Goal: Task Accomplishment & Management: Manage account settings

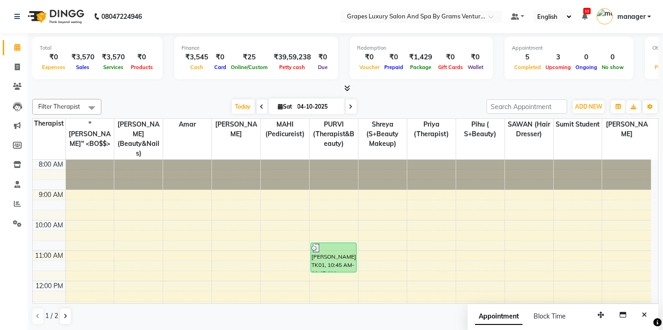
scroll to position [130, 0]
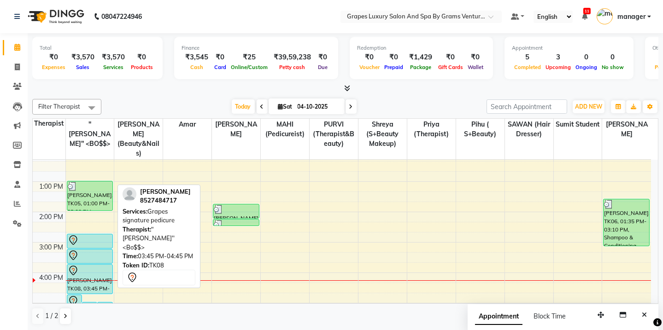
click at [75, 274] on div "[PERSON_NAME], TK08, 03:45 PM-04:45 PM, Grapes signature pedicure" at bounding box center [89, 279] width 45 height 29
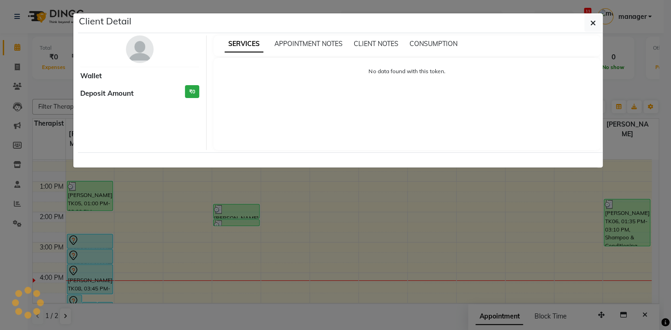
select select "7"
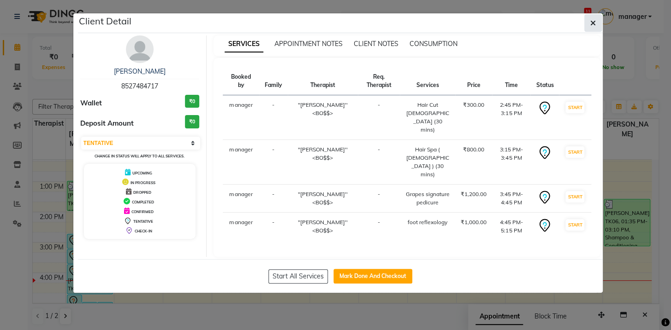
click at [590, 23] on icon "button" at bounding box center [593, 22] width 6 height 7
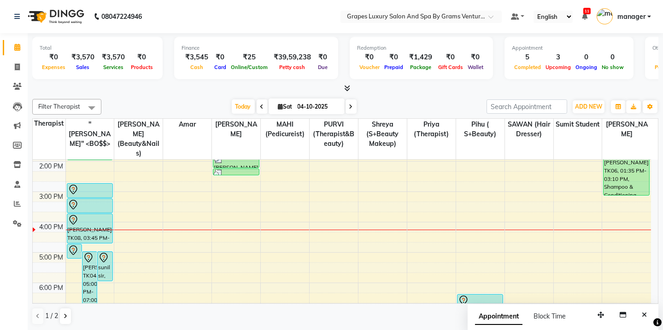
scroll to position [163, 0]
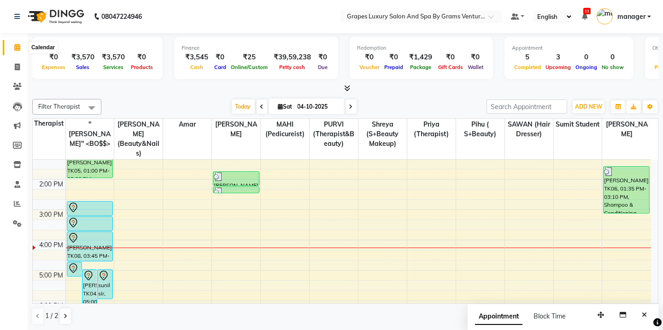
click at [14, 47] on icon at bounding box center [17, 47] width 6 height 7
click at [14, 88] on icon at bounding box center [17, 86] width 9 height 7
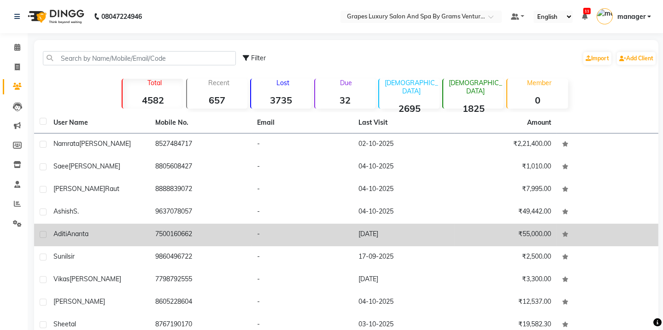
click at [83, 236] on span "Ananta" at bounding box center [78, 234] width 22 height 8
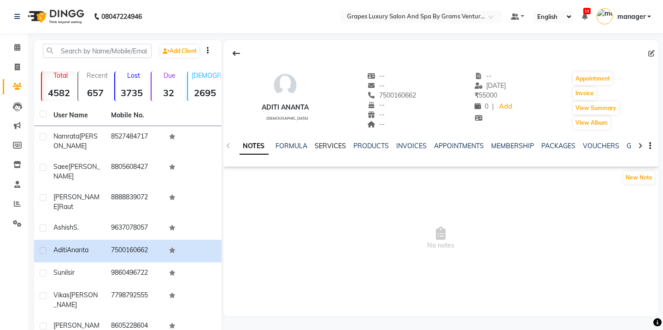
click at [332, 145] on link "SERVICES" at bounding box center [330, 146] width 31 height 8
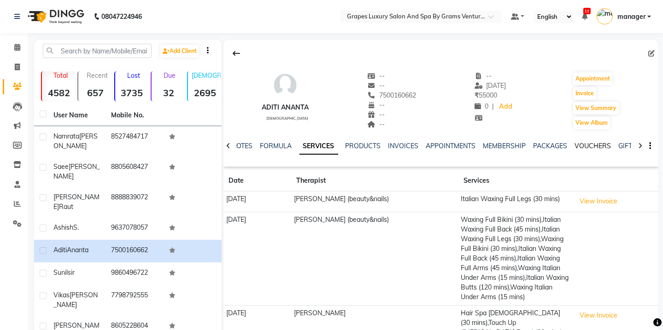
click at [585, 147] on link "VOUCHERS" at bounding box center [593, 146] width 36 height 8
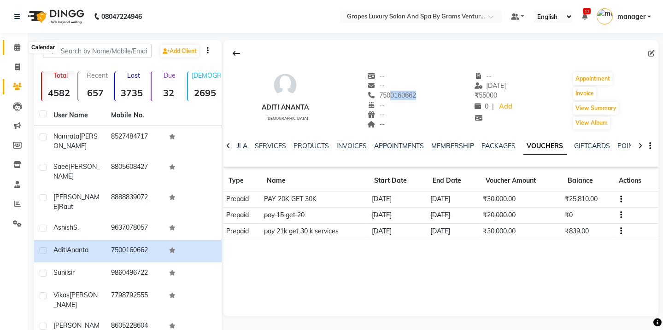
click at [18, 46] on icon at bounding box center [17, 47] width 6 height 7
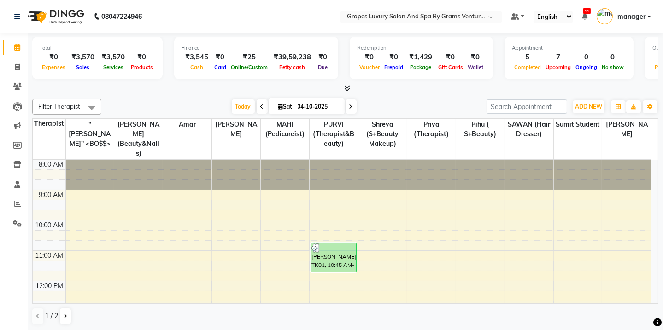
click at [383, 319] on div "Filter Therapist Select All "[PERSON_NAME]'' <BO$$> [PERSON_NAME] (beauty&nails…" at bounding box center [345, 212] width 626 height 234
click at [18, 185] on icon at bounding box center [17, 184] width 6 height 7
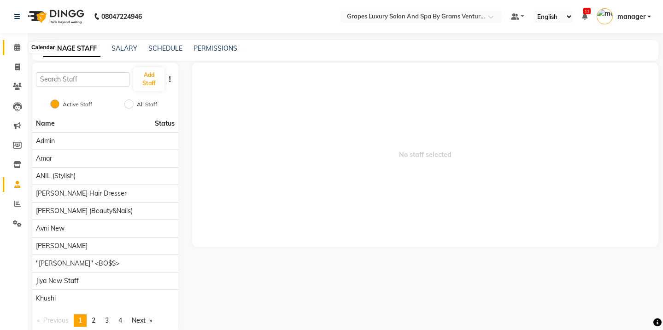
click at [14, 46] on icon at bounding box center [17, 47] width 6 height 7
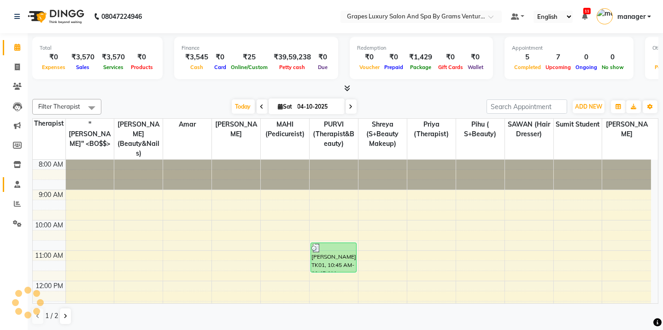
click at [15, 184] on icon at bounding box center [17, 184] width 6 height 7
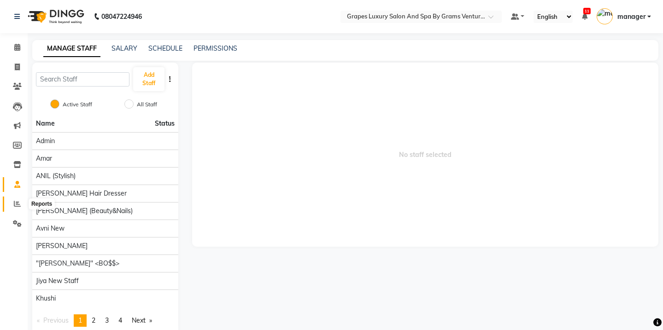
click at [12, 206] on span at bounding box center [17, 204] width 16 height 11
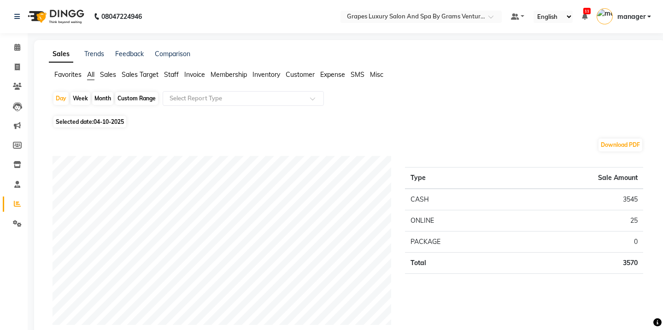
click at [103, 95] on div "Month" at bounding box center [102, 98] width 21 height 13
select select "10"
select select "2025"
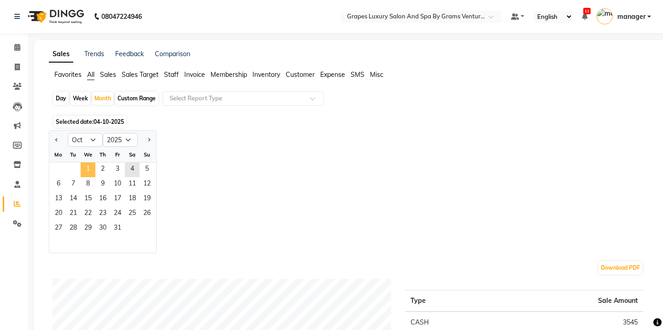
click at [85, 171] on span "1" at bounding box center [88, 170] width 15 height 15
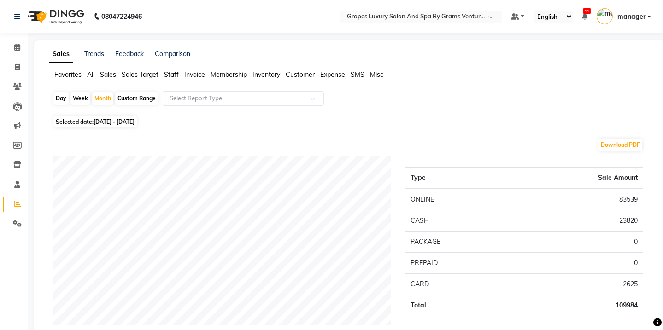
drag, startPoint x: 661, startPoint y: 51, endPoint x: 662, endPoint y: 41, distance: 9.3
click at [18, 46] on icon at bounding box center [17, 47] width 6 height 7
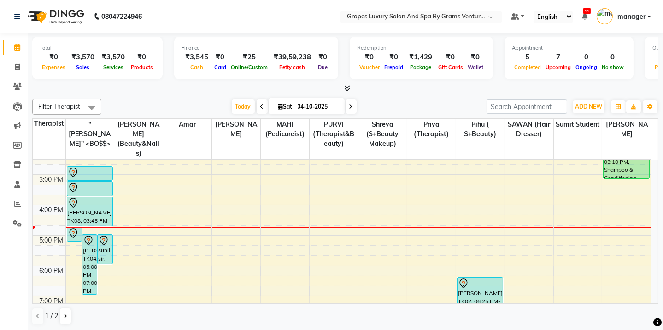
scroll to position [240, 0]
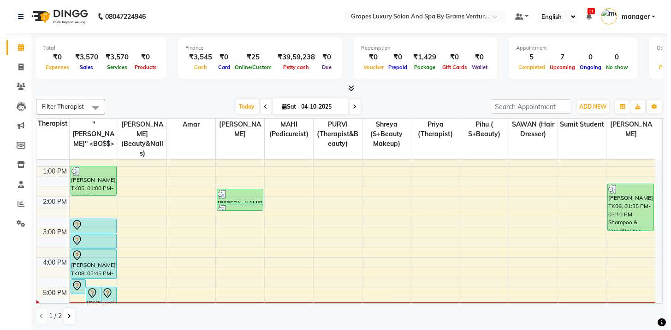
scroll to position [156, 0]
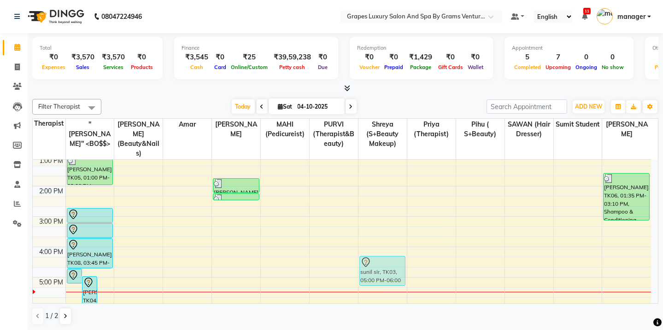
drag, startPoint x: 106, startPoint y: 285, endPoint x: 377, endPoint y: 265, distance: 271.2
click at [376, 265] on tr "[PERSON_NAME], TK08, 04:45 PM-05:15 PM, foot reflexology Aditi Ananta, TK04, 05…" at bounding box center [342, 201] width 619 height 395
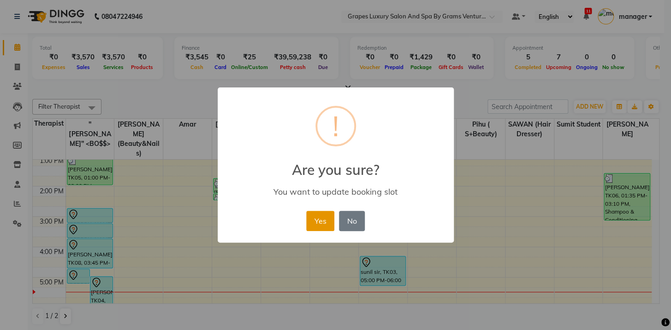
click at [321, 222] on button "Yes" at bounding box center [320, 221] width 28 height 20
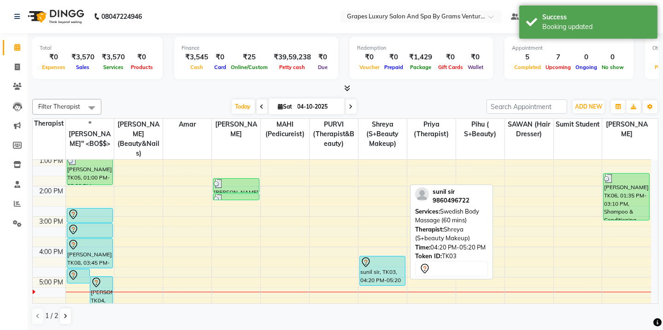
click at [382, 263] on div "sunil sir, TK03, 04:20 PM-05:20 PM, Swedish Body Massage (60 mins)" at bounding box center [382, 271] width 45 height 29
select select "7"
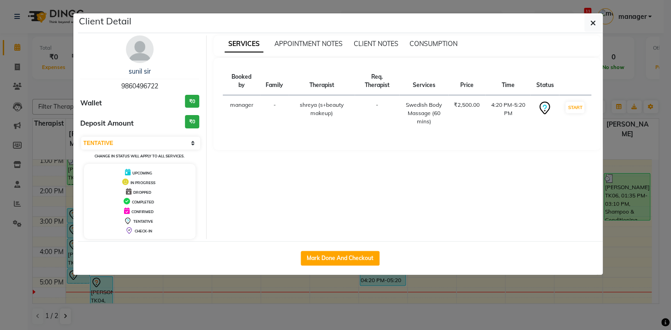
click at [15, 85] on ngb-modal-window "Client Detail sunil sir 9860496722 Wallet ₹0 Deposit Amount ₹0 Select IN SERVIC…" at bounding box center [335, 165] width 671 height 330
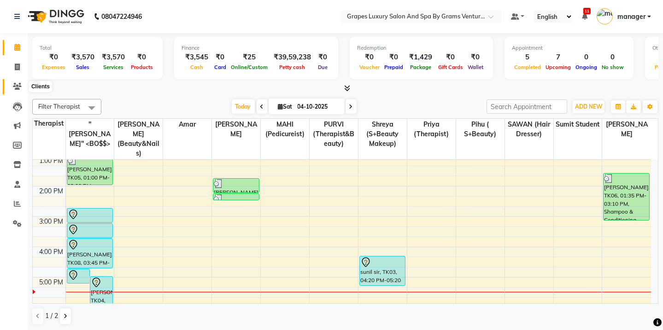
click at [15, 85] on icon at bounding box center [17, 86] width 9 height 7
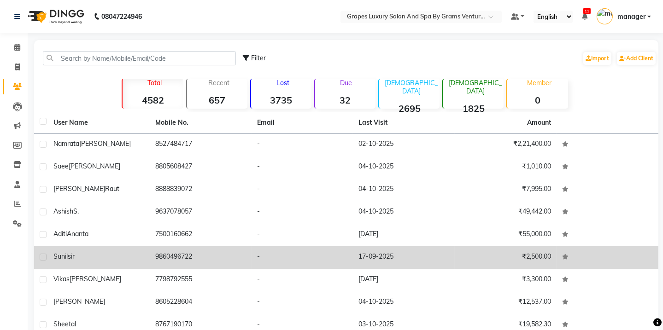
click at [87, 252] on div "sunil sir" at bounding box center [98, 257] width 91 height 10
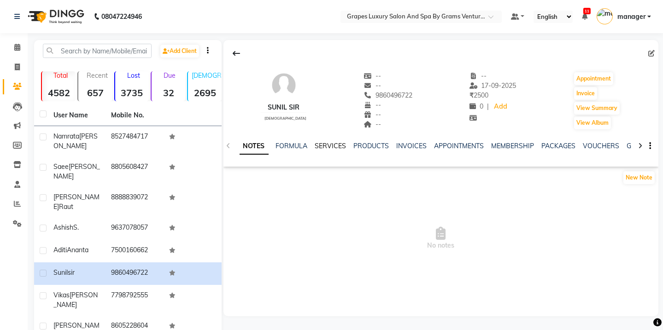
click at [332, 146] on link "SERVICES" at bounding box center [330, 146] width 31 height 8
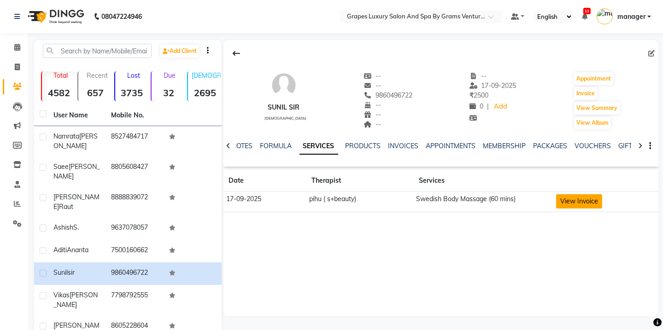
click at [598, 201] on button "View Invoice" at bounding box center [579, 202] width 46 height 14
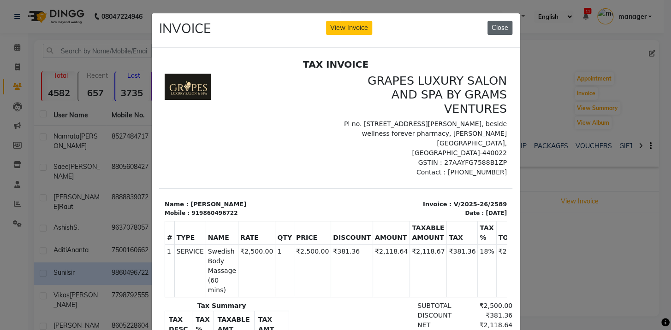
click at [490, 27] on button "Close" at bounding box center [499, 28] width 25 height 14
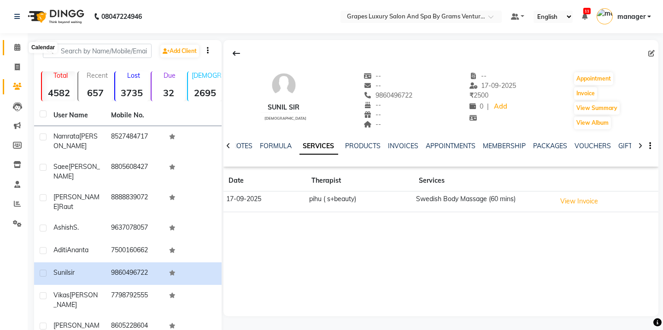
click at [16, 47] on icon at bounding box center [17, 47] width 6 height 7
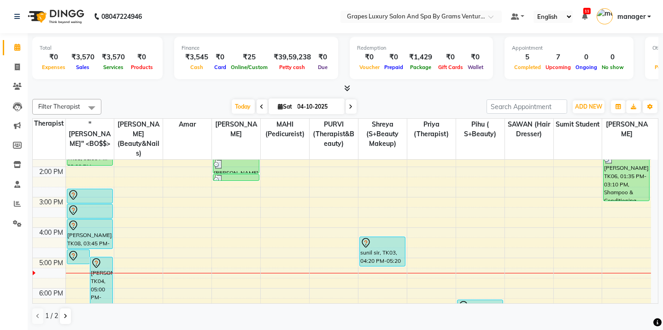
scroll to position [178, 0]
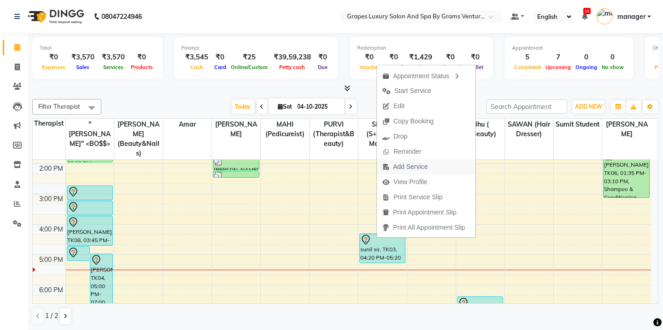
click at [408, 164] on span "Add Service" at bounding box center [410, 167] width 35 height 10
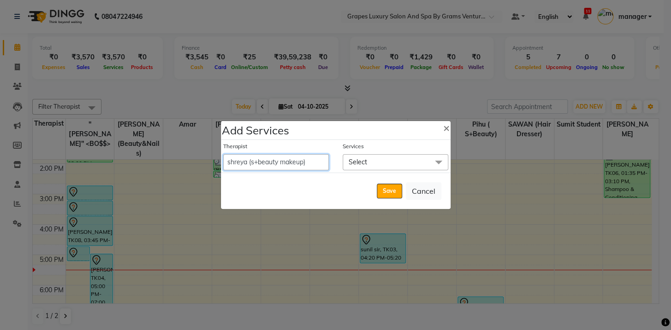
click at [284, 165] on select "Admin amar ANIL (stylish) [PERSON_NAME] hair [PERSON_NAME] (beauty&nails) avni …" at bounding box center [276, 162] width 106 height 16
select select "90929"
click at [223, 154] on select "Admin amar ANIL (stylish) [PERSON_NAME] hair [PERSON_NAME] (beauty&nails) avni …" at bounding box center [276, 162] width 106 height 16
select select "1050"
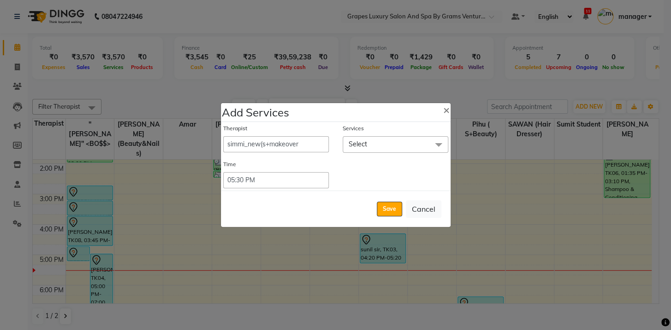
drag, startPoint x: 389, startPoint y: 144, endPoint x: 364, endPoint y: 143, distance: 24.9
click at [364, 143] on span "Select" at bounding box center [357, 144] width 18 height 8
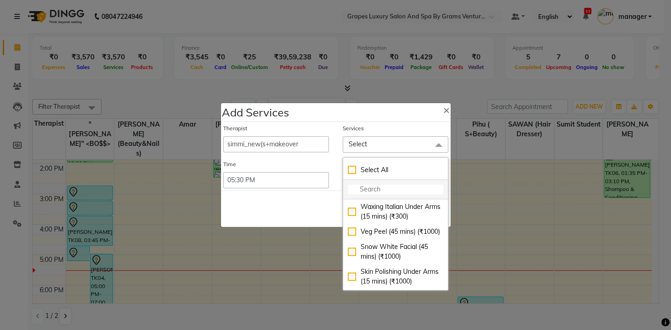
click at [369, 194] on li at bounding box center [395, 189] width 105 height 19
drag, startPoint x: 367, startPoint y: 190, endPoint x: 360, endPoint y: 187, distance: 7.4
click at [360, 187] on input "multiselect-search" at bounding box center [395, 190] width 95 height 10
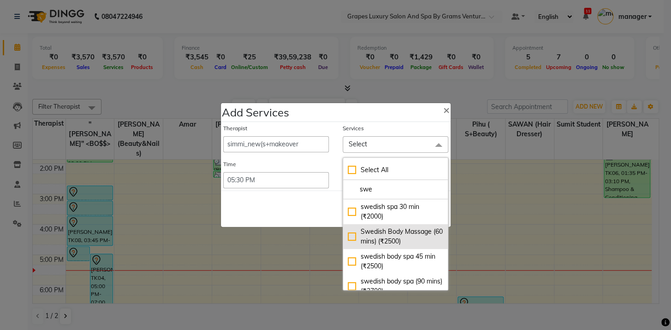
type input "swe"
click at [349, 236] on div "Swedish Body Massage (60 mins) (₹2500)" at bounding box center [395, 236] width 95 height 19
checkbox input "true"
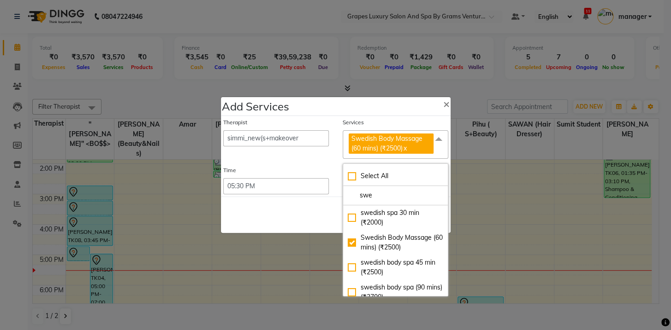
click at [311, 218] on div "Save Cancel" at bounding box center [336, 215] width 230 height 36
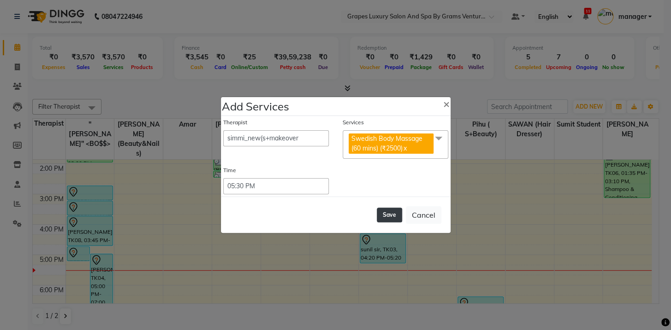
click at [392, 213] on button "Save" at bounding box center [389, 215] width 25 height 15
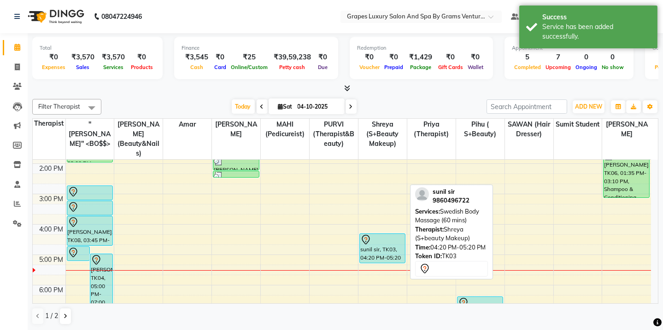
click at [378, 239] on div "sunil sir, TK03, 04:20 PM-05:20 PM, Swedish Body Massage (60 mins)" at bounding box center [382, 248] width 45 height 29
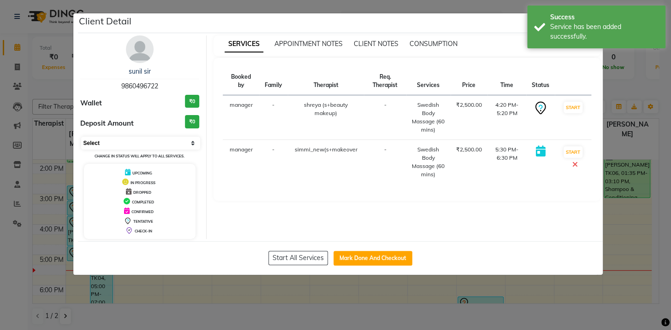
click at [129, 144] on select "Select IN SERVICE CONFIRMED TENTATIVE CHECK IN MARK DONE DROPPED UPCOMING" at bounding box center [140, 143] width 119 height 13
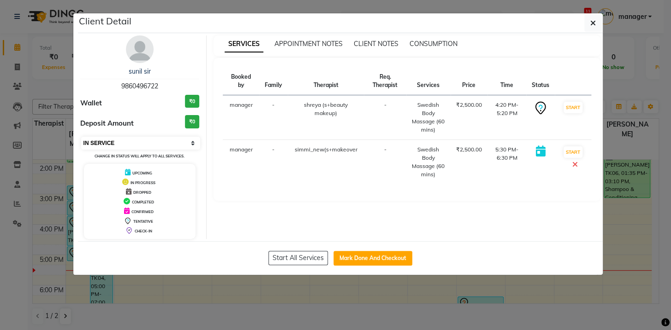
click at [81, 137] on select "Select IN SERVICE CONFIRMED TENTATIVE CHECK IN MARK DONE DROPPED UPCOMING" at bounding box center [140, 143] width 119 height 13
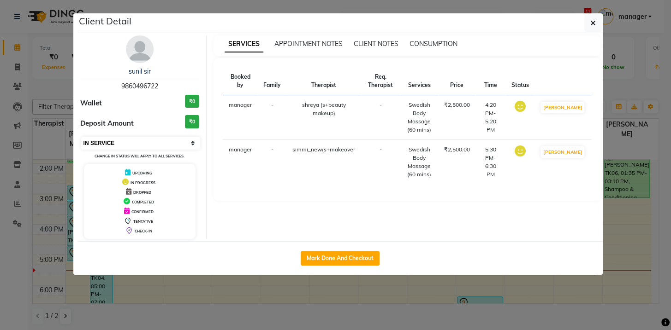
click at [142, 141] on select "Select IN SERVICE CONFIRMED TENTATIVE CHECK IN MARK DONE DROPPED UPCOMING" at bounding box center [140, 143] width 119 height 13
select select "5"
click at [81, 137] on select "Select IN SERVICE CONFIRMED TENTATIVE CHECK IN MARK DONE DROPPED UPCOMING" at bounding box center [140, 143] width 119 height 13
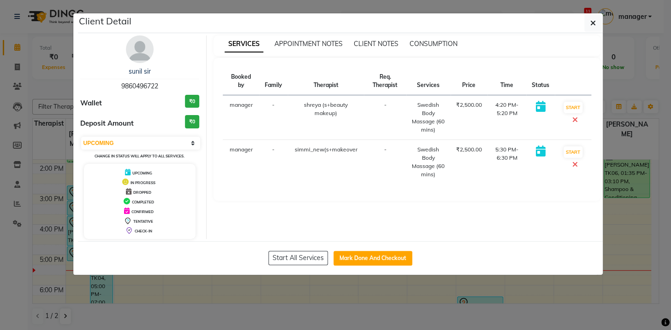
click at [573, 118] on icon at bounding box center [575, 119] width 6 height 7
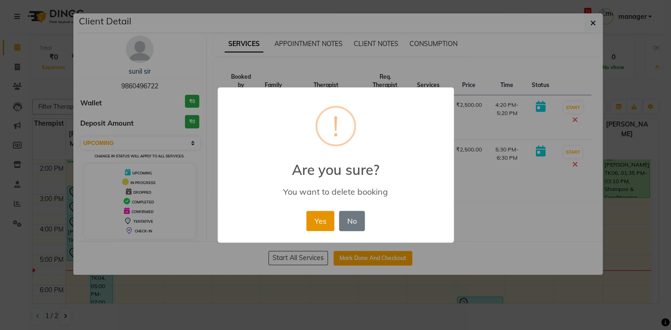
click at [323, 216] on button "Yes" at bounding box center [320, 221] width 28 height 20
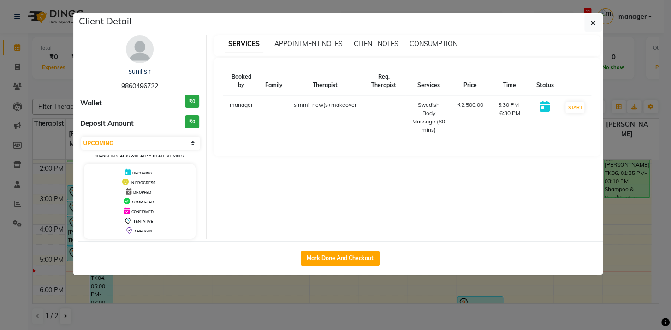
click at [461, 23] on div "Client Detail" at bounding box center [340, 23] width 525 height 20
click at [592, 23] on icon "button" at bounding box center [593, 22] width 6 height 7
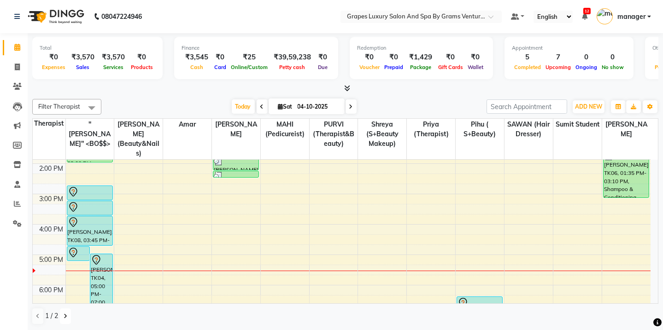
click at [64, 315] on icon at bounding box center [66, 317] width 4 height 6
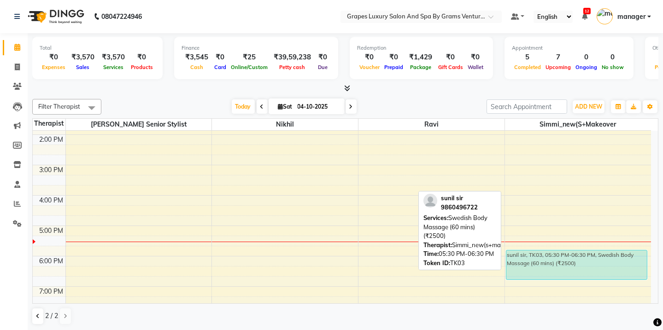
drag, startPoint x: 558, startPoint y: 247, endPoint x: 559, endPoint y: 256, distance: 9.2
click at [559, 256] on div "sunil sir, TK03, 05:30 PM-06:30 PM, Swedish Body Massage (60 mins) (₹2500) suni…" at bounding box center [578, 150] width 146 height 395
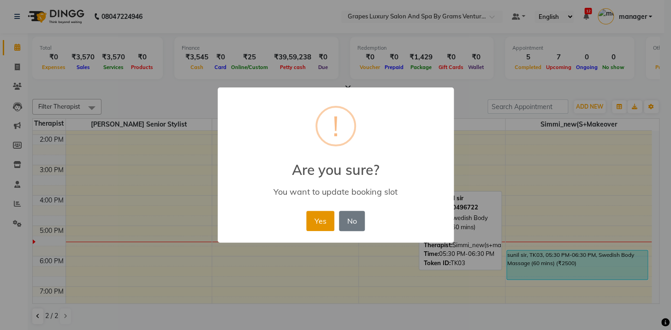
click at [325, 224] on button "Yes" at bounding box center [320, 221] width 28 height 20
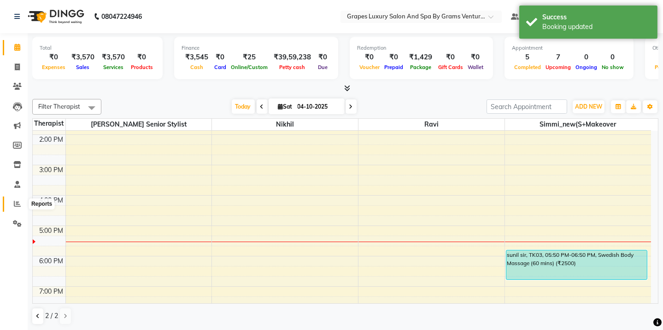
click at [16, 202] on icon at bounding box center [17, 203] width 7 height 7
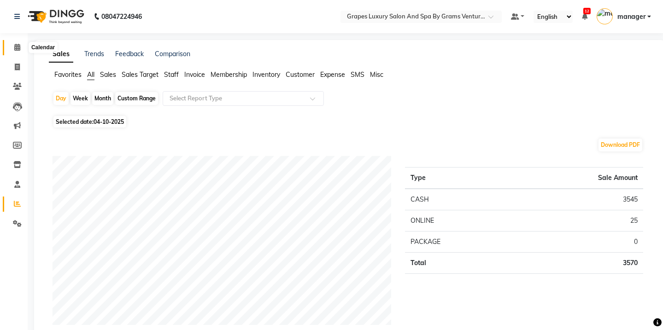
click at [18, 49] on icon at bounding box center [17, 47] width 6 height 7
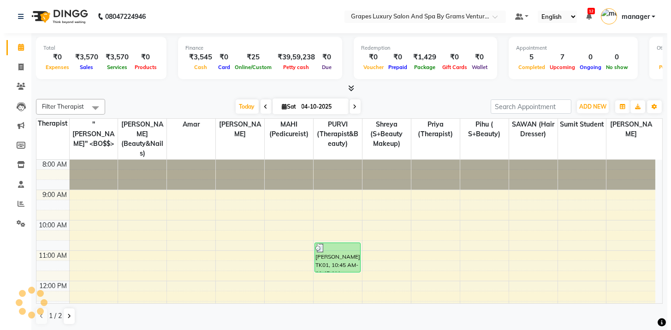
scroll to position [222, 0]
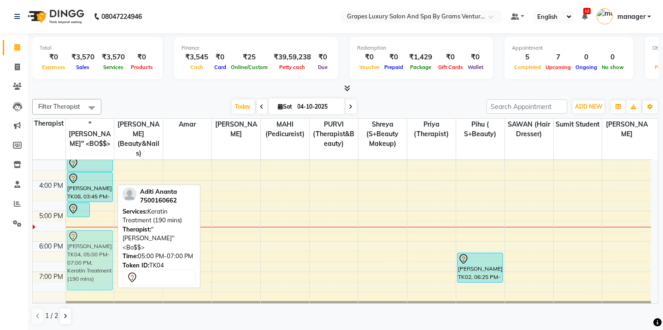
drag, startPoint x: 97, startPoint y: 218, endPoint x: 97, endPoint y: 236, distance: 18.0
click at [97, 236] on div "[PERSON_NAME], TK08, 04:45 PM-05:15 PM, foot reflexology Aditi Ananta, TK04, 05…" at bounding box center [90, 135] width 48 height 395
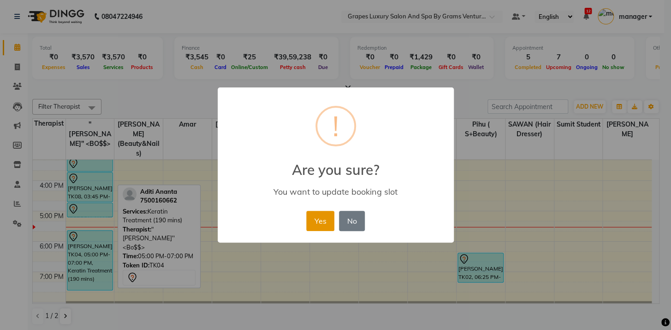
click at [323, 225] on button "Yes" at bounding box center [320, 221] width 28 height 20
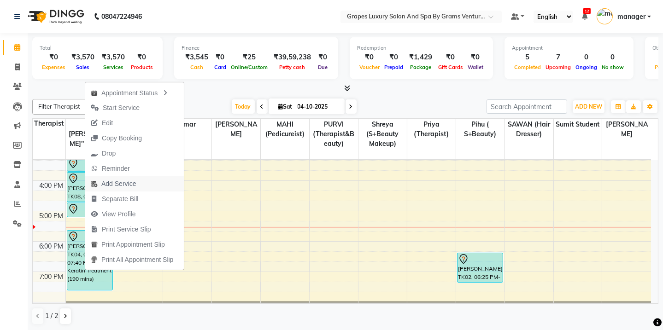
click at [115, 183] on span "Add Service" at bounding box center [118, 184] width 35 height 10
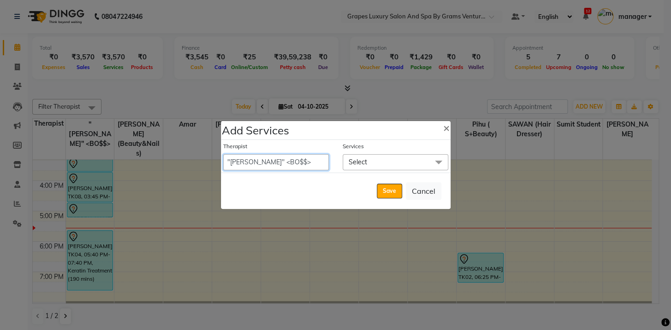
click at [294, 166] on select "Admin amar ANIL (stylish) [PERSON_NAME] hair [PERSON_NAME] (beauty&nails) avni …" at bounding box center [276, 162] width 106 height 16
select select "90929"
click at [223, 154] on select "Admin amar ANIL (stylish) [PERSON_NAME] hair [PERSON_NAME] (beauty&nails) avni …" at bounding box center [276, 162] width 106 height 16
select select "1005"
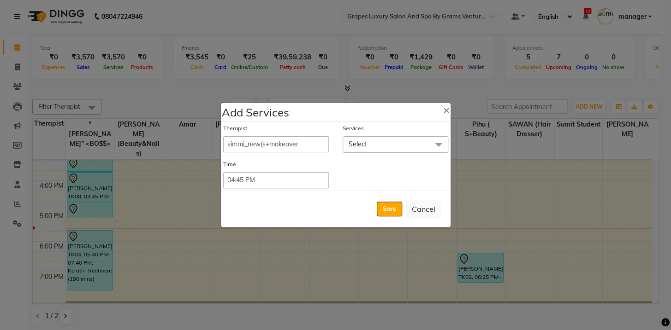
click at [361, 146] on span "Select" at bounding box center [357, 144] width 18 height 8
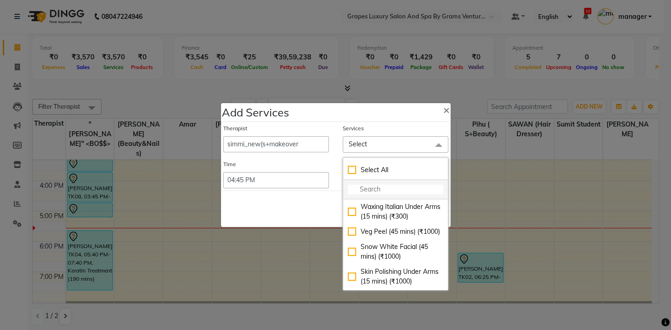
click at [371, 191] on input "multiselect-search" at bounding box center [395, 190] width 95 height 10
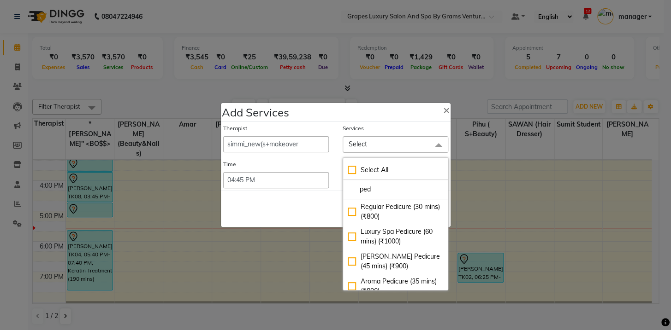
type input "ped"
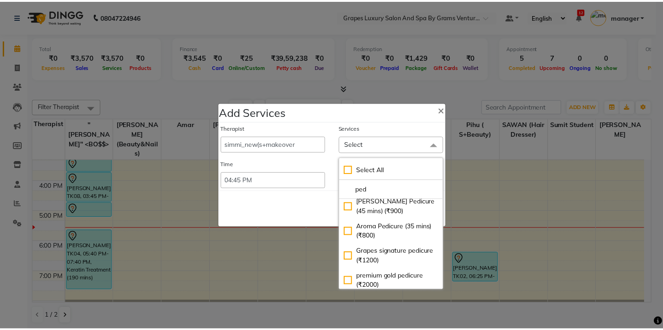
scroll to position [58, 0]
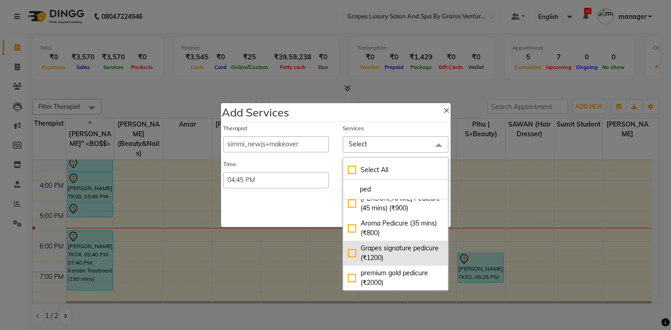
click at [349, 252] on div "Grapes signature pedicure (₹1200)" at bounding box center [395, 253] width 95 height 19
checkbox input "true"
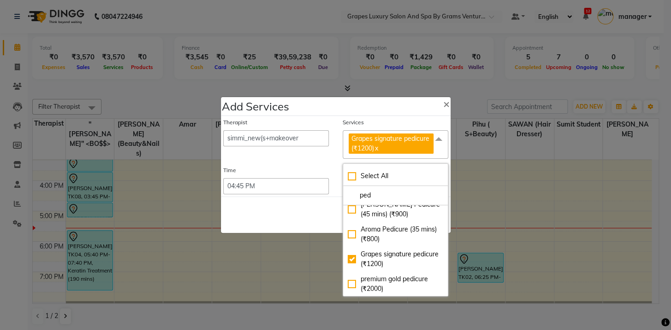
click at [309, 172] on div "Time" at bounding box center [276, 172] width 106 height 12
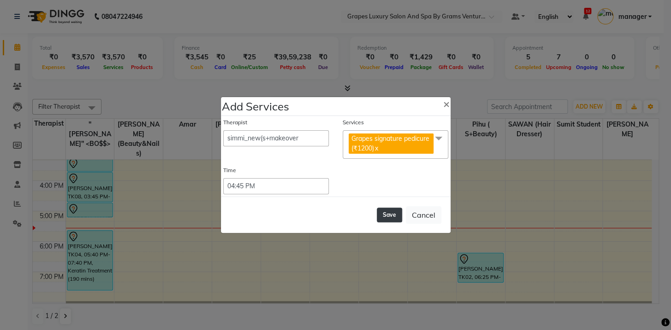
click at [388, 217] on button "Save" at bounding box center [389, 215] width 25 height 15
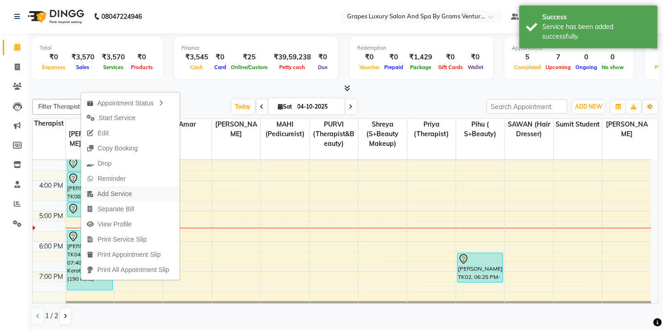
click at [103, 194] on span "Add Service" at bounding box center [114, 194] width 35 height 10
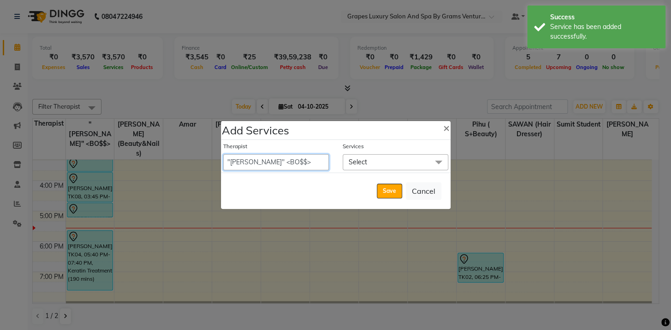
click at [294, 165] on select "Admin amar ANIL (stylish) [PERSON_NAME] hair [PERSON_NAME] (beauty&nails) avni …" at bounding box center [276, 162] width 106 height 16
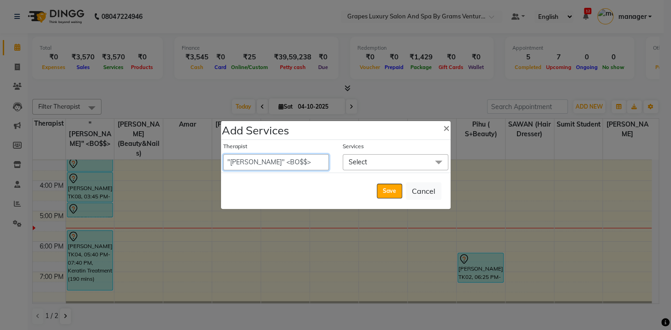
select select "90929"
click at [223, 154] on select "Admin amar ANIL (stylish) [PERSON_NAME] hair [PERSON_NAME] (beauty&nails) avni …" at bounding box center [276, 162] width 106 height 16
select select "1005"
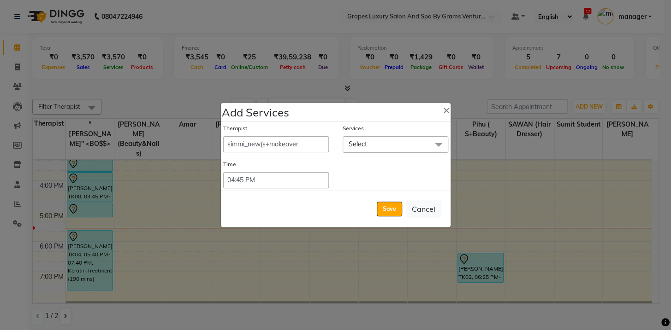
drag, startPoint x: 374, startPoint y: 146, endPoint x: 360, endPoint y: 148, distance: 14.6
click at [360, 148] on span "Select" at bounding box center [395, 144] width 106 height 16
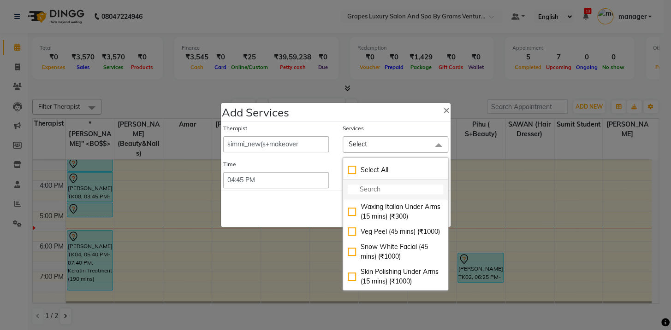
drag, startPoint x: 368, startPoint y: 189, endPoint x: 354, endPoint y: 187, distance: 14.0
click at [354, 187] on input "multiselect-search" at bounding box center [395, 190] width 95 height 10
type input "g"
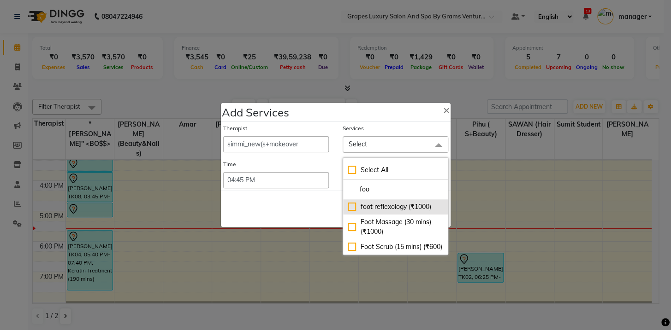
type input "foo"
click at [350, 207] on div "foot reflexology (₹1000)" at bounding box center [395, 207] width 95 height 10
checkbox input "true"
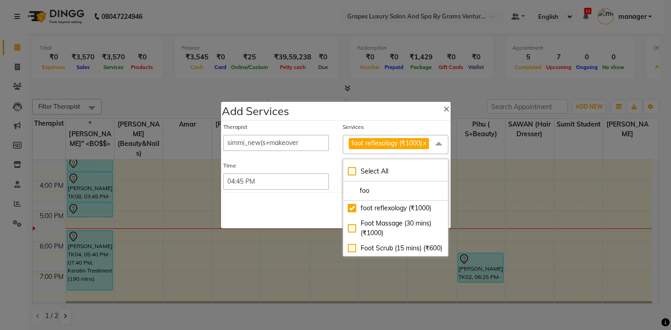
click at [301, 215] on div "Save Cancel" at bounding box center [336, 210] width 230 height 36
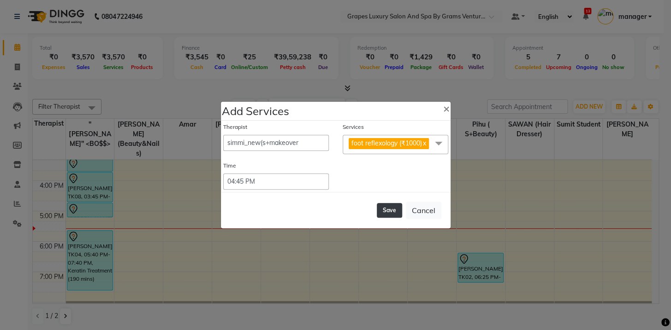
click at [389, 210] on button "Save" at bounding box center [389, 210] width 25 height 15
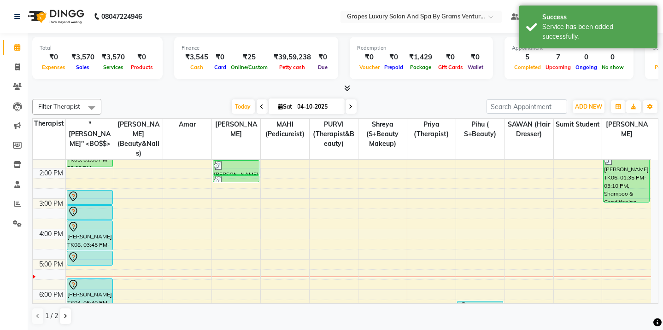
scroll to position [173, 0]
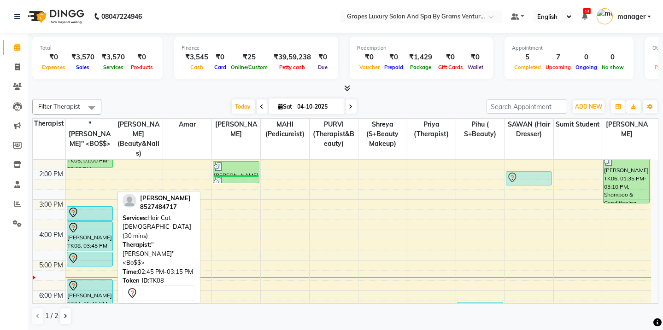
drag, startPoint x: 83, startPoint y: 190, endPoint x: 519, endPoint y: 176, distance: 436.3
click at [519, 176] on div "8:00 AM 9:00 AM 10:00 AM 11:00 AM 12:00 PM 1:00 PM 2:00 PM 3:00 PM 4:00 PM 5:00…" at bounding box center [342, 184] width 619 height 395
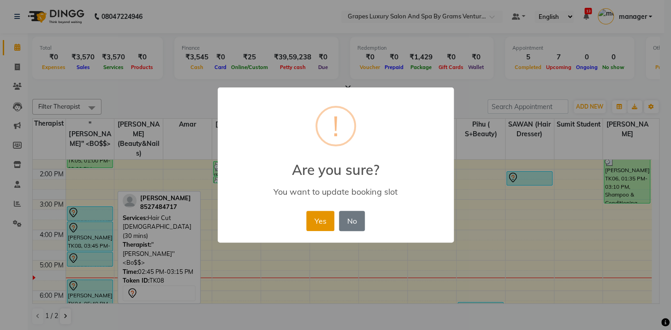
click at [321, 221] on button "Yes" at bounding box center [320, 221] width 28 height 20
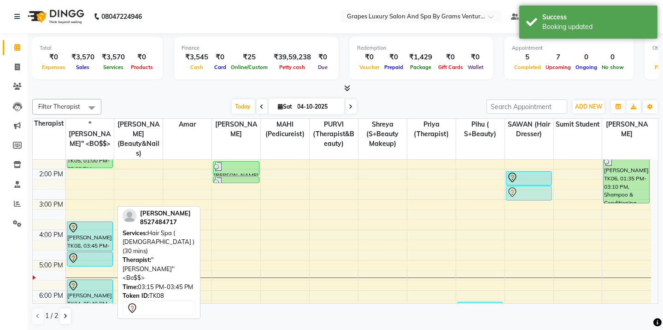
drag, startPoint x: 95, startPoint y: 199, endPoint x: 542, endPoint y: 183, distance: 447.8
click at [542, 183] on tr "[PERSON_NAME], TK05, 01:00 PM-02:00 PM, Swedish Body Massage (60 mins) [PERSON_…" at bounding box center [342, 184] width 619 height 395
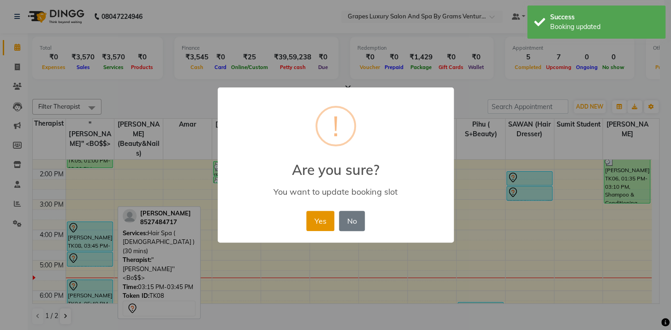
click at [320, 219] on button "Yes" at bounding box center [320, 221] width 28 height 20
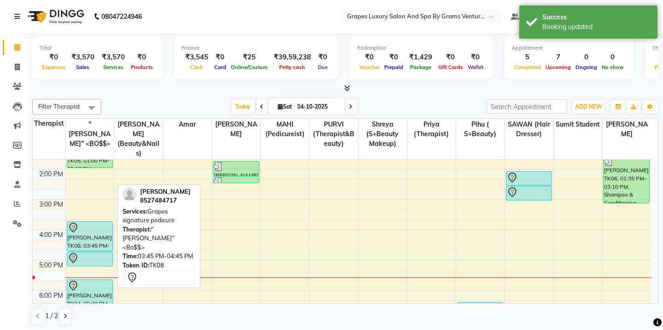
click at [89, 236] on div "[PERSON_NAME], TK08, 03:45 PM-04:45 PM, Grapes signature pedicure" at bounding box center [89, 236] width 45 height 29
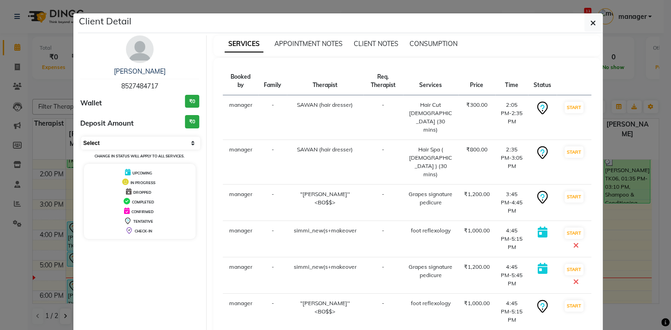
click at [111, 137] on select "Select IN SERVICE CONFIRMED TENTATIVE CHECK IN MARK DONE DROPPED UPCOMING" at bounding box center [140, 143] width 119 height 13
click at [81, 137] on select "Select IN SERVICE CONFIRMED TENTATIVE CHECK IN MARK DONE DROPPED UPCOMING" at bounding box center [140, 143] width 119 height 13
click at [116, 143] on select "Select IN SERVICE CONFIRMED TENTATIVE CHECK IN MARK DONE DROPPED UPCOMING" at bounding box center [140, 143] width 119 height 13
click at [81, 137] on select "Select IN SERVICE CONFIRMED TENTATIVE CHECK IN MARK DONE DROPPED UPCOMING" at bounding box center [140, 143] width 119 height 13
click at [129, 143] on select "Select IN SERVICE CONFIRMED TENTATIVE CHECK IN MARK DONE DROPPED UPCOMING" at bounding box center [140, 143] width 119 height 13
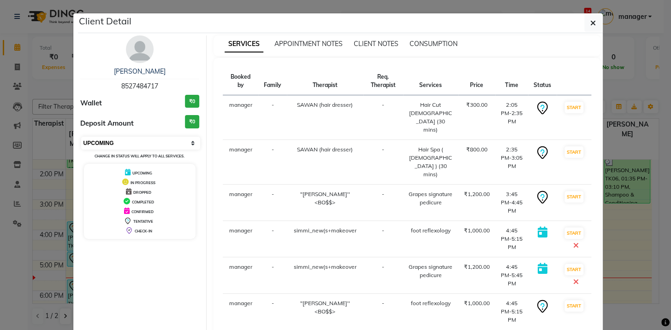
click at [81, 137] on select "Select IN SERVICE CONFIRMED TENTATIVE CHECK IN MARK DONE DROPPED UPCOMING" at bounding box center [140, 143] width 119 height 13
click at [564, 301] on button "START" at bounding box center [573, 307] width 19 height 12
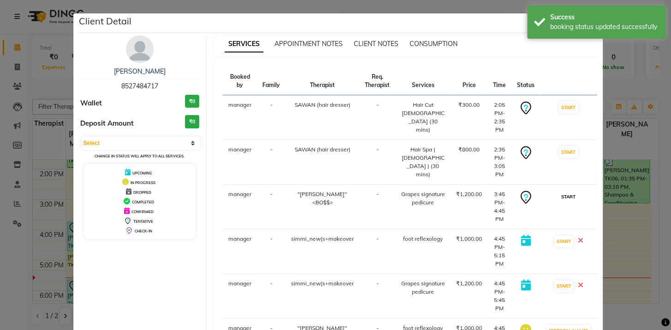
click at [565, 191] on button "START" at bounding box center [568, 197] width 19 height 12
click at [568, 147] on button "START" at bounding box center [568, 153] width 19 height 12
click at [567, 104] on button "START" at bounding box center [568, 108] width 19 height 12
click at [131, 142] on select "Select IN SERVICE CONFIRMED TENTATIVE CHECK IN MARK DONE DROPPED UPCOMING" at bounding box center [140, 143] width 119 height 13
select select "5"
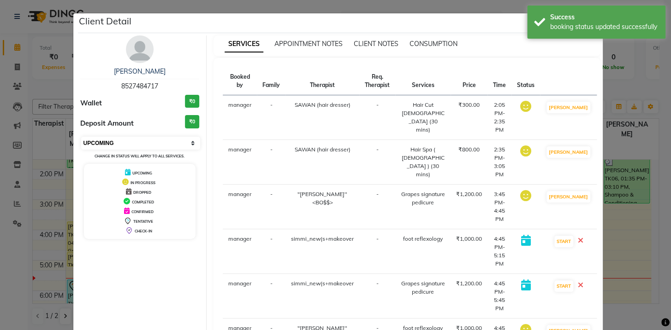
click at [81, 137] on select "Select IN SERVICE CONFIRMED TENTATIVE CHECK IN MARK DONE DROPPED UPCOMING" at bounding box center [140, 143] width 119 height 13
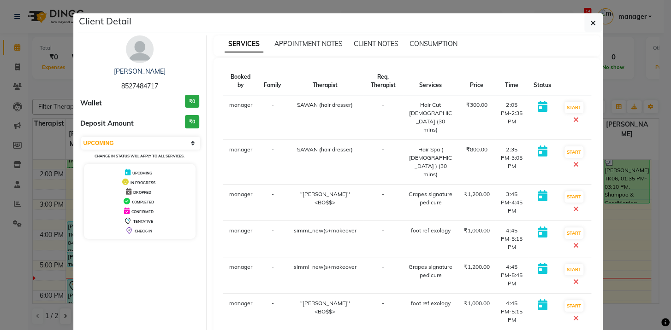
click at [572, 315] on icon at bounding box center [575, 318] width 6 height 7
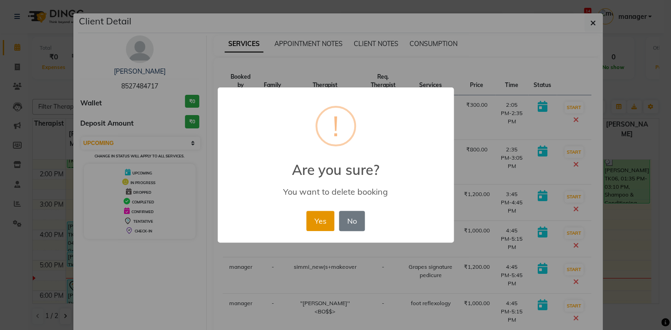
click at [321, 218] on button "Yes" at bounding box center [320, 221] width 28 height 20
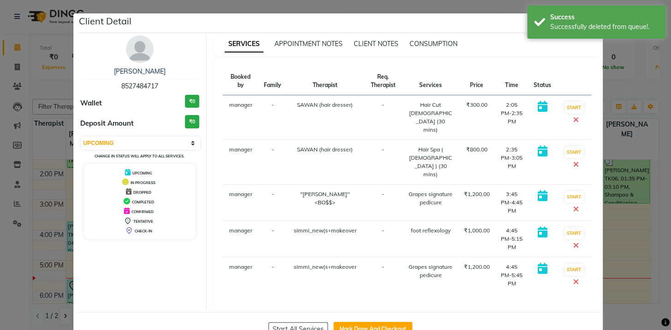
click at [572, 206] on icon at bounding box center [575, 209] width 6 height 7
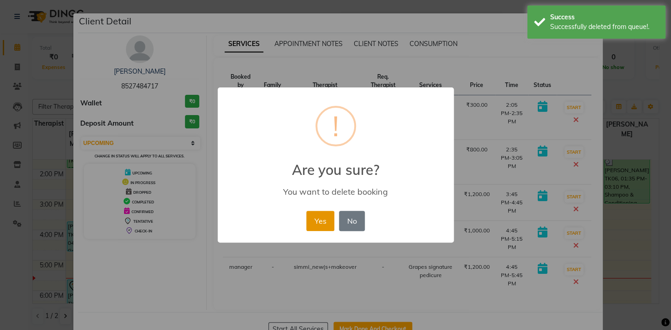
click at [319, 222] on button "Yes" at bounding box center [320, 221] width 28 height 20
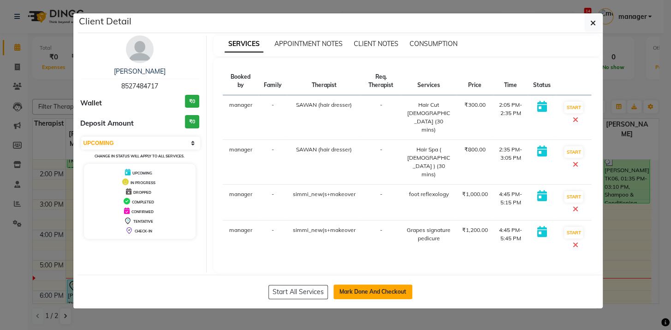
click at [365, 285] on button "Mark Done And Checkout" at bounding box center [372, 292] width 79 height 15
select select "service"
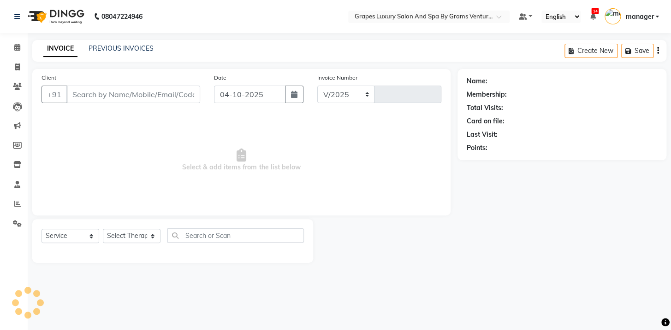
select select "3585"
type input "2777"
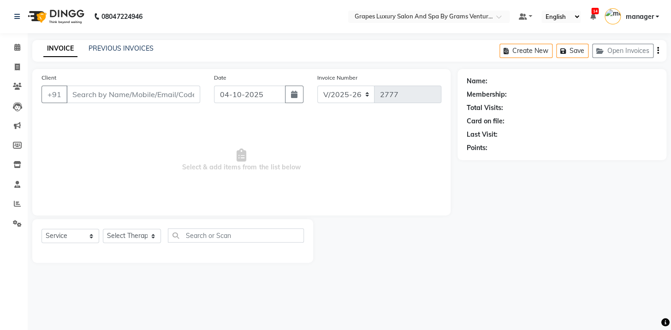
type input "8527484717"
select select "90929"
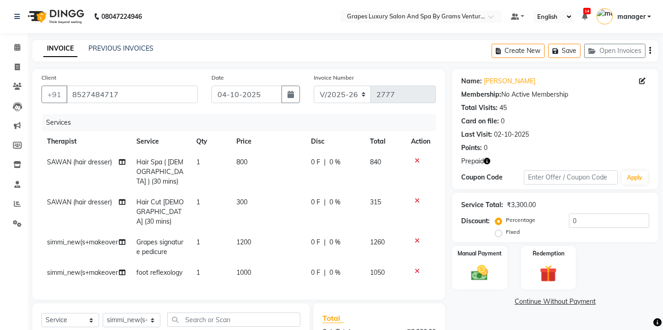
click at [239, 161] on span "800" at bounding box center [241, 162] width 11 height 8
select select "41130"
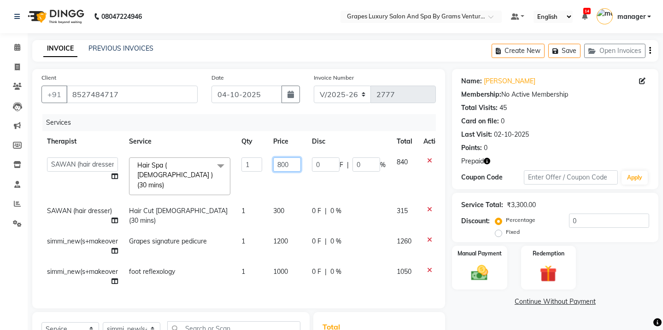
click at [282, 164] on input "800" at bounding box center [287, 165] width 28 height 14
type input "1000"
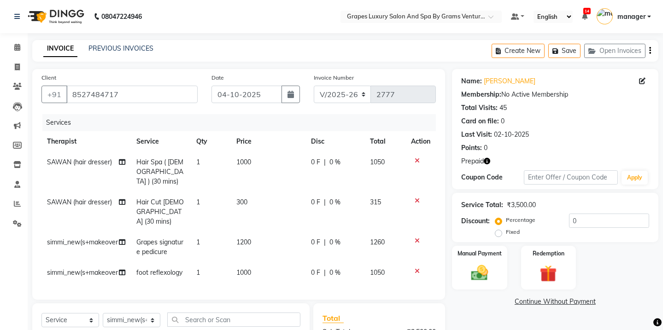
click at [368, 189] on tbody "SAWAN (hair dresser) Hair Spa ( [DEMOGRAPHIC_DATA] ) (30 mins) 1 1000 0 F | 0 %…" at bounding box center [238, 217] width 395 height 131
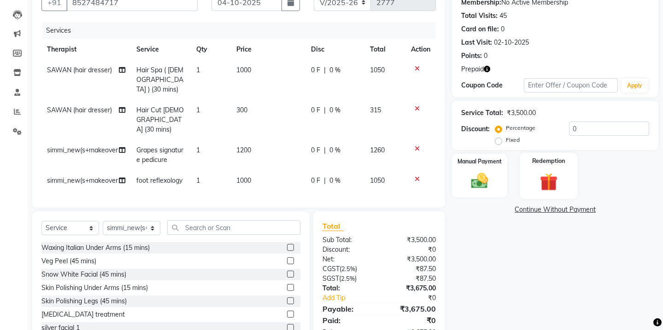
click at [547, 181] on img at bounding box center [548, 182] width 29 height 22
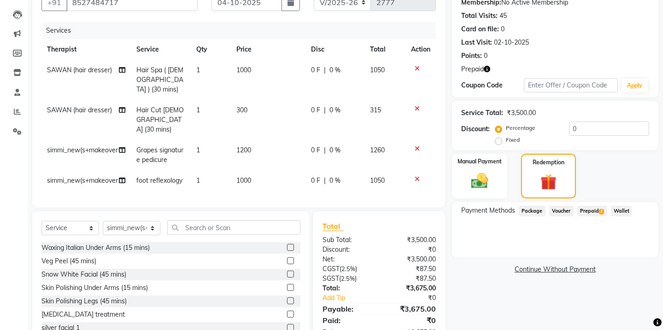
click at [590, 213] on span "Prepaid 2" at bounding box center [593, 211] width 30 height 11
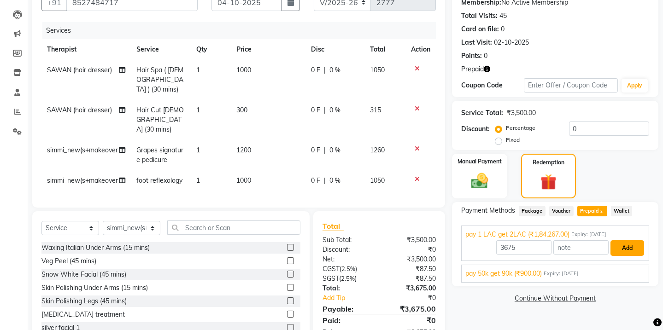
click at [628, 250] on button "Add" at bounding box center [628, 249] width 34 height 16
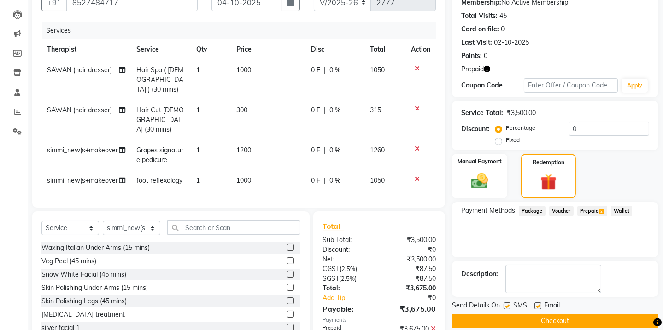
scroll to position [139, 0]
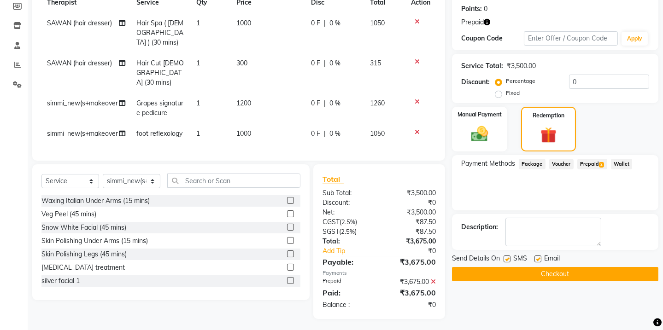
click at [550, 274] on button "Checkout" at bounding box center [555, 274] width 206 height 14
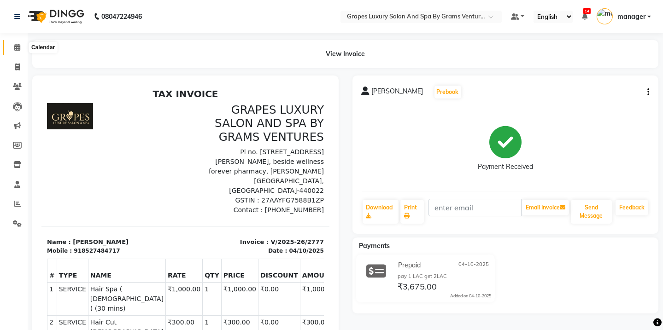
click at [17, 47] on icon at bounding box center [17, 47] width 6 height 7
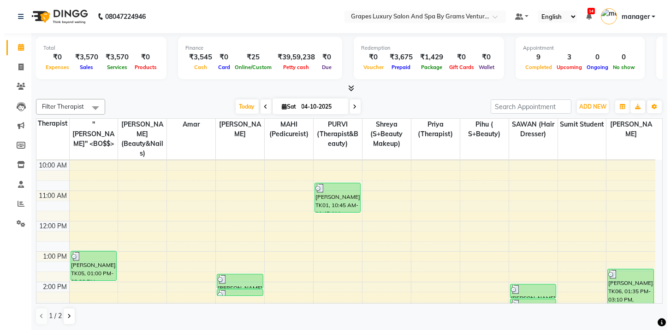
scroll to position [65, 0]
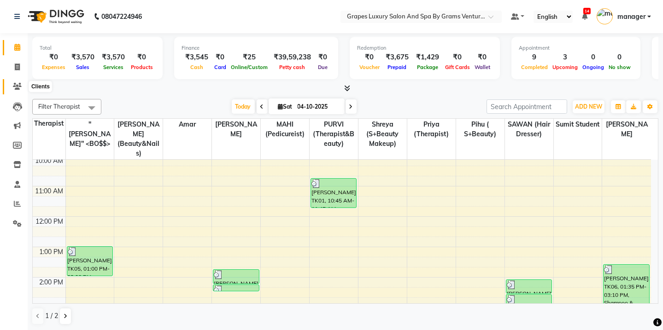
click at [17, 88] on icon at bounding box center [17, 86] width 9 height 7
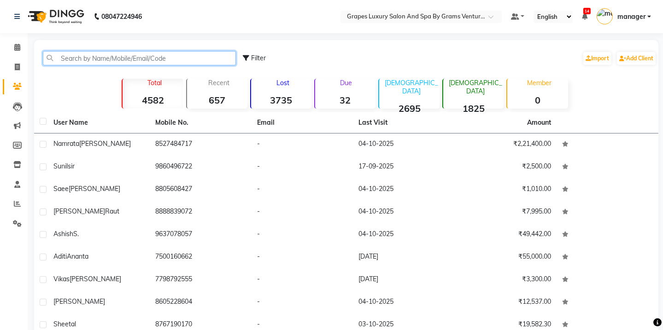
click at [113, 60] on input "text" at bounding box center [139, 58] width 193 height 14
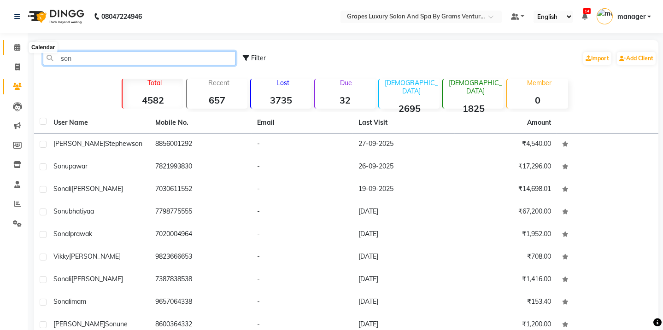
type input "son"
click at [15, 46] on icon at bounding box center [17, 47] width 6 height 7
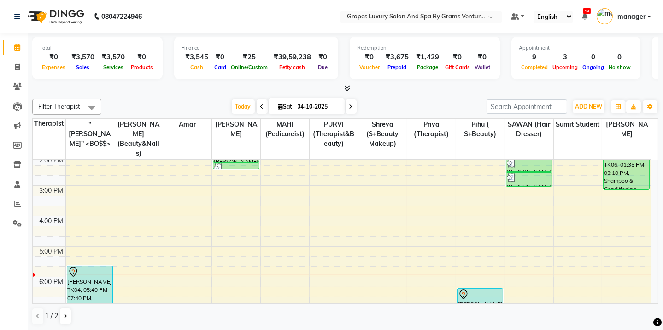
scroll to position [194, 0]
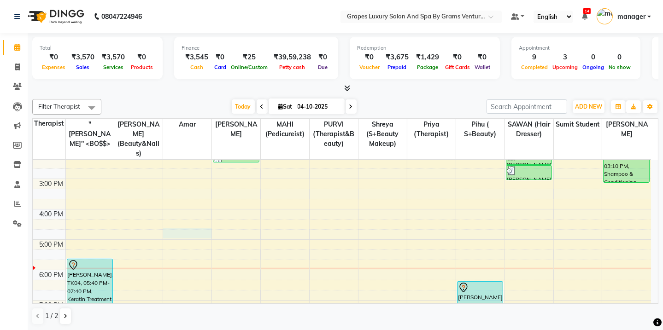
click at [180, 225] on div "8:00 AM 9:00 AM 10:00 AM 11:00 AM 12:00 PM 1:00 PM 2:00 PM 3:00 PM 4:00 PM 5:00…" at bounding box center [342, 163] width 619 height 395
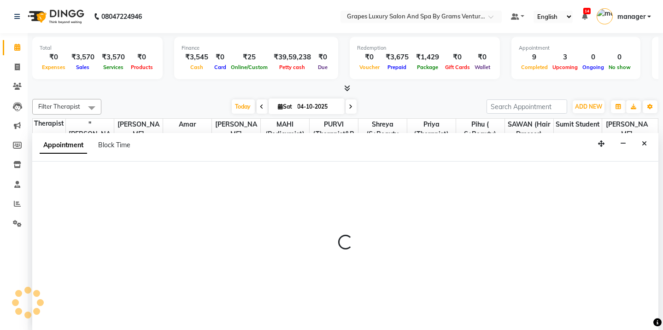
scroll to position [0, 0]
select select "60448"
select select "1005"
select select "tentative"
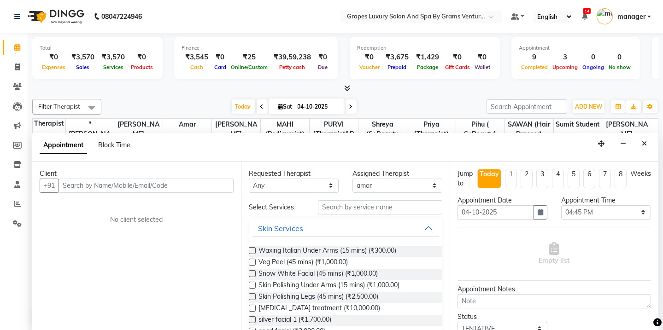
click at [140, 186] on input "text" at bounding box center [146, 186] width 175 height 14
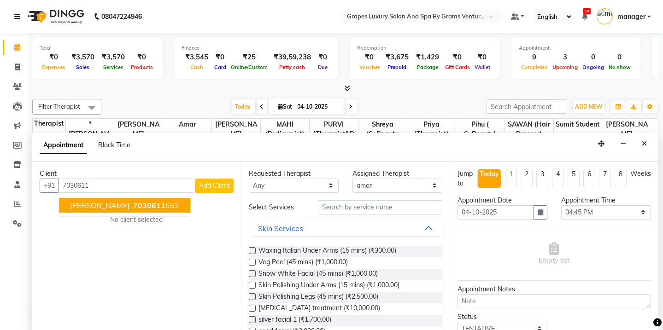
click at [88, 209] on button "[PERSON_NAME] 7030611 552" at bounding box center [124, 205] width 131 height 15
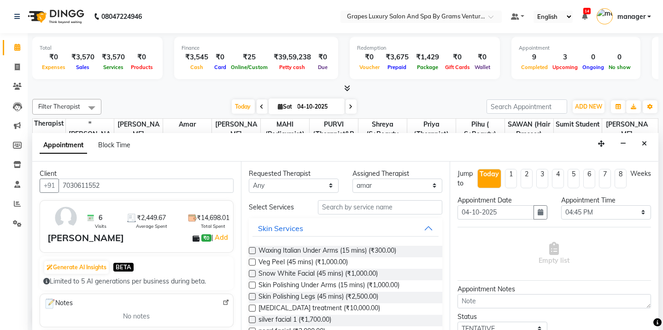
type input "7030611552"
click at [353, 208] on input "text" at bounding box center [380, 207] width 124 height 14
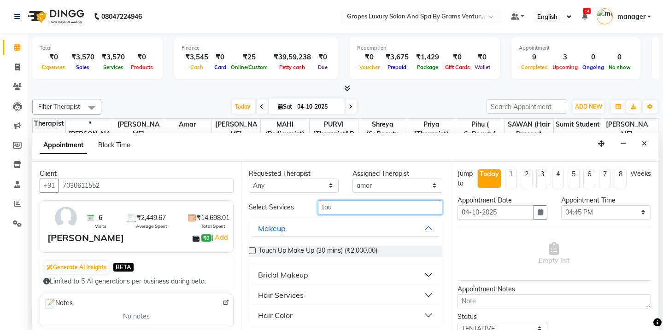
type input "tou"
click at [276, 316] on div "Hair Color" at bounding box center [275, 315] width 35 height 11
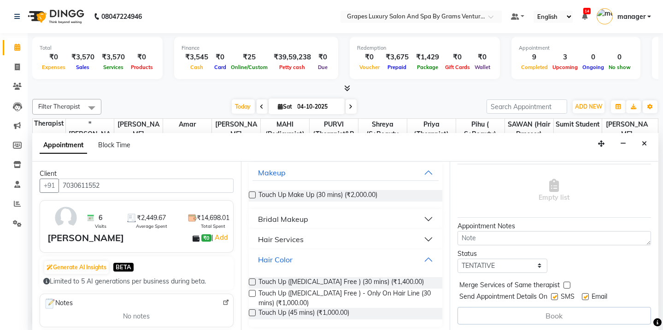
scroll to position [59, 0]
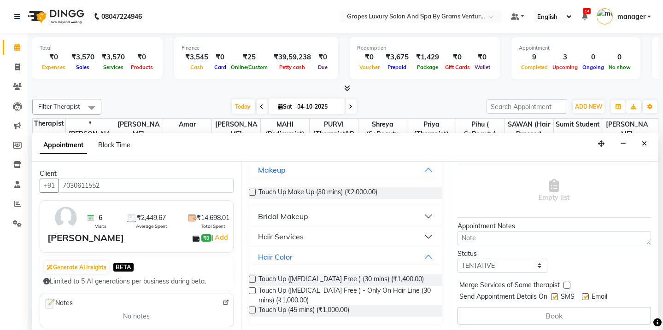
click at [252, 280] on label at bounding box center [252, 279] width 7 height 7
click at [252, 280] on input "checkbox" at bounding box center [252, 280] width 6 height 6
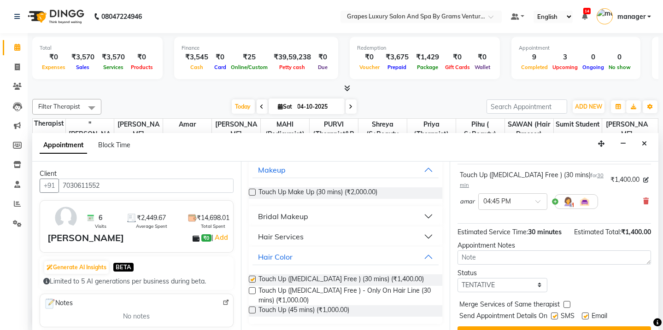
checkbox input "false"
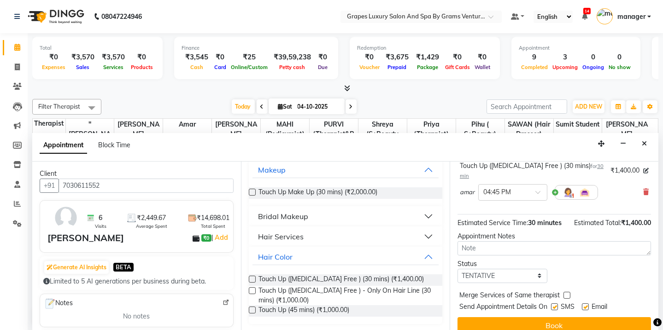
click at [555, 304] on label at bounding box center [554, 307] width 7 height 7
click at [555, 305] on input "checkbox" at bounding box center [554, 308] width 6 height 6
checkbox input "false"
click at [583, 304] on label at bounding box center [585, 307] width 7 height 7
click at [583, 305] on input "checkbox" at bounding box center [585, 308] width 6 height 6
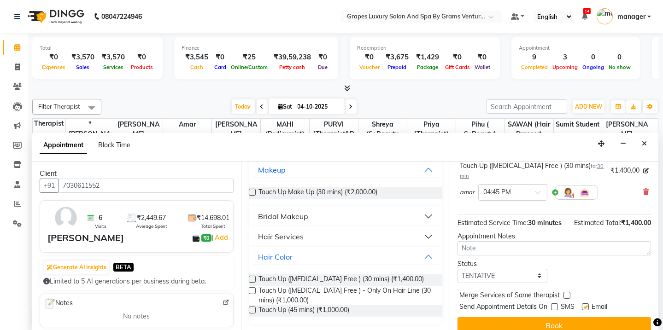
checkbox input "false"
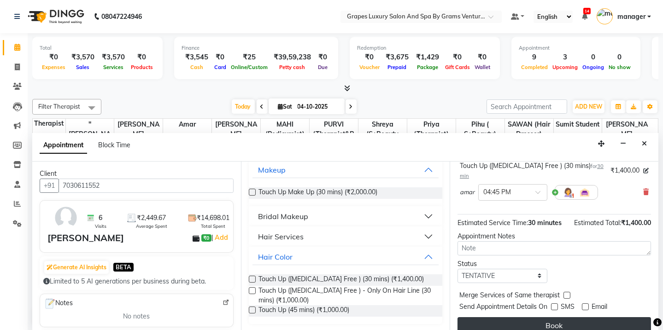
click at [578, 318] on button "Book" at bounding box center [555, 326] width 194 height 17
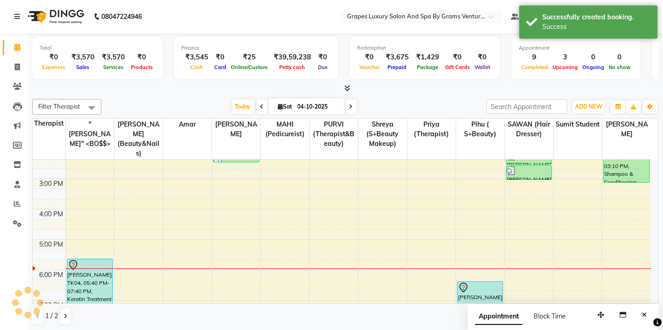
scroll to position [0, 0]
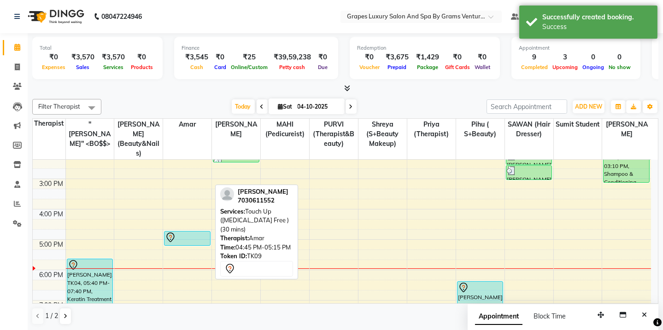
click at [181, 232] on div at bounding box center [187, 237] width 44 height 11
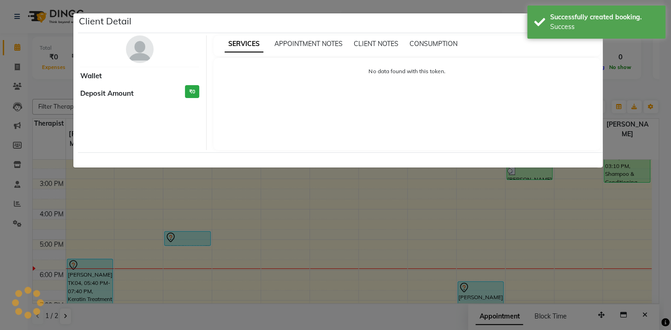
select select "7"
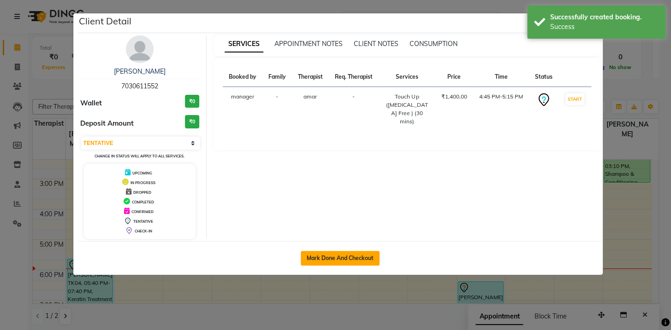
click at [346, 257] on button "Mark Done And Checkout" at bounding box center [340, 258] width 79 height 15
select select "service"
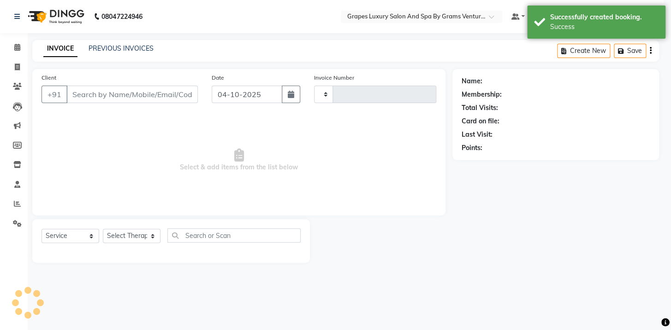
type input "2778"
select select "3585"
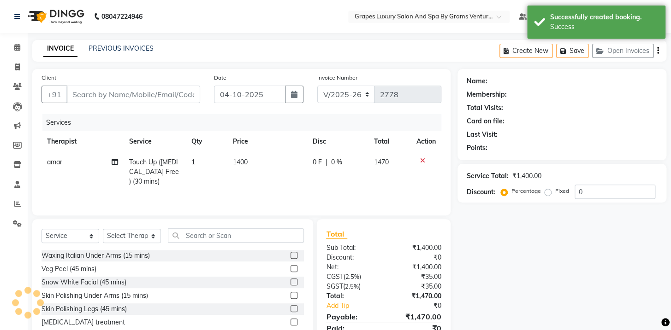
type input "7030611552"
select select "60448"
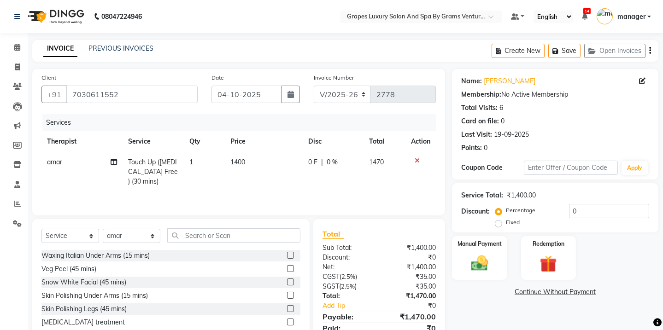
scroll to position [39, 0]
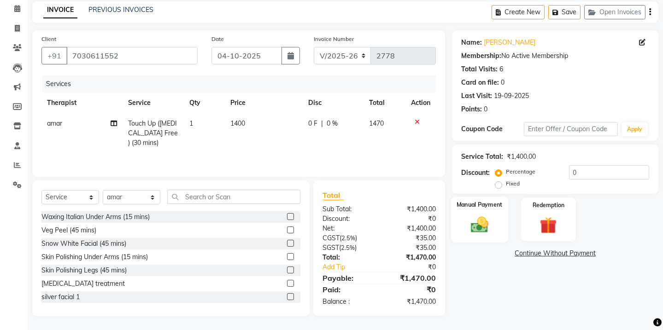
click at [466, 226] on img at bounding box center [480, 225] width 29 height 20
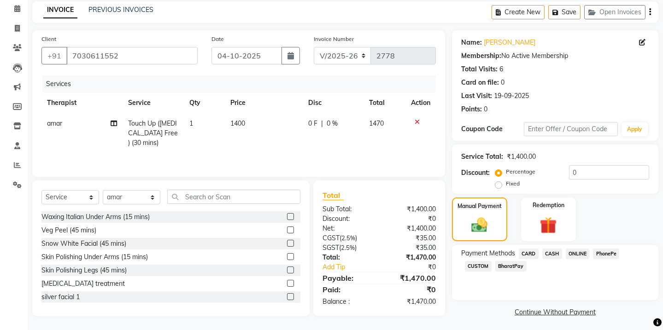
click at [578, 253] on span "ONLINE" at bounding box center [578, 254] width 24 height 11
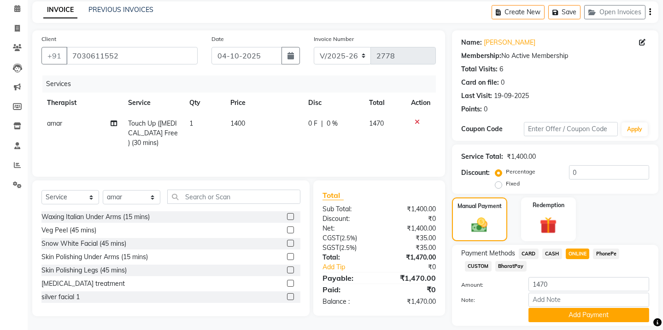
scroll to position [67, 0]
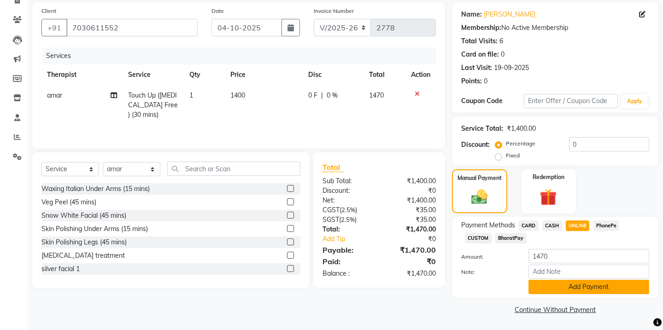
click at [574, 287] on button "Add Payment" at bounding box center [589, 287] width 121 height 14
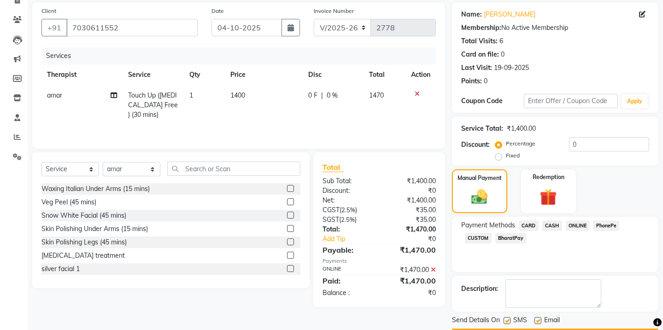
scroll to position [93, 0]
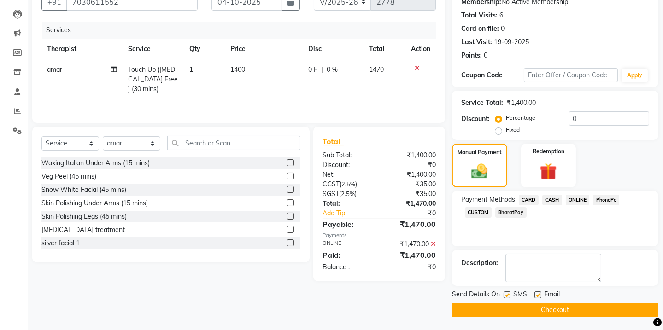
click at [505, 295] on label at bounding box center [507, 295] width 7 height 7
click at [505, 295] on input "checkbox" at bounding box center [507, 296] width 6 height 6
checkbox input "false"
click at [537, 295] on label at bounding box center [538, 295] width 7 height 7
click at [537, 295] on input "checkbox" at bounding box center [538, 296] width 6 height 6
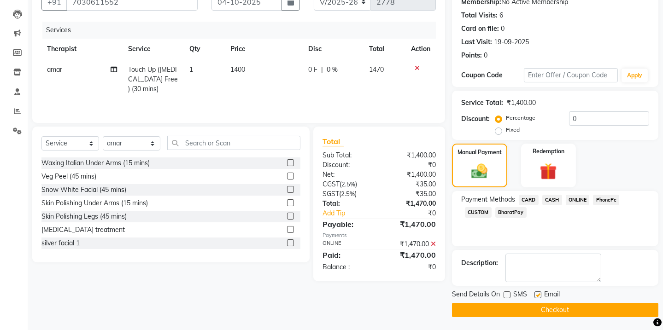
checkbox input "false"
click at [541, 306] on button "Checkout" at bounding box center [555, 310] width 206 height 14
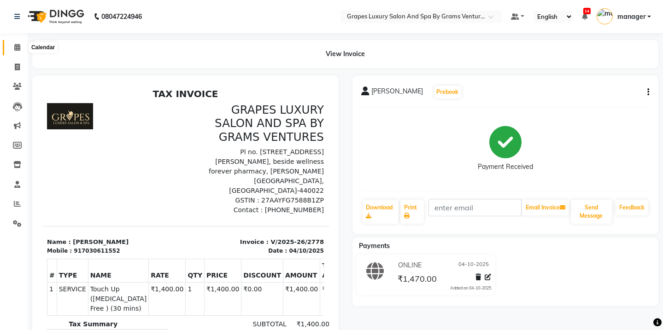
click at [18, 47] on icon at bounding box center [17, 47] width 6 height 7
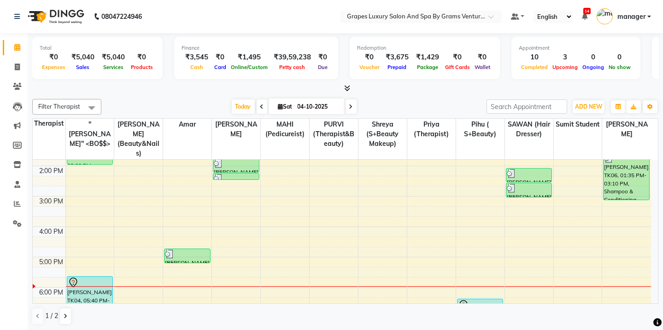
scroll to position [240, 0]
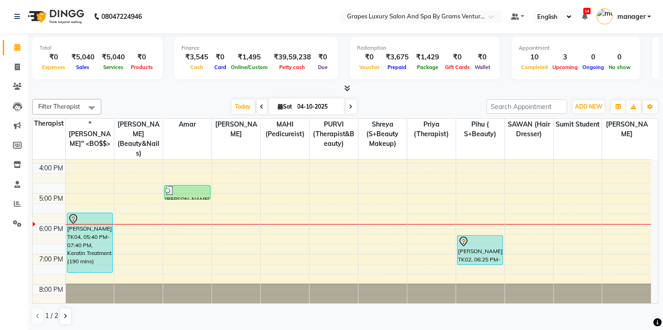
click at [663, 330] on html "08047224946 Select Location × Grapes Luxury Salon And Spa By Grams Ventures, [P…" at bounding box center [331, 165] width 663 height 330
click at [64, 318] on icon at bounding box center [66, 317] width 4 height 6
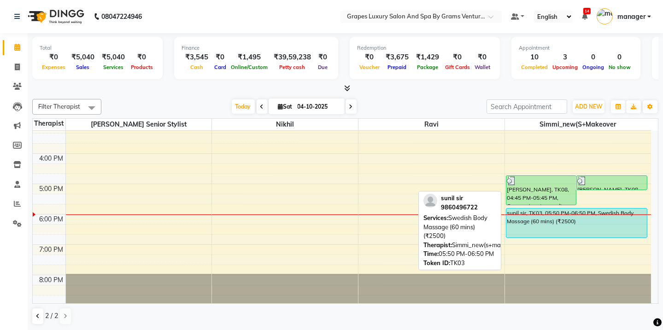
click at [570, 223] on div "sunil sir, TK03, 05:50 PM-06:50 PM, Swedish Body Massage (60 mins) (₹2500)" at bounding box center [577, 223] width 141 height 29
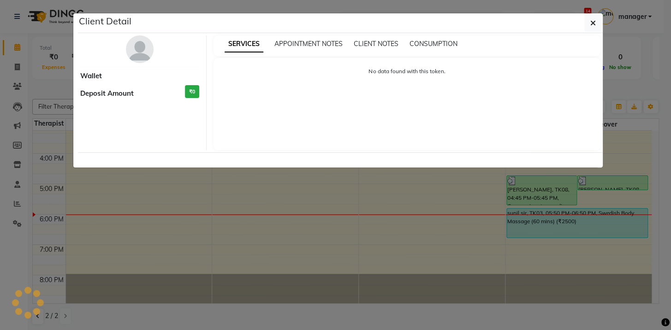
select select "5"
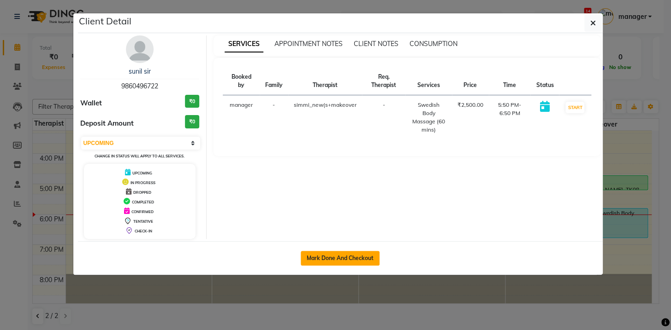
click at [344, 256] on button "Mark Done And Checkout" at bounding box center [340, 258] width 79 height 15
select select "service"
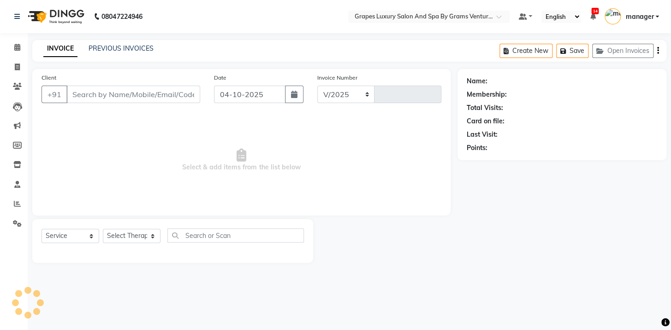
select select "3585"
type input "2779"
type input "9860496722"
select select "90929"
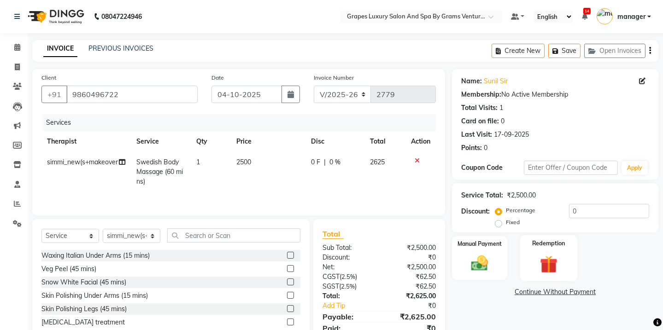
click at [553, 265] on img at bounding box center [548, 264] width 29 height 22
click at [477, 265] on img at bounding box center [480, 263] width 29 height 20
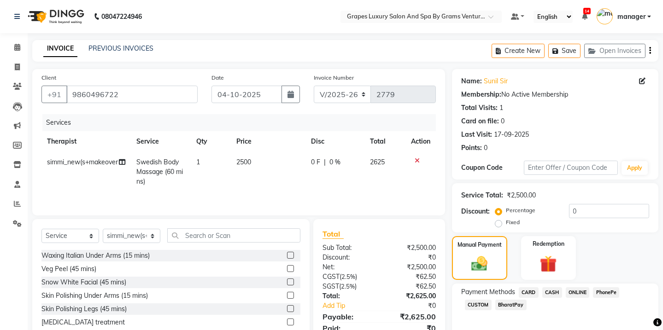
scroll to position [41, 0]
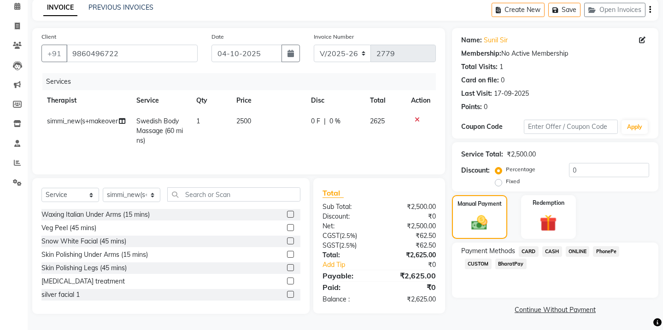
click at [579, 249] on span "ONLINE" at bounding box center [578, 252] width 24 height 11
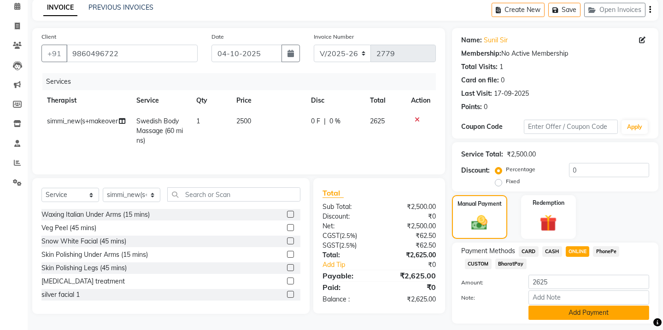
click at [583, 313] on button "Add Payment" at bounding box center [589, 313] width 121 height 14
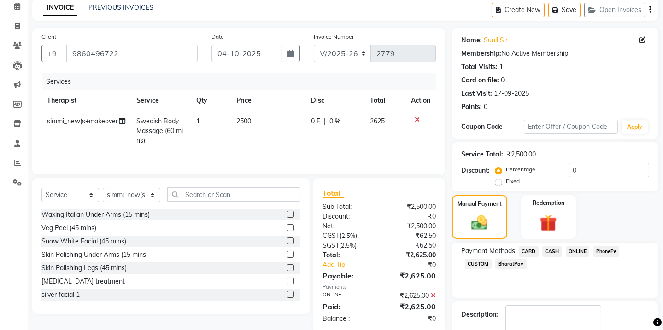
scroll to position [93, 0]
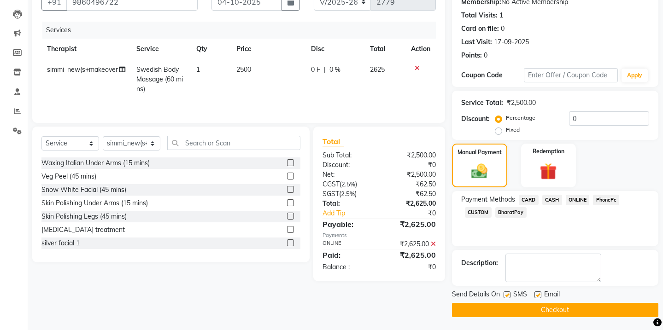
drag, startPoint x: 506, startPoint y: 295, endPoint x: 554, endPoint y: 294, distance: 47.5
click at [506, 294] on label at bounding box center [507, 295] width 7 height 7
click at [506, 294] on input "checkbox" at bounding box center [507, 296] width 6 height 6
checkbox input "false"
click at [537, 295] on label at bounding box center [538, 295] width 7 height 7
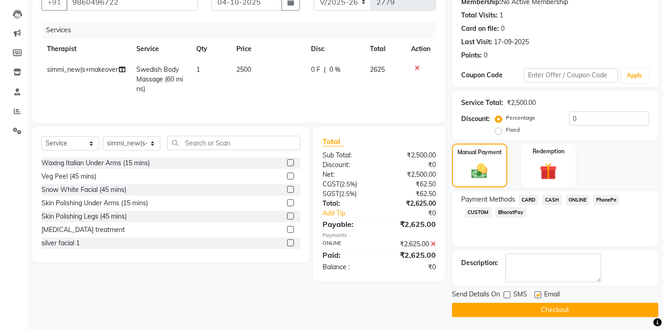
click at [537, 295] on input "checkbox" at bounding box center [538, 296] width 6 height 6
checkbox input "false"
click at [541, 310] on button "Checkout" at bounding box center [555, 310] width 206 height 14
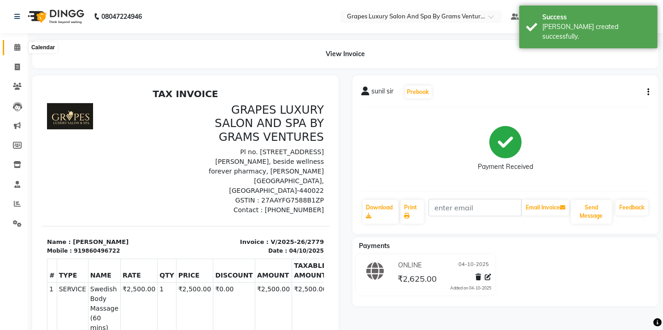
click at [15, 46] on icon at bounding box center [17, 47] width 6 height 7
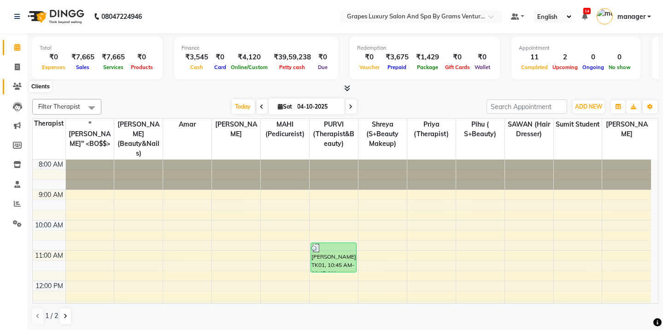
click at [17, 89] on icon at bounding box center [17, 86] width 9 height 7
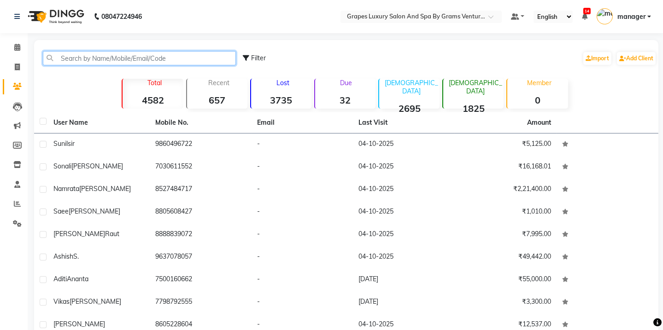
click at [103, 60] on input "text" at bounding box center [139, 58] width 193 height 14
click at [14, 46] on icon at bounding box center [17, 47] width 6 height 7
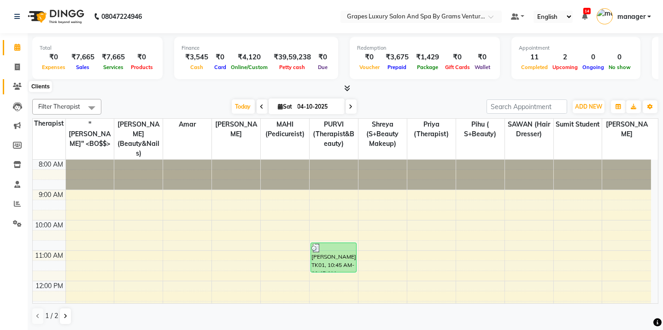
click at [15, 87] on icon at bounding box center [17, 86] width 9 height 7
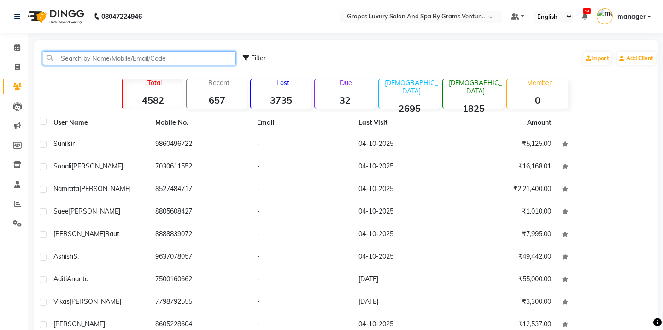
click at [105, 61] on input "text" at bounding box center [139, 58] width 193 height 14
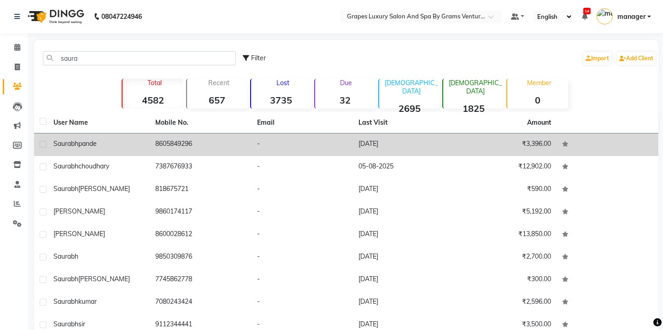
click at [95, 139] on div "[PERSON_NAME]" at bounding box center [98, 144] width 91 height 10
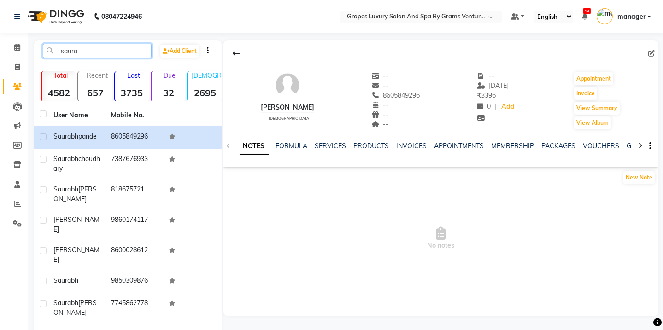
click at [99, 50] on input "saura" at bounding box center [97, 51] width 109 height 14
type input "s"
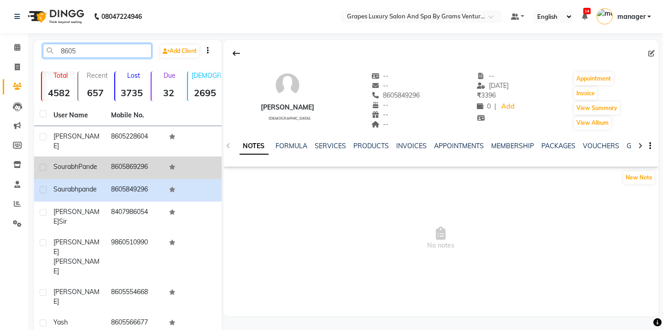
type input "8605"
click at [120, 157] on td "8605869296" at bounding box center [135, 168] width 58 height 23
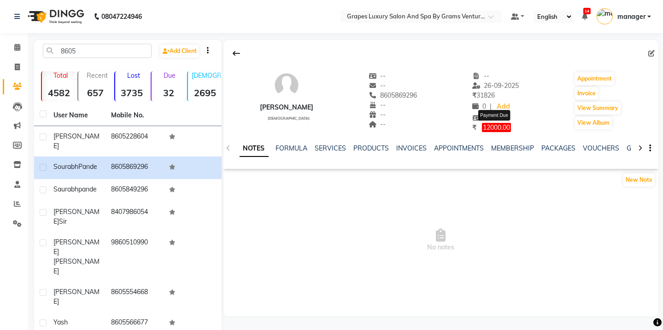
click at [495, 125] on span "12000.00" at bounding box center [496, 127] width 29 height 9
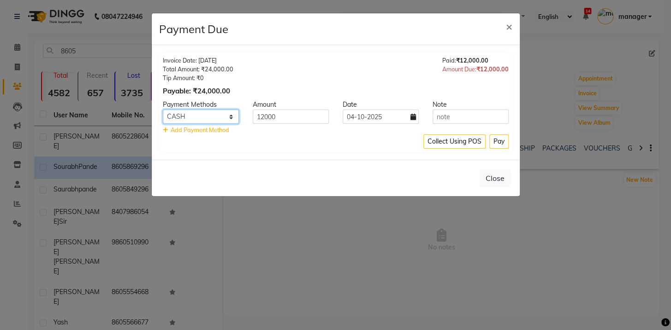
click at [186, 119] on select "CARD CASH ONLINE PhonePe CUSTOM BharatPay" at bounding box center [201, 117] width 76 height 14
select select "3"
click at [163, 110] on select "CARD CASH ONLINE PhonePe CUSTOM BharatPay" at bounding box center [201, 117] width 76 height 14
click at [287, 122] on input "12000" at bounding box center [291, 117] width 76 height 14
type input "1"
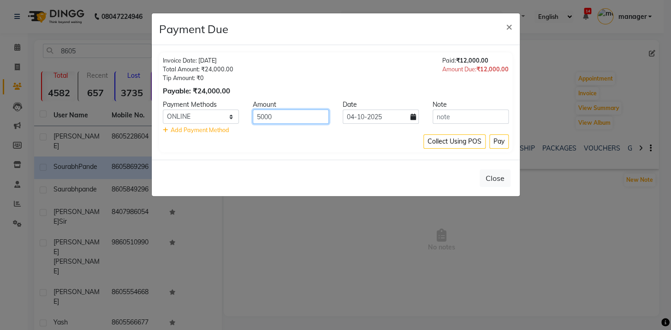
type input "5000"
click at [369, 143] on div "Collect Using POS Pay" at bounding box center [336, 142] width 346 height 14
click at [495, 140] on button "Pay" at bounding box center [498, 142] width 19 height 14
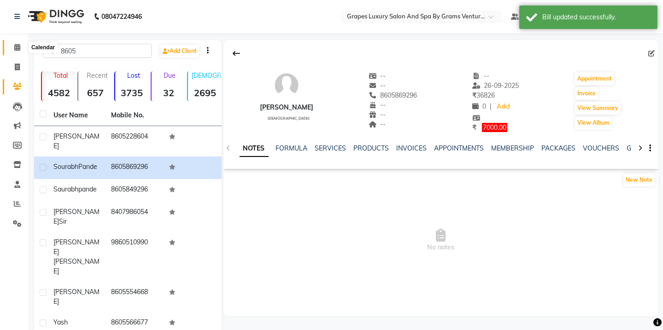
click at [19, 46] on icon at bounding box center [17, 47] width 6 height 7
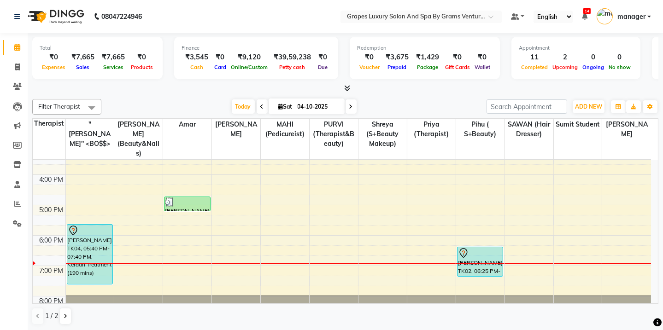
scroll to position [240, 0]
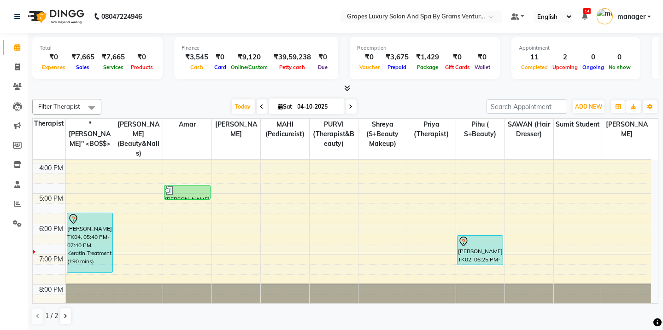
click at [635, 230] on div "8:00 AM 9:00 AM 10:00 AM 11:00 AM 12:00 PM 1:00 PM 2:00 PM 3:00 PM 4:00 PM 5:00…" at bounding box center [342, 117] width 619 height 395
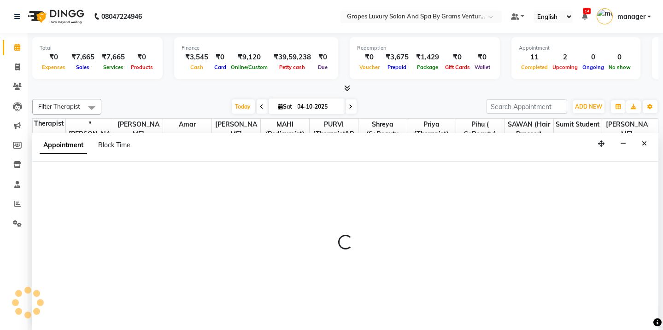
scroll to position [0, 0]
select select "60449"
select select "tentative"
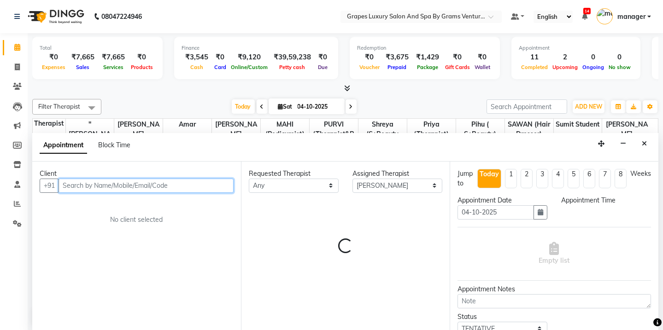
select select "1095"
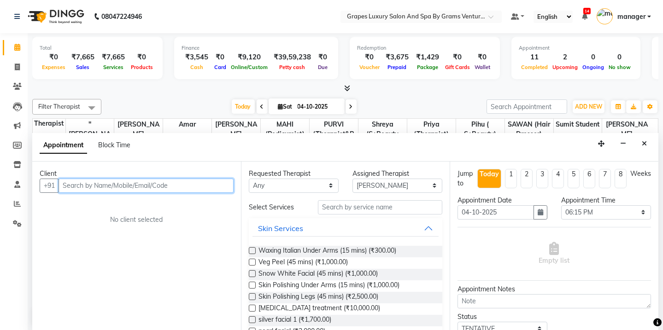
click at [94, 184] on input "text" at bounding box center [146, 186] width 175 height 14
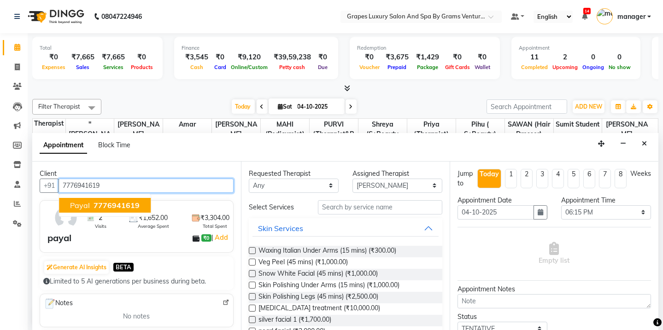
drag, startPoint x: 94, startPoint y: 202, endPoint x: 205, endPoint y: 202, distance: 110.6
click at [94, 202] on span "7776941619" at bounding box center [117, 205] width 46 height 9
type input "7776941619"
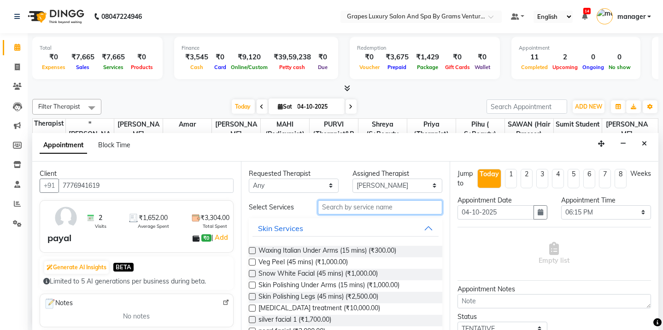
click at [337, 208] on input "text" at bounding box center [380, 207] width 124 height 14
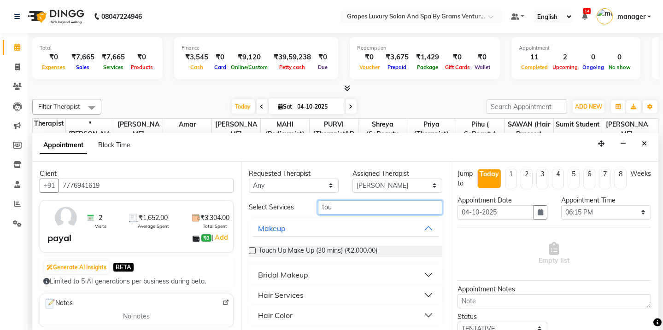
type input "tou"
click at [288, 295] on div "Hair Services" at bounding box center [281, 295] width 46 height 11
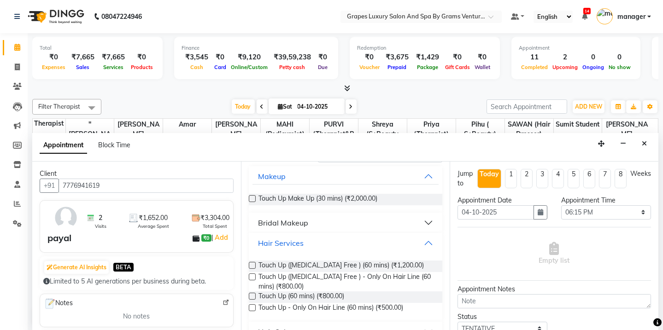
scroll to position [70, 0]
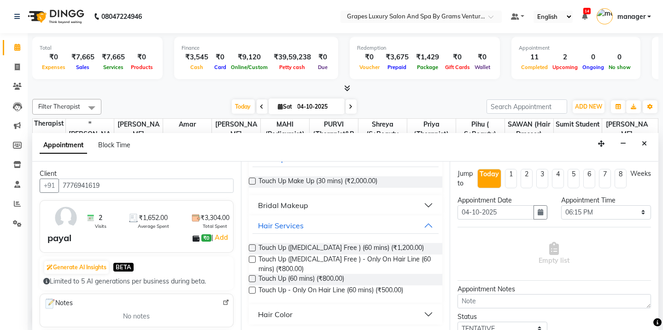
click at [284, 316] on div "Hair Color" at bounding box center [275, 314] width 35 height 11
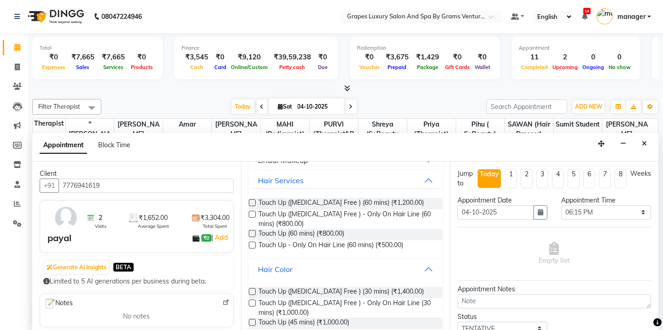
scroll to position [127, 0]
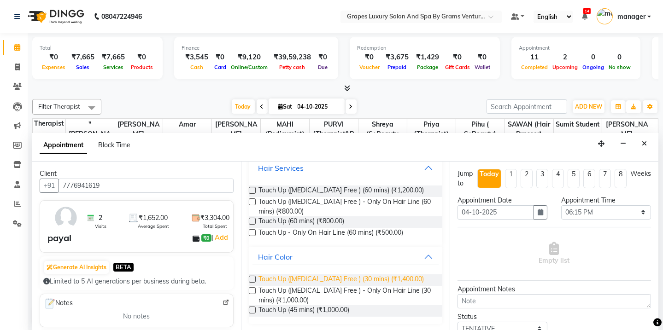
click at [390, 278] on span "Touch Up ([MEDICAL_DATA] Free ) (30 mins) (₹1,400.00)" at bounding box center [341, 281] width 165 height 12
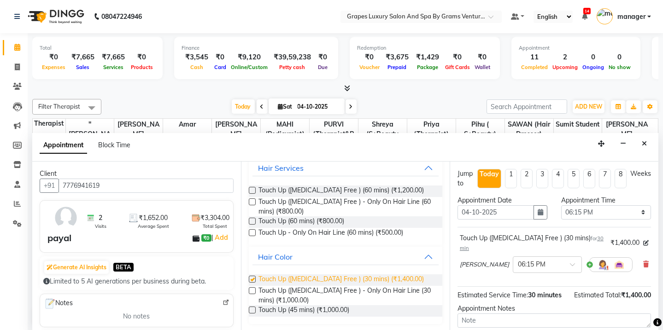
checkbox input "false"
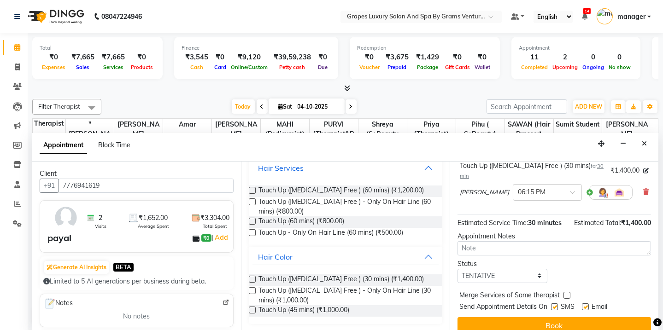
click at [556, 304] on label at bounding box center [554, 307] width 7 height 7
click at [556, 305] on input "checkbox" at bounding box center [554, 308] width 6 height 6
checkbox input "false"
click at [586, 304] on label at bounding box center [585, 307] width 7 height 7
click at [586, 305] on input "checkbox" at bounding box center [585, 308] width 6 height 6
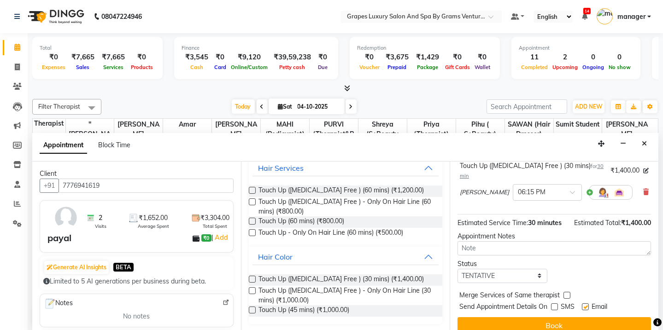
checkbox input "false"
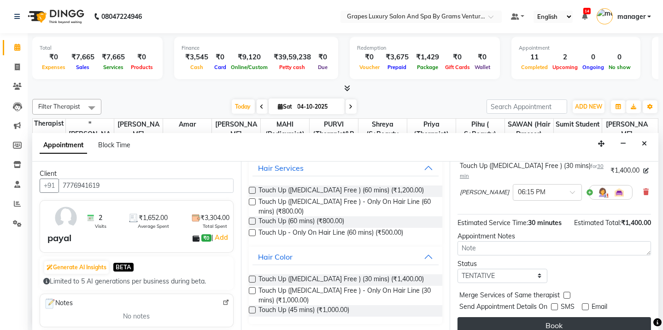
click at [588, 318] on button "Book" at bounding box center [555, 326] width 194 height 17
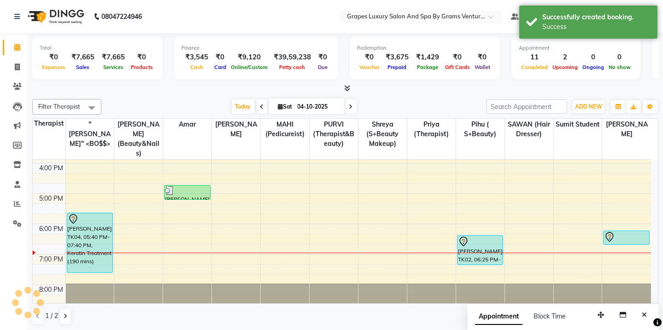
scroll to position [0, 0]
drag, startPoint x: 622, startPoint y: 234, endPoint x: 622, endPoint y: 272, distance: 38.3
click at [622, 272] on div "8:00 AM 9:00 AM 10:00 AM 11:00 AM 12:00 PM 1:00 PM 2:00 PM 3:00 PM 4:00 PM 5:00…" at bounding box center [342, 117] width 619 height 395
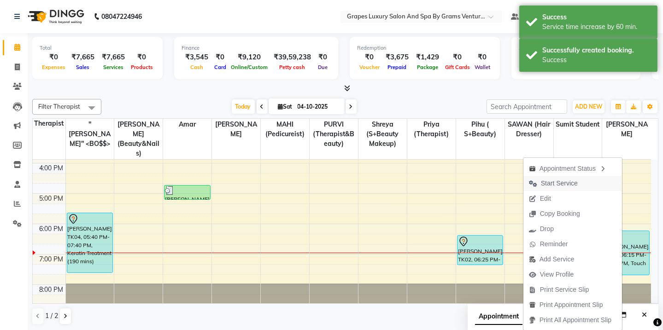
click at [548, 185] on span "Start Service" at bounding box center [559, 184] width 37 height 10
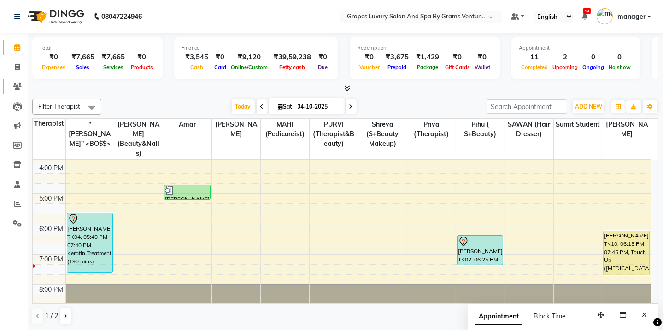
click at [23, 93] on link "Clients" at bounding box center [14, 86] width 22 height 15
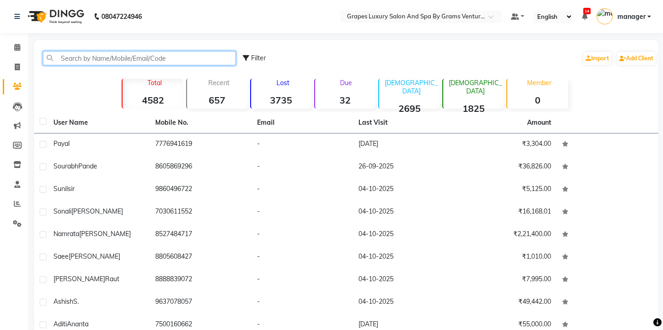
click at [83, 63] on input "text" at bounding box center [139, 58] width 193 height 14
click at [83, 56] on input "text" at bounding box center [139, 58] width 193 height 14
click at [79, 60] on input "text" at bounding box center [139, 58] width 193 height 14
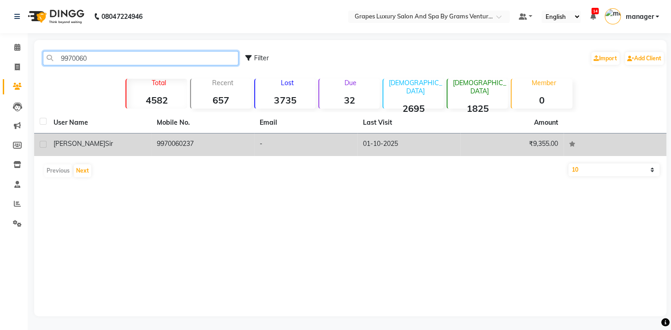
type input "9970060"
click at [155, 147] on td "9970060237" at bounding box center [202, 145] width 103 height 23
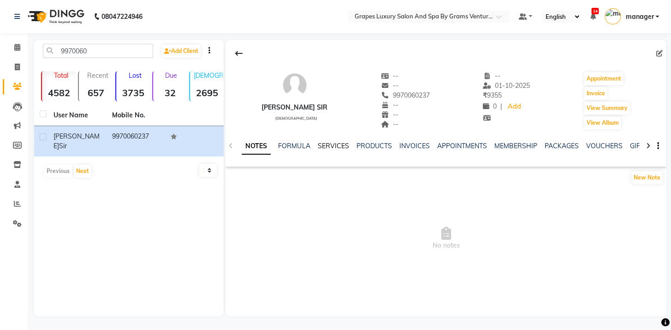
click at [333, 145] on link "SERVICES" at bounding box center [332, 146] width 31 height 8
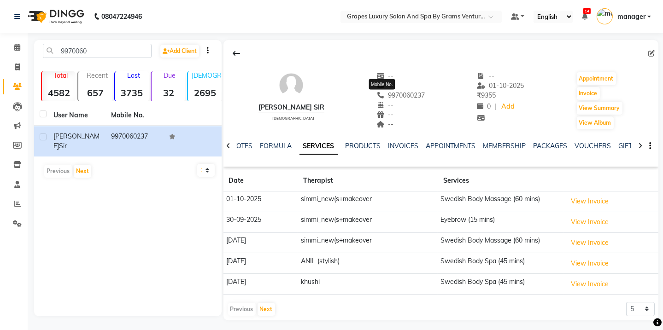
drag, startPoint x: 408, startPoint y: 92, endPoint x: 366, endPoint y: 97, distance: 42.7
click at [366, 97] on div "[PERSON_NAME] sir [DEMOGRAPHIC_DATA] -- -- [PHONE_NUMBER] Mobile No. -- -- -- -…" at bounding box center [442, 96] width 436 height 68
copy span "9970060237"
click at [22, 46] on span at bounding box center [17, 47] width 16 height 11
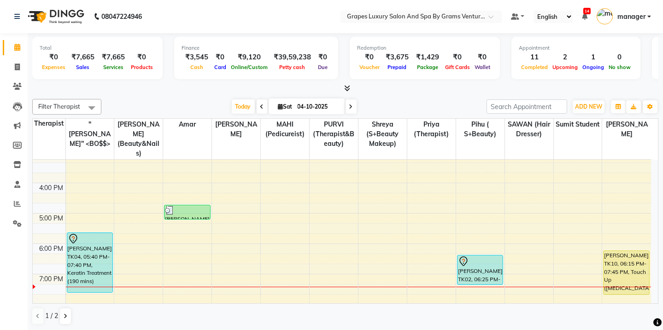
scroll to position [240, 0]
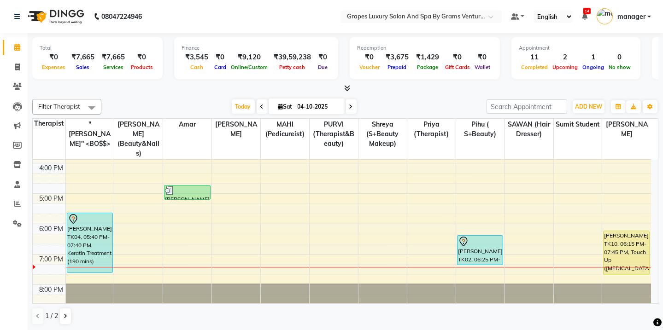
click at [468, 204] on td at bounding box center [358, 209] width 586 height 10
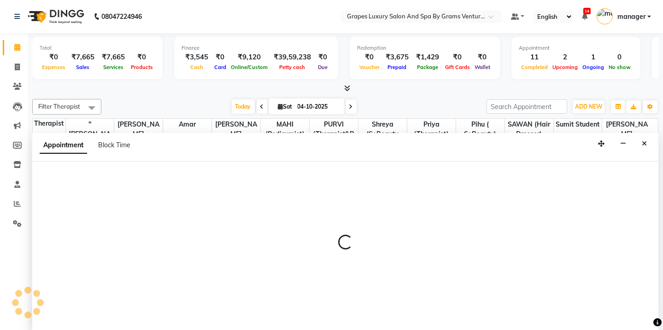
scroll to position [0, 0]
select select "79782"
select select "tentative"
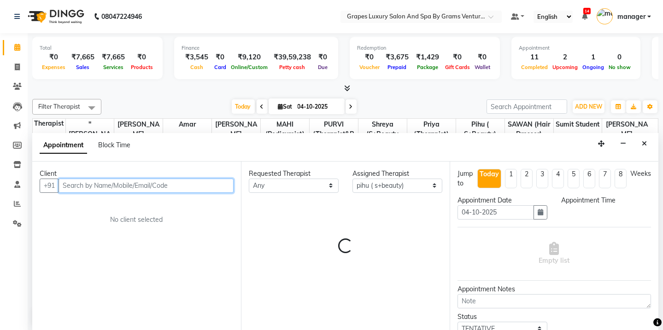
select select "1020"
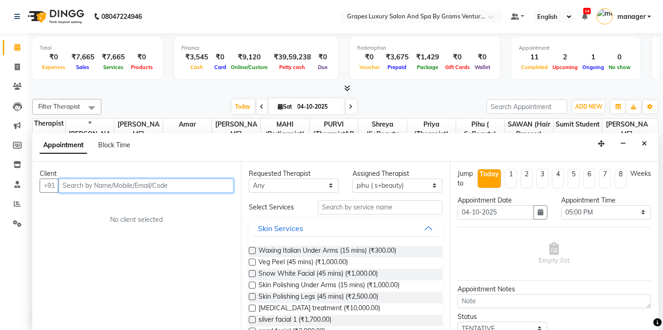
paste input "9970060237"
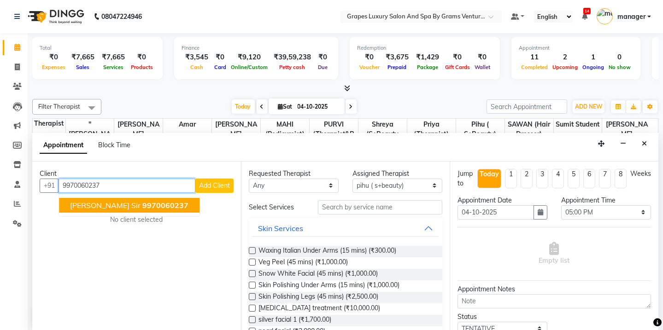
drag, startPoint x: 104, startPoint y: 203, endPoint x: 129, endPoint y: 191, distance: 28.2
click at [111, 202] on button "[PERSON_NAME] sir 9970060237" at bounding box center [129, 205] width 141 height 15
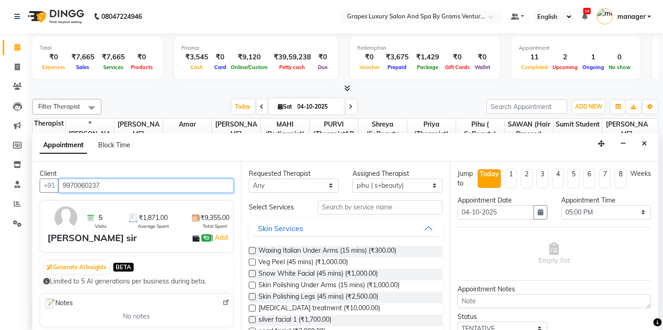
type input "9970060237"
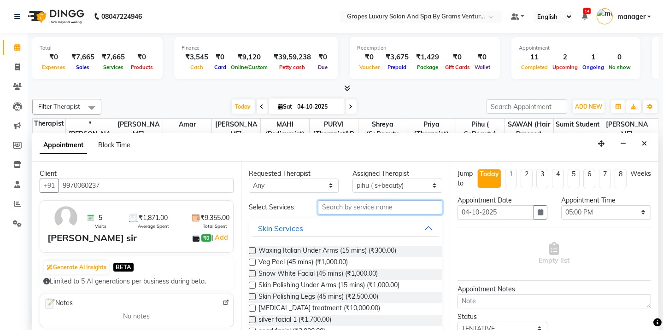
click at [353, 209] on input "text" at bounding box center [380, 207] width 124 height 14
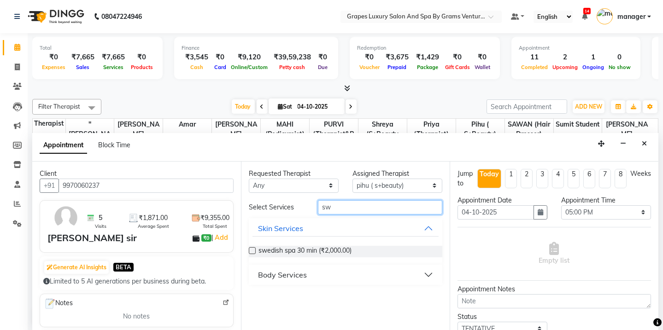
type input "sw"
drag, startPoint x: 287, startPoint y: 271, endPoint x: 292, endPoint y: 279, distance: 9.6
click at [287, 272] on div "Body Services" at bounding box center [282, 275] width 49 height 11
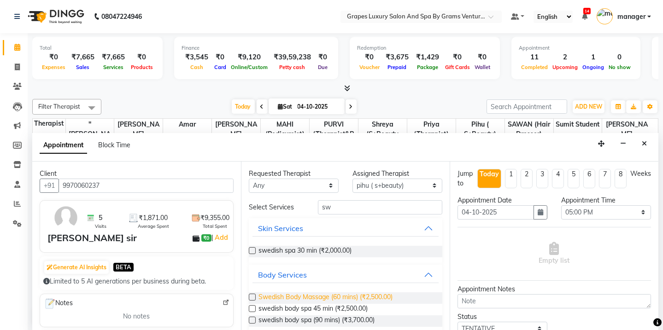
drag, startPoint x: 303, startPoint y: 293, endPoint x: 344, endPoint y: 288, distance: 41.4
click at [304, 293] on span "Swedish Body Massage (60 mins) (₹2,500.00)" at bounding box center [326, 299] width 134 height 12
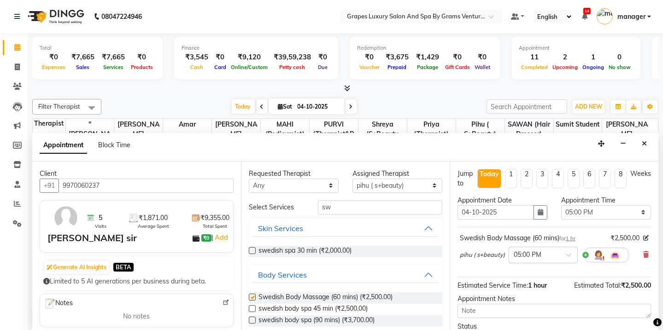
checkbox input "false"
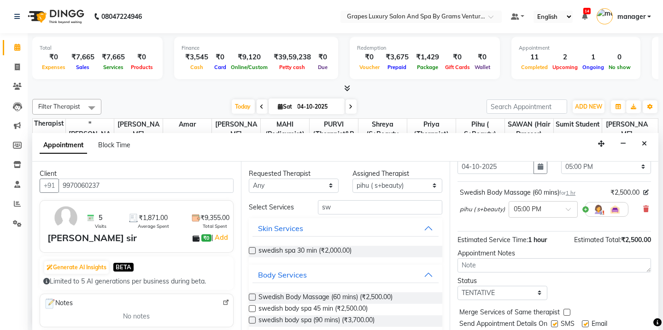
scroll to position [72, 0]
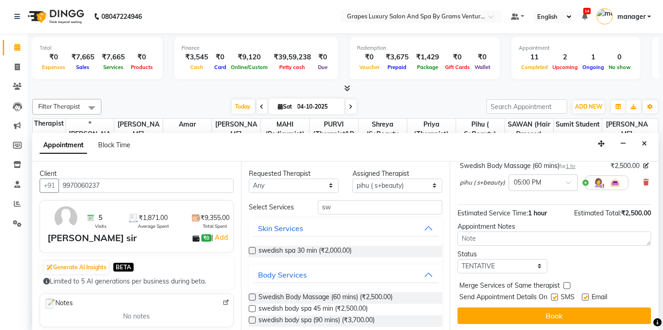
click at [553, 294] on label at bounding box center [554, 297] width 7 height 7
click at [553, 295] on input "checkbox" at bounding box center [554, 298] width 6 height 6
checkbox input "false"
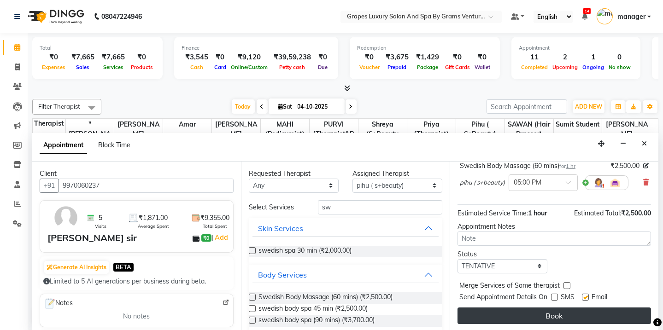
click at [556, 314] on button "Book" at bounding box center [555, 316] width 194 height 17
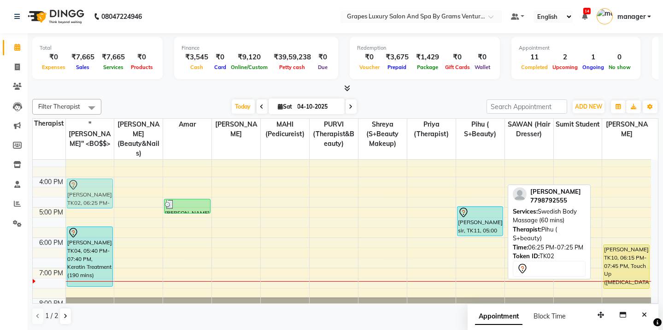
scroll to position [225, 0]
drag, startPoint x: 483, startPoint y: 237, endPoint x: 80, endPoint y: 200, distance: 405.5
click at [80, 200] on tr "[PERSON_NAME], TK05, 01:00 PM-02:00 PM, Swedish Body Massage (60 mins) Aditi An…" at bounding box center [342, 132] width 619 height 395
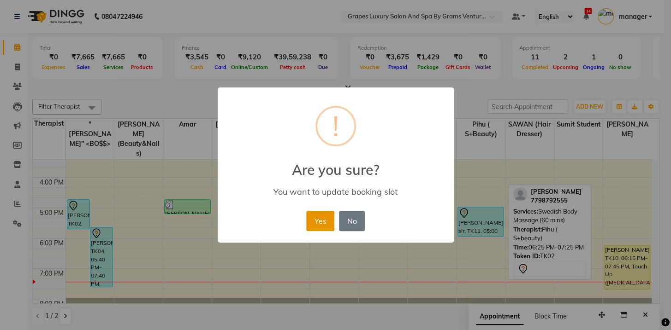
click at [329, 218] on button "Yes" at bounding box center [320, 221] width 28 height 20
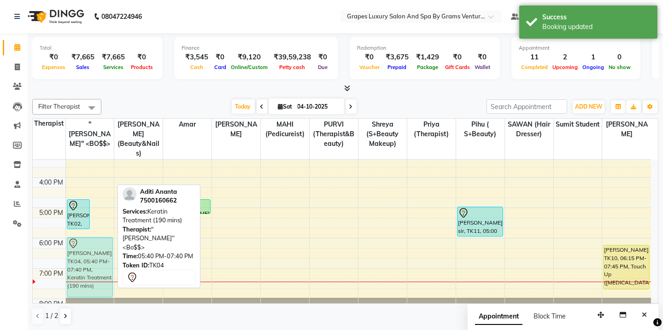
click at [97, 234] on div "[PERSON_NAME], TK02, 04:45 PM-05:45 PM, Swedish Body Massage (60 mins) Aditi An…" at bounding box center [90, 132] width 48 height 395
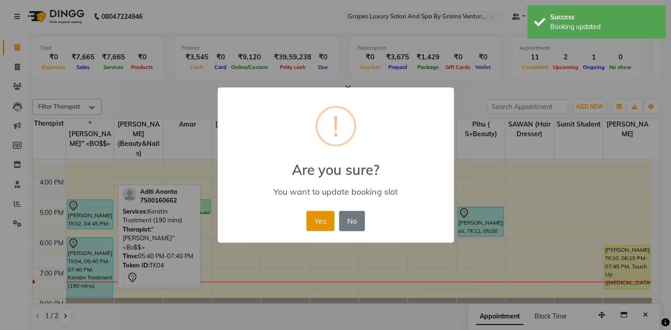
click at [318, 215] on button "Yes" at bounding box center [320, 221] width 28 height 20
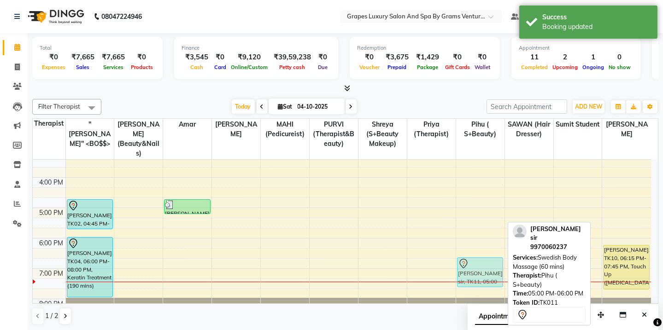
drag, startPoint x: 468, startPoint y: 208, endPoint x: 481, endPoint y: 245, distance: 39.5
click at [478, 255] on div "[PERSON_NAME] sir, TK11, 05:00 PM-06:00 PM, Swedish Body Massage (60 mins) [PER…" at bounding box center [480, 132] width 48 height 395
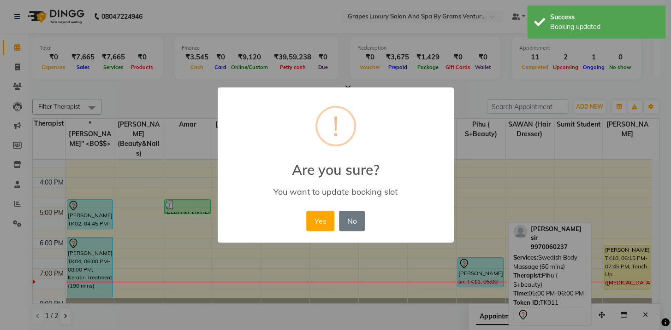
click at [300, 225] on div "× ! Are you sure? You want to update booking slot Yes No No" at bounding box center [336, 166] width 236 height 156
click at [313, 223] on button "Yes" at bounding box center [320, 221] width 28 height 20
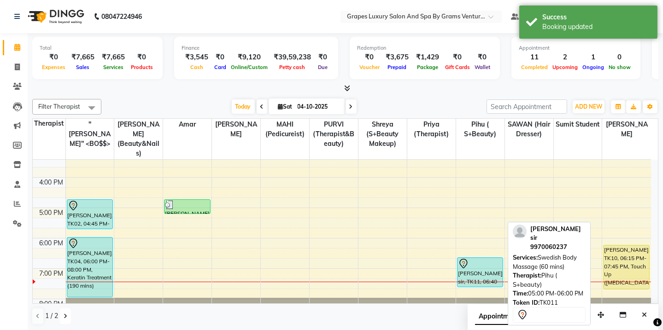
click at [62, 311] on button at bounding box center [65, 317] width 11 height 16
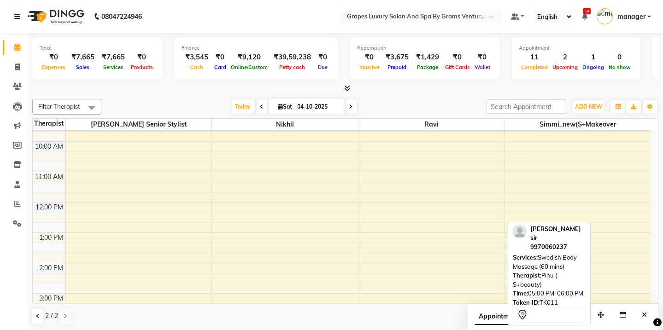
scroll to position [220, 0]
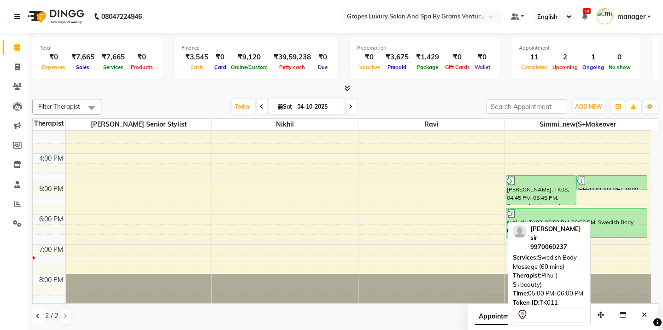
click at [37, 315] on icon at bounding box center [38, 317] width 4 height 6
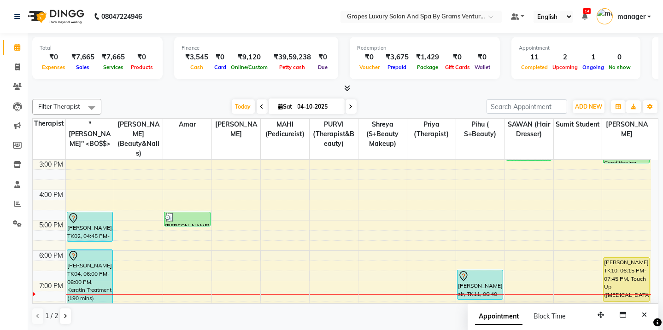
scroll to position [240, 0]
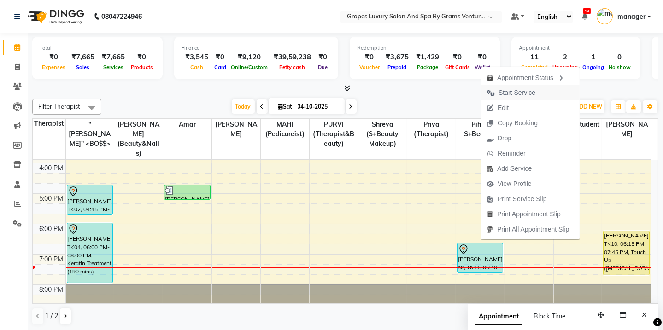
click at [525, 88] on span "Start Service" at bounding box center [517, 93] width 37 height 10
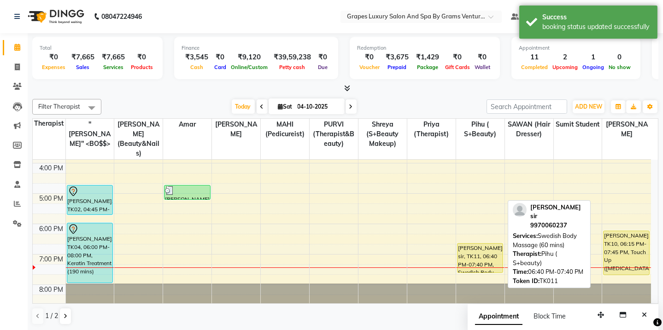
click at [479, 244] on div "[PERSON_NAME] sir, TK11, 06:40 PM-07:40 PM, Swedish Body Massage (60 mins)" at bounding box center [480, 258] width 45 height 29
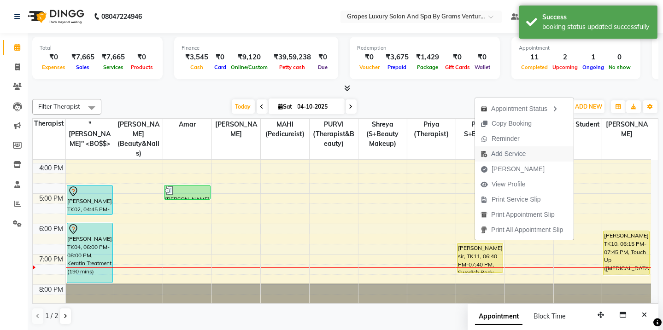
click at [515, 157] on span "Add Service" at bounding box center [508, 154] width 35 height 10
select select "79782"
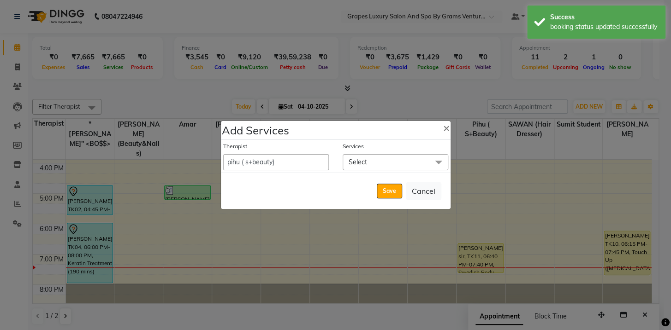
click at [404, 149] on div "Services" at bounding box center [395, 148] width 106 height 12
click at [401, 161] on span "Select" at bounding box center [395, 162] width 106 height 16
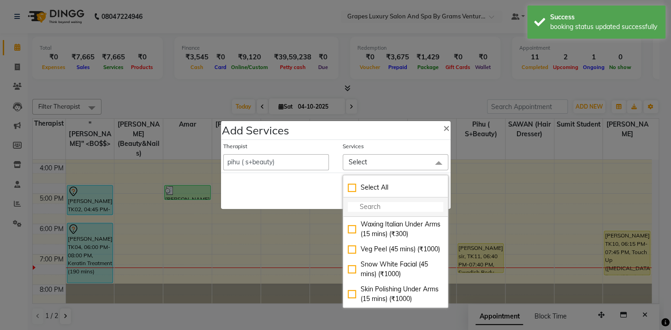
click at [375, 207] on input "multiselect-search" at bounding box center [395, 207] width 95 height 10
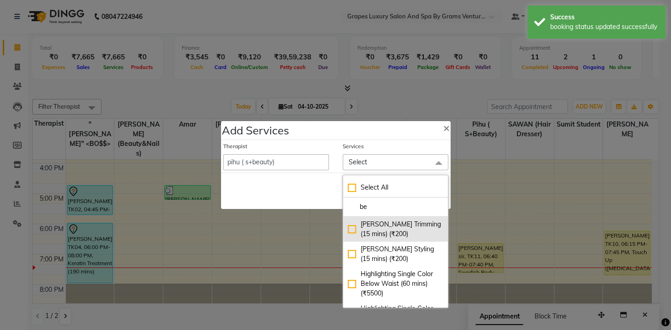
type input "be"
click at [376, 236] on div "[PERSON_NAME] Trimming (15 mins) (₹200)" at bounding box center [395, 229] width 95 height 19
checkbox input "true"
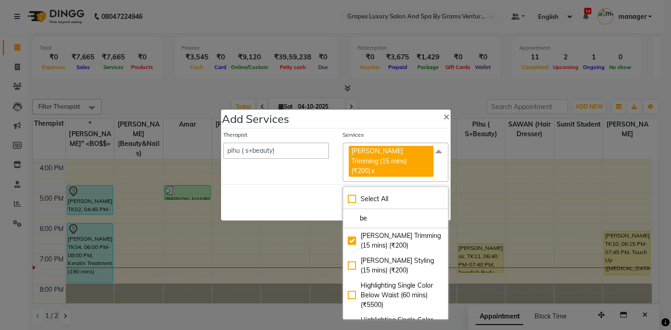
click at [328, 198] on div "Save Cancel" at bounding box center [336, 202] width 230 height 36
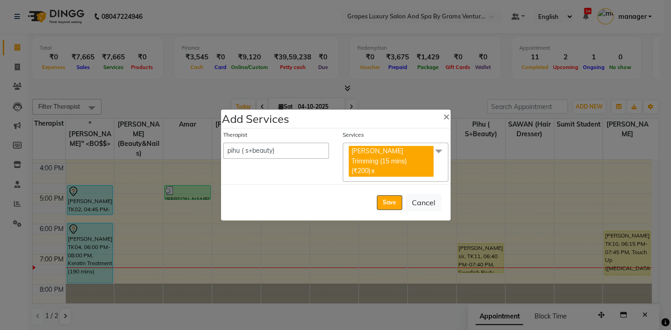
drag, startPoint x: 385, startPoint y: 197, endPoint x: 344, endPoint y: 86, distance: 118.4
click at [344, 86] on ngb-modal-window "Add Services × Therapist Admin amar ANIL (stylish) [PERSON_NAME] hair [PERSON_N…" at bounding box center [335, 165] width 671 height 330
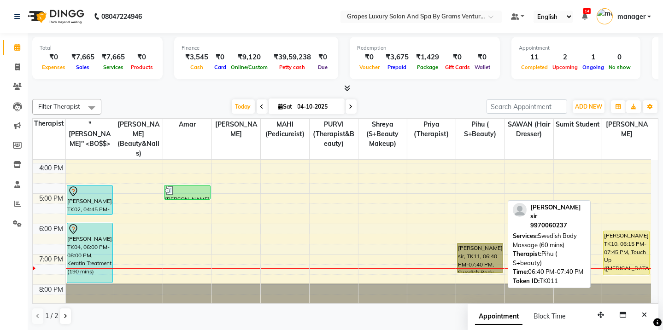
drag, startPoint x: 479, startPoint y: 244, endPoint x: 471, endPoint y: 245, distance: 8.8
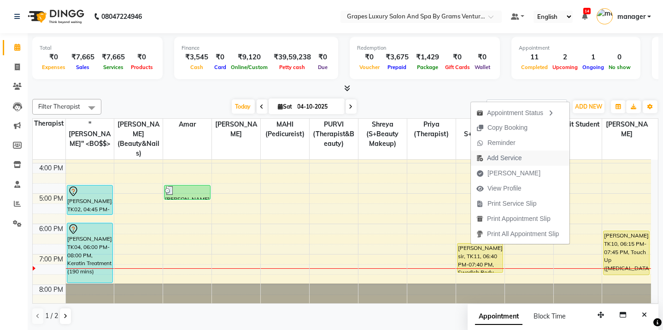
click at [496, 159] on span "Add Service" at bounding box center [504, 158] width 35 height 10
select select "79782"
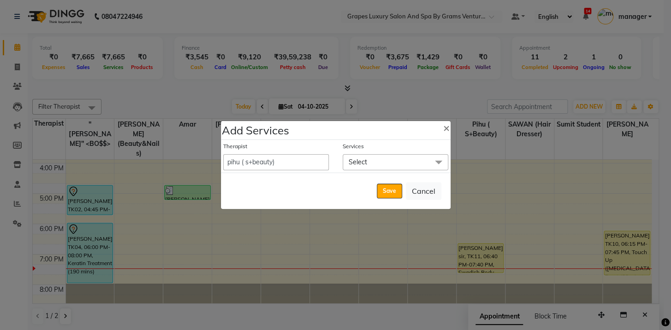
click at [378, 165] on span "Select" at bounding box center [395, 162] width 106 height 16
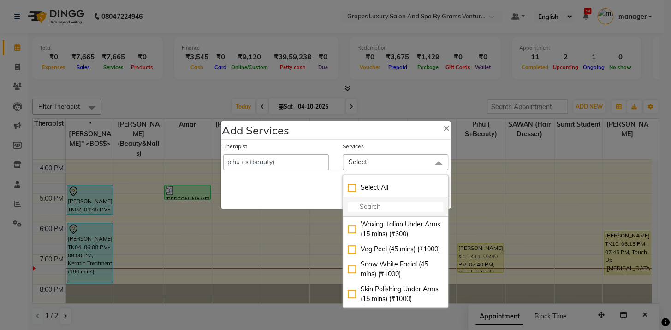
click at [360, 207] on input "multiselect-search" at bounding box center [395, 207] width 95 height 10
click at [259, 163] on select "Admin amar ANIL (stylish) [PERSON_NAME] hair [PERSON_NAME] (beauty&nails) avni …" at bounding box center [276, 162] width 106 height 16
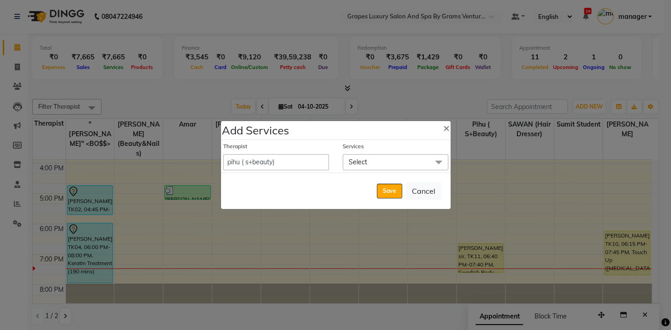
click at [392, 93] on ngb-modal-window "Add Services × Therapist Admin amar ANIL (stylish) [PERSON_NAME] hair [PERSON_N…" at bounding box center [335, 165] width 671 height 330
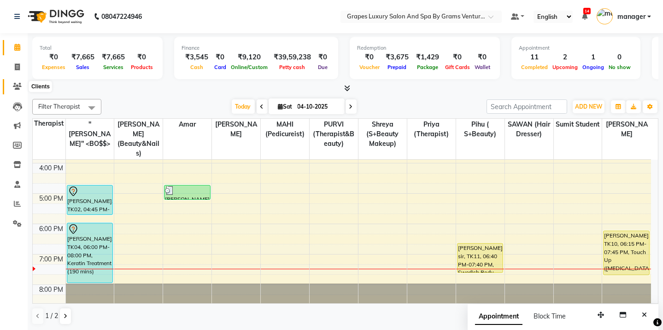
click at [22, 85] on span at bounding box center [17, 87] width 16 height 11
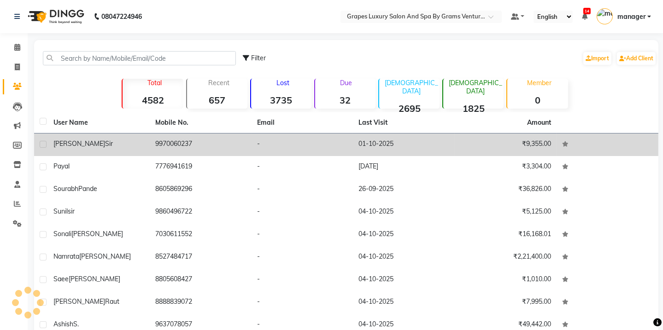
click at [122, 147] on div "[PERSON_NAME] sir" at bounding box center [98, 144] width 91 height 10
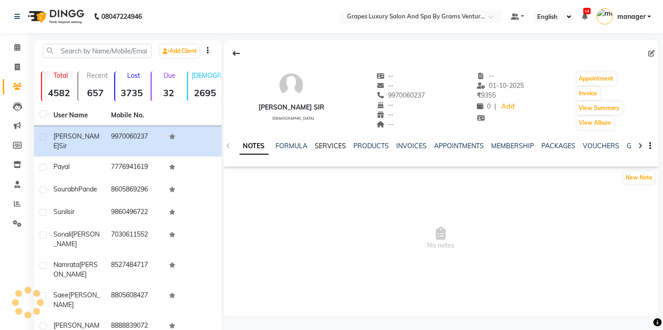
click at [333, 145] on link "SERVICES" at bounding box center [330, 146] width 31 height 8
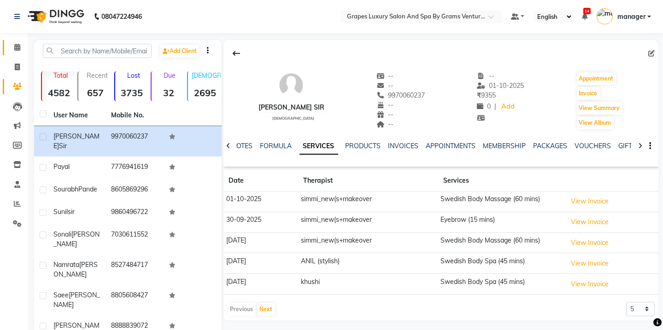
click at [20, 41] on link "Calendar" at bounding box center [14, 47] width 22 height 15
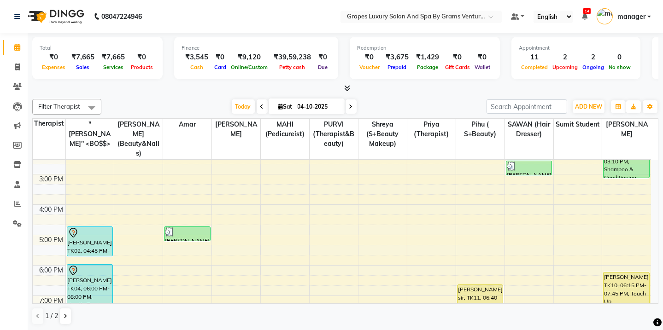
scroll to position [240, 0]
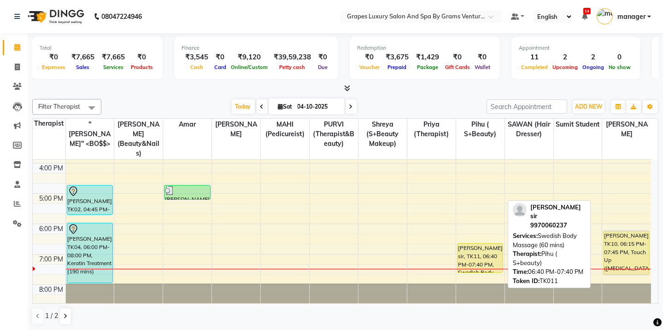
click at [474, 248] on div "[PERSON_NAME] sir, TK11, 06:40 PM-07:40 PM, Swedish Body Massage (60 mins)" at bounding box center [480, 258] width 45 height 29
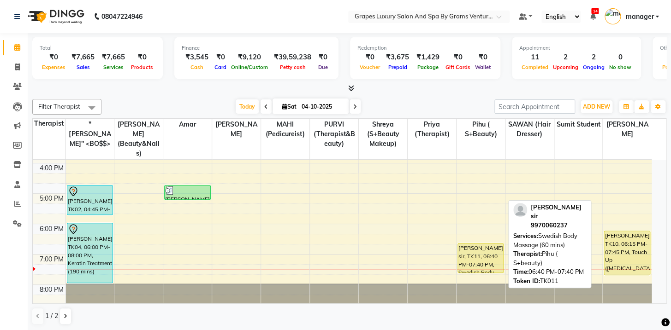
select select "1"
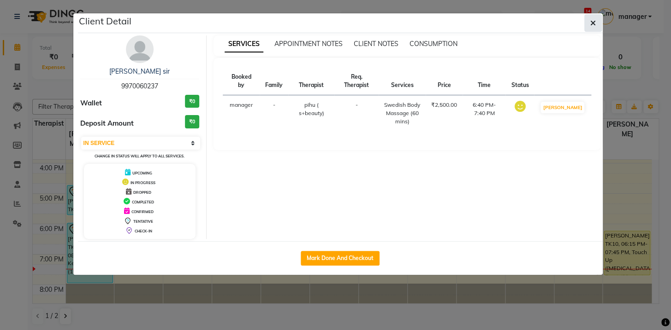
click at [589, 27] on button "button" at bounding box center [593, 23] width 18 height 18
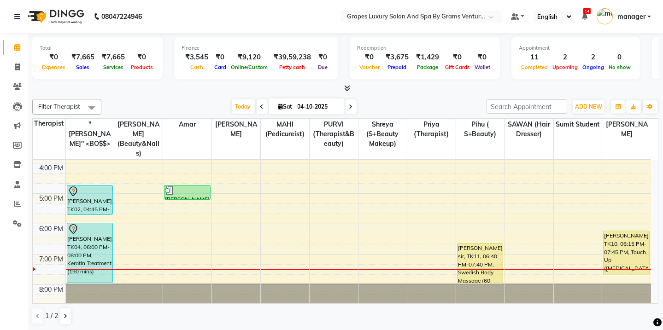
drag, startPoint x: 476, startPoint y: 261, endPoint x: 475, endPoint y: 273, distance: 12.0
click at [475, 273] on div "[PERSON_NAME] sir, TK11, 06:40 PM-07:40 PM, Swedish Body Massage (60 mins) [PER…" at bounding box center [480, 117] width 48 height 395
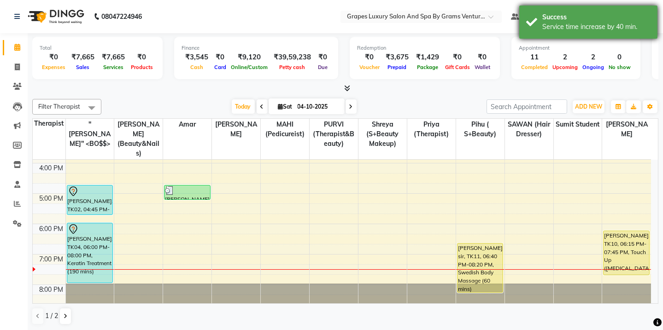
click at [578, 21] on div "Success" at bounding box center [596, 17] width 108 height 10
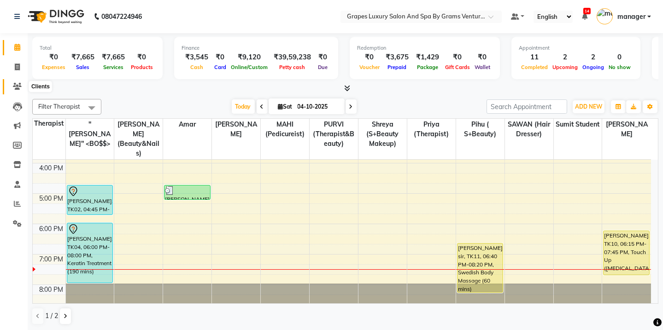
click at [9, 82] on span at bounding box center [17, 87] width 16 height 11
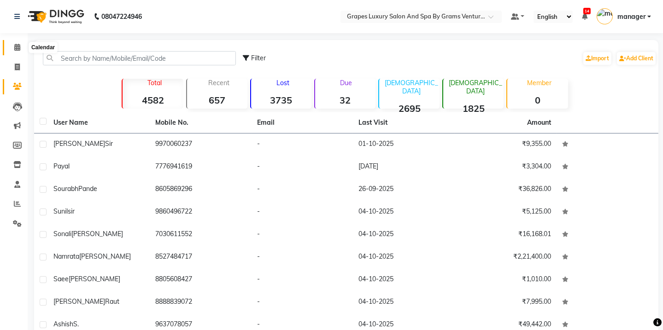
click at [12, 47] on span at bounding box center [17, 47] width 16 height 11
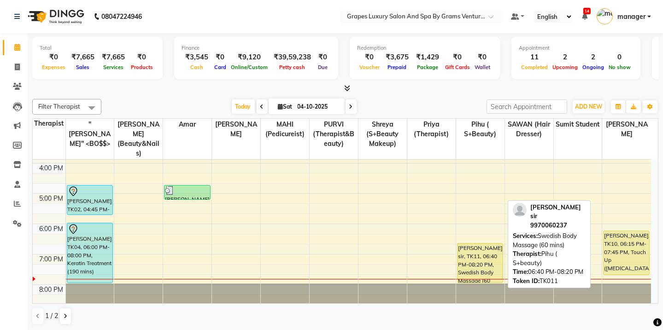
drag, startPoint x: 476, startPoint y: 277, endPoint x: 477, endPoint y: 272, distance: 5.0
click at [477, 272] on div "[PERSON_NAME] sir, TK11, 06:40 PM-08:20 PM, Swedish Body Massage (60 mins) [PER…" at bounding box center [480, 117] width 48 height 395
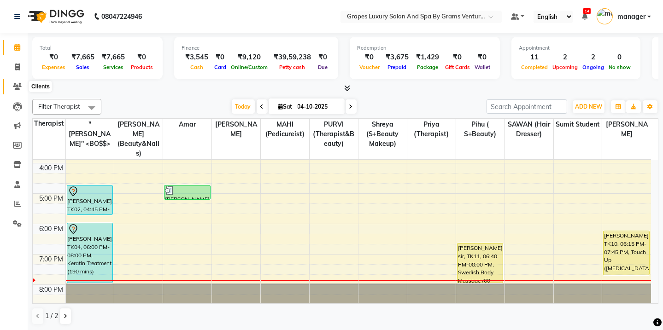
click at [15, 90] on span at bounding box center [17, 87] width 16 height 11
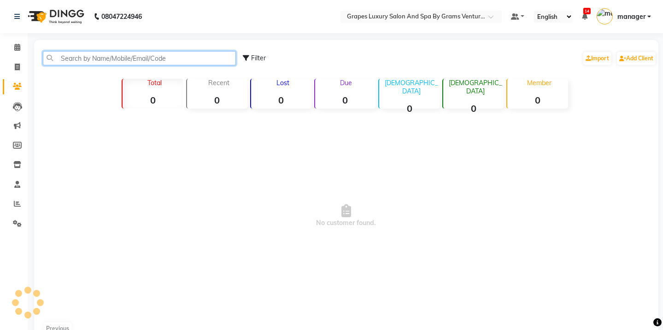
click at [66, 53] on input "text" at bounding box center [139, 58] width 193 height 14
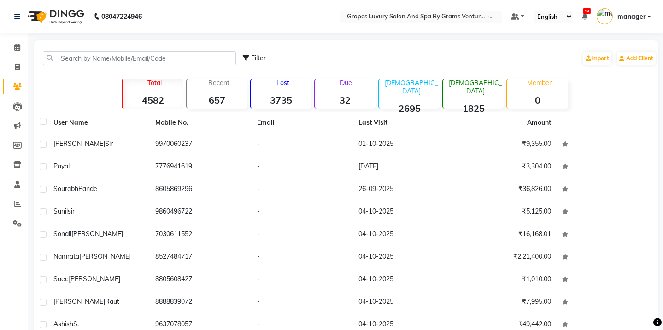
click at [95, 77] on div "Total 4582 Recent 657 Lost 3735 Due 32 [DEMOGRAPHIC_DATA] 2695 [DEMOGRAPHIC_DAT…" at bounding box center [347, 93] width 512 height 32
click at [74, 62] on input "text" at bounding box center [139, 58] width 193 height 14
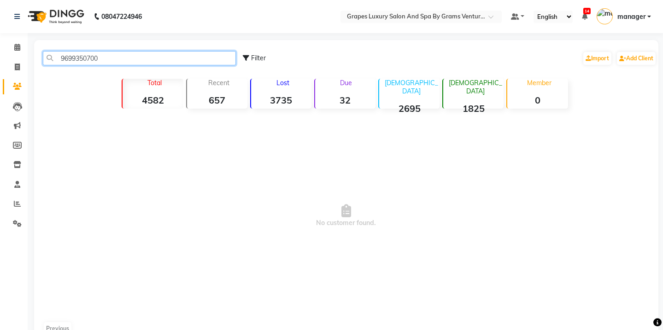
drag, startPoint x: 101, startPoint y: 60, endPoint x: 59, endPoint y: 53, distance: 42.6
click at [59, 53] on input "9699350700" at bounding box center [139, 58] width 193 height 14
type input "9699350700"
click at [17, 55] on li "Calendar" at bounding box center [14, 48] width 28 height 20
click at [14, 47] on icon at bounding box center [17, 47] width 6 height 7
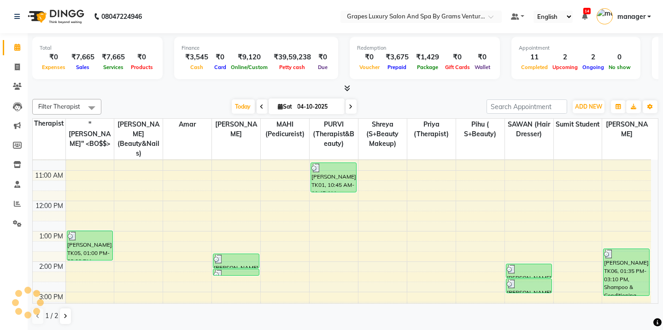
scroll to position [240, 0]
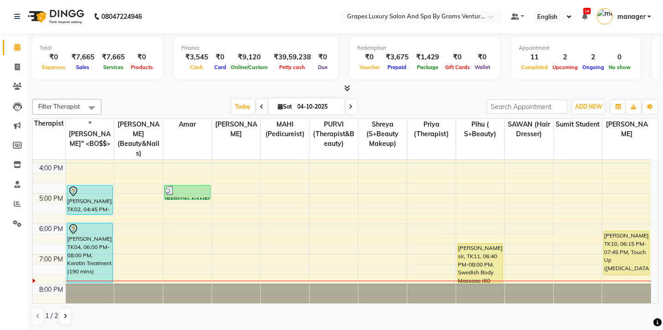
click at [349, 108] on icon at bounding box center [351, 107] width 4 height 6
type input "05-10-2025"
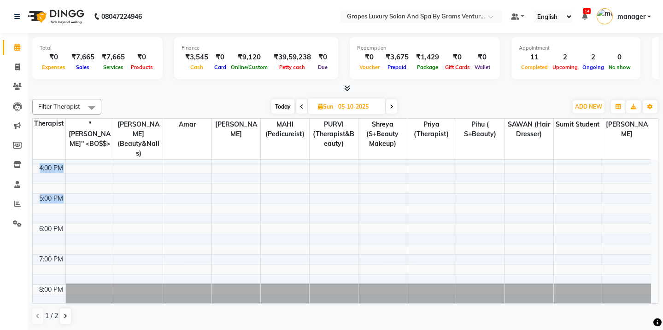
drag, startPoint x: 658, startPoint y: 255, endPoint x: 650, endPoint y: 205, distance: 50.4
click at [650, 205] on td "8:00 AM 9:00 AM 10:00 AM 11:00 AM 12:00 PM 1:00 PM 2:00 PM 3:00 PM 4:00 PM 5:00…" at bounding box center [346, 232] width 626 height 144
drag, startPoint x: 578, startPoint y: 88, endPoint x: 593, endPoint y: 108, distance: 25.7
click at [578, 88] on div at bounding box center [345, 89] width 626 height 10
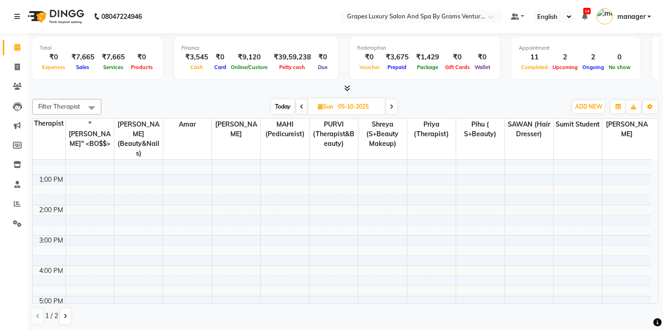
scroll to position [89, 0]
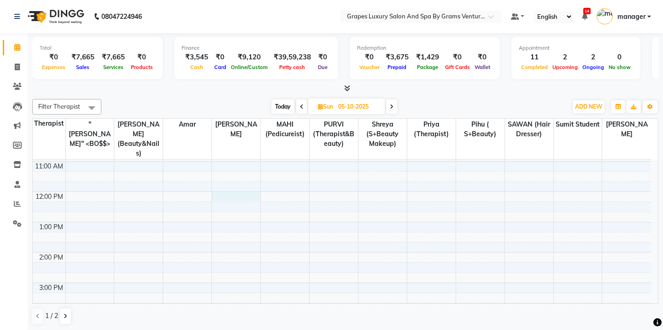
click at [220, 182] on div "8:00 AM 9:00 AM 10:00 AM 11:00 AM 12:00 PM 1:00 PM 2:00 PM 3:00 PM 4:00 PM 5:00…" at bounding box center [342, 268] width 619 height 395
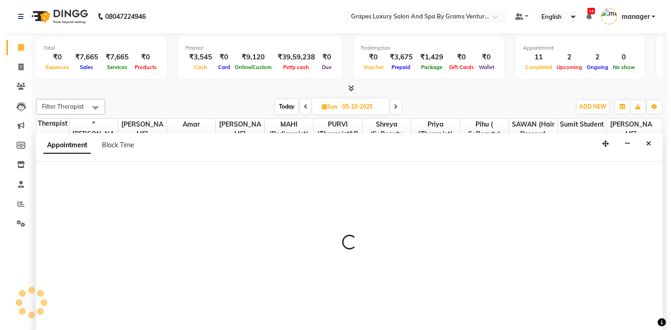
scroll to position [0, 0]
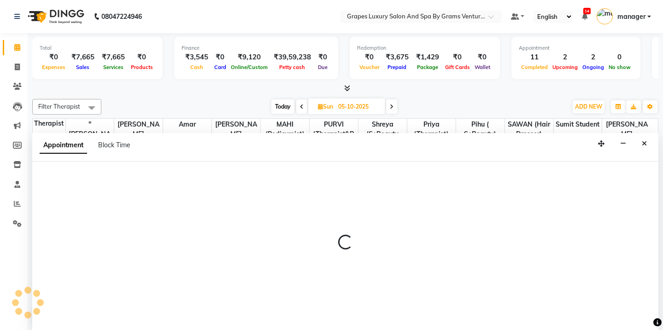
select select "78335"
select select "720"
select select "tentative"
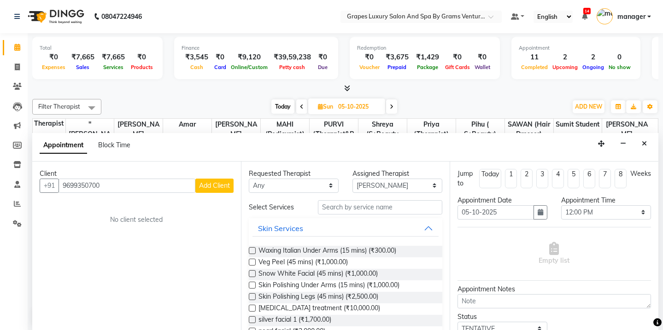
type input "9699350700"
click at [212, 185] on span "Add Client" at bounding box center [214, 186] width 31 height 8
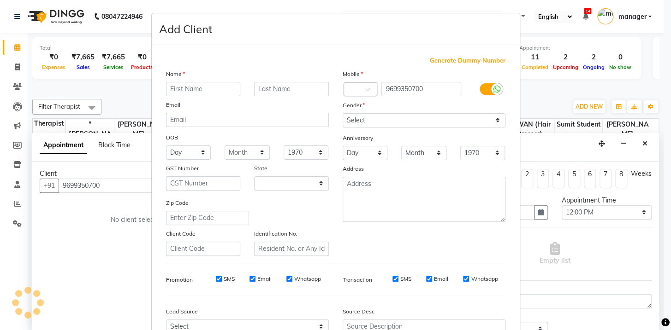
select select "22"
click at [172, 92] on input "text" at bounding box center [203, 89] width 75 height 14
click at [190, 86] on input "dr." at bounding box center [203, 89] width 75 height 14
type input "[PERSON_NAME]"
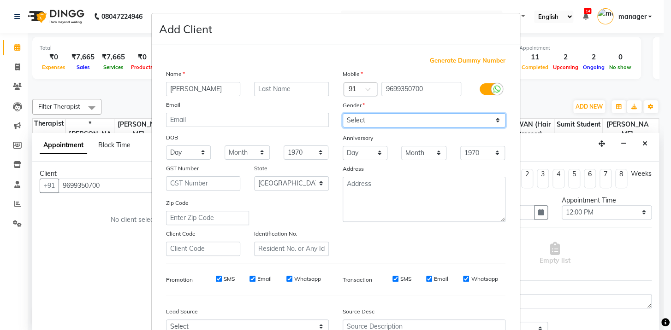
click at [435, 120] on select "Select [DEMOGRAPHIC_DATA] [DEMOGRAPHIC_DATA] Other Prefer Not To Say" at bounding box center [423, 120] width 163 height 14
select select "[DEMOGRAPHIC_DATA]"
click at [342, 113] on select "Select [DEMOGRAPHIC_DATA] [DEMOGRAPHIC_DATA] Other Prefer Not To Say" at bounding box center [423, 120] width 163 height 14
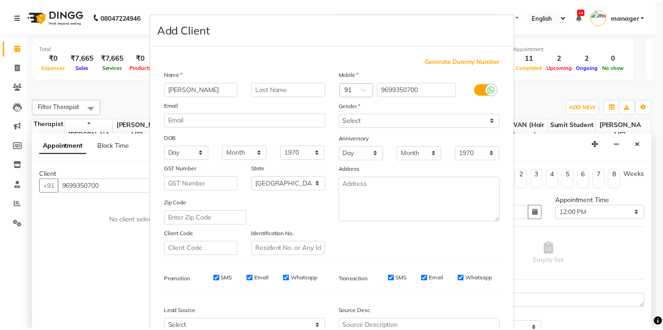
scroll to position [97, 0]
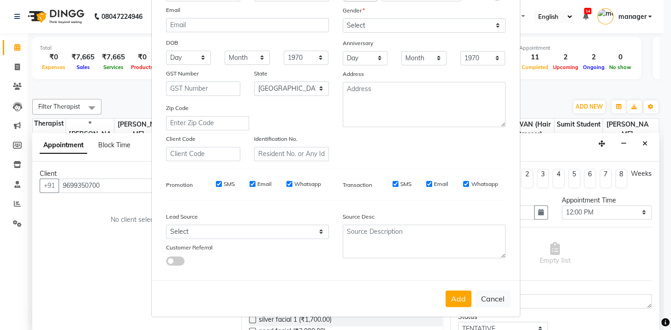
drag, startPoint x: 453, startPoint y: 300, endPoint x: 457, endPoint y: 287, distance: 13.6
click at [455, 300] on button "Add" at bounding box center [458, 299] width 26 height 17
select select
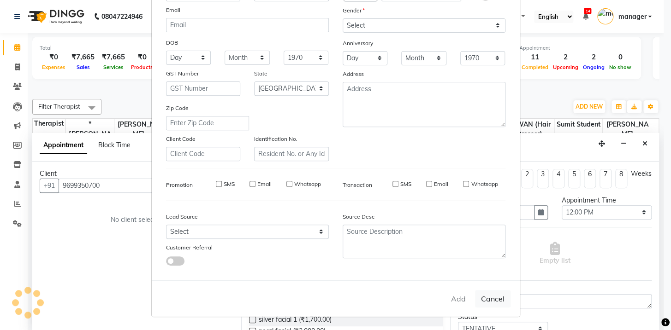
select select "null"
select select
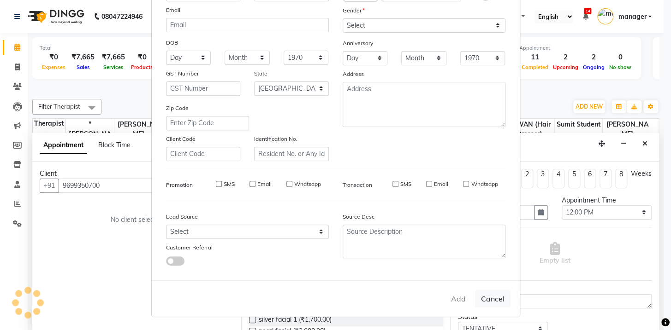
checkbox input "false"
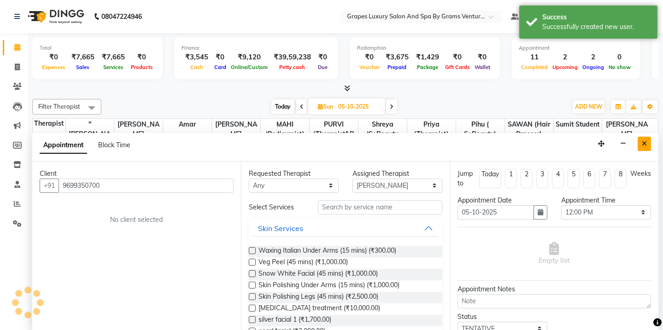
click at [645, 146] on button "Close" at bounding box center [644, 144] width 13 height 14
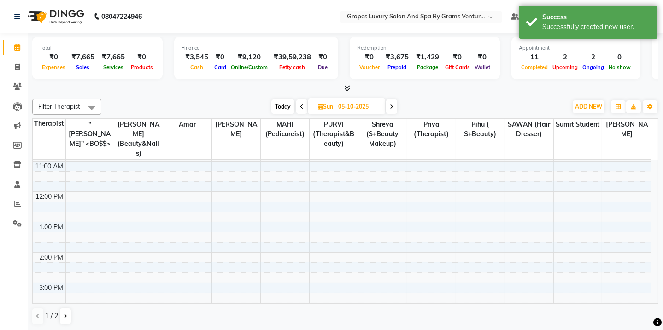
click at [235, 165] on div "8:00 AM 9:00 AM 10:00 AM 11:00 AM 12:00 PM 1:00 PM 2:00 PM 3:00 PM 4:00 PM 5:00…" at bounding box center [342, 268] width 619 height 395
select select "78335"
select select "tentative"
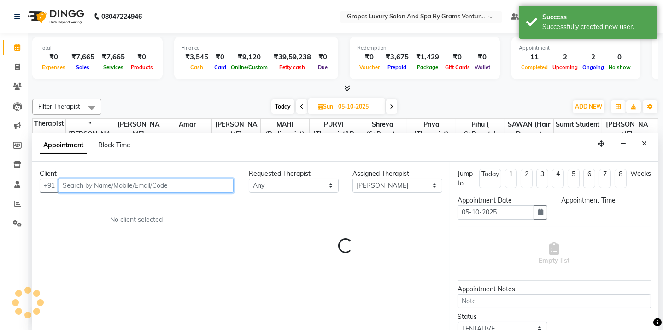
select select "675"
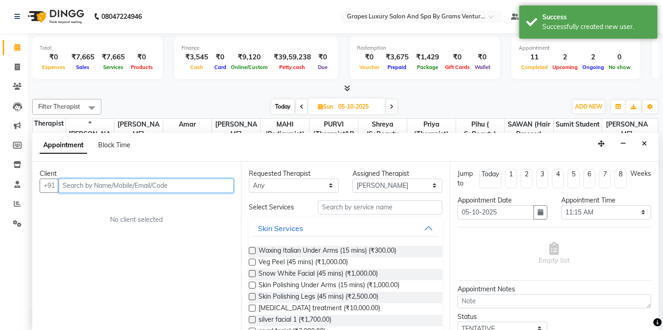
click at [177, 183] on input "text" at bounding box center [146, 186] width 175 height 14
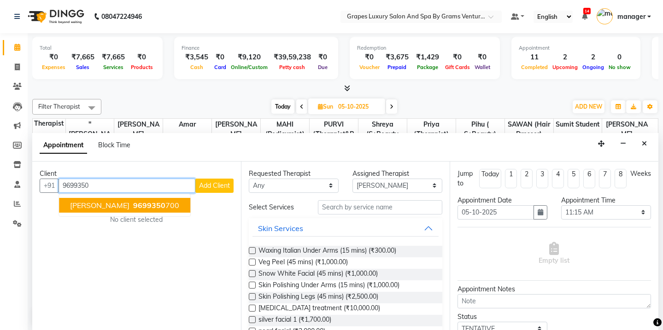
click at [96, 202] on span "[PERSON_NAME]" at bounding box center [99, 205] width 59 height 9
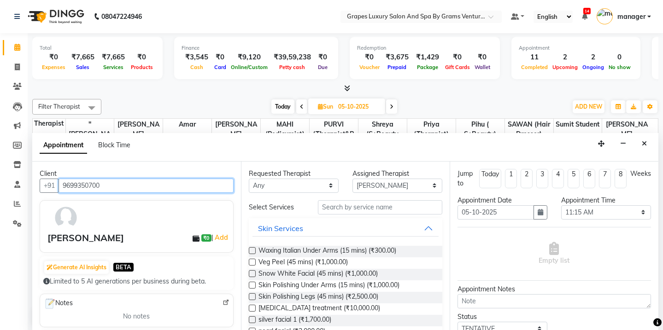
type input "9699350700"
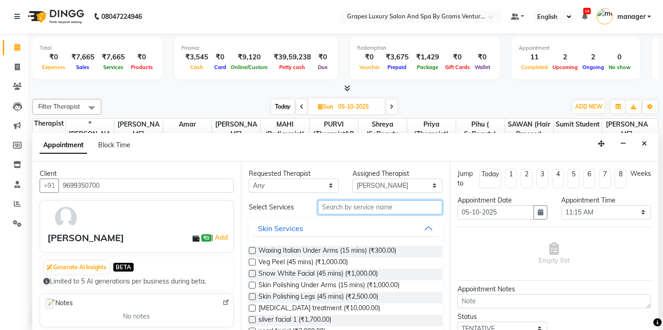
click at [326, 206] on input "text" at bounding box center [380, 207] width 124 height 14
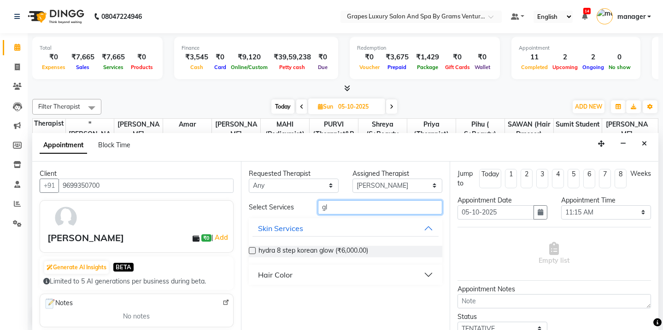
type input "gl"
click at [266, 273] on div "Hair Color" at bounding box center [275, 275] width 35 height 11
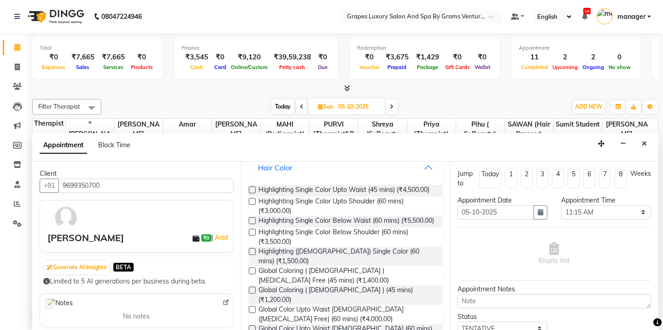
scroll to position [109, 0]
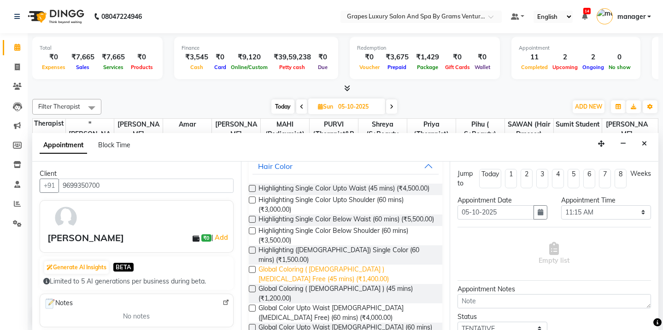
drag, startPoint x: 309, startPoint y: 308, endPoint x: 377, endPoint y: 283, distance: 72.9
click at [312, 308] on span "Global Color Upto Waist [DEMOGRAPHIC_DATA] ([MEDICAL_DATA] Free) (60 mins) (₹4,…" at bounding box center [347, 313] width 177 height 19
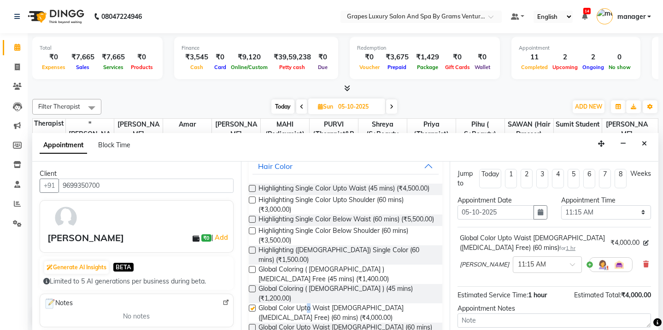
checkbox input "false"
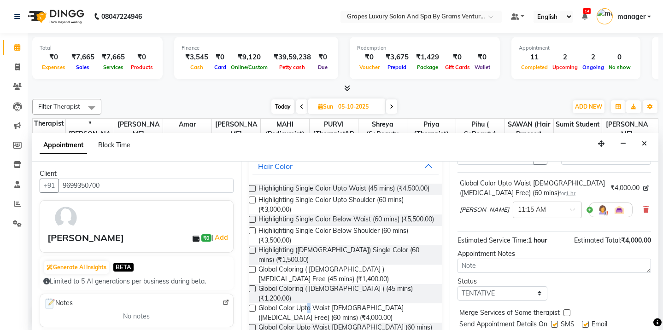
scroll to position [82, 0]
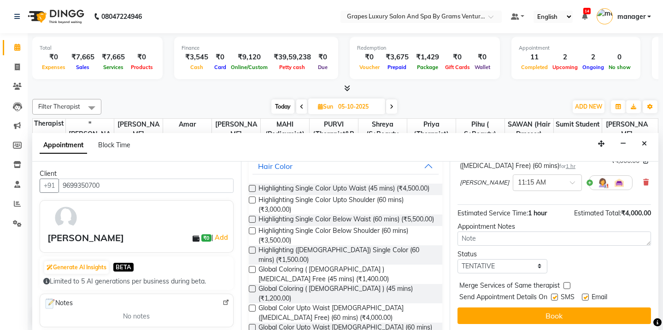
drag, startPoint x: 555, startPoint y: 295, endPoint x: 570, endPoint y: 304, distance: 17.8
click at [556, 295] on label at bounding box center [554, 297] width 7 height 7
click at [556, 295] on input "checkbox" at bounding box center [554, 298] width 6 height 6
checkbox input "false"
click at [585, 295] on label at bounding box center [585, 297] width 7 height 7
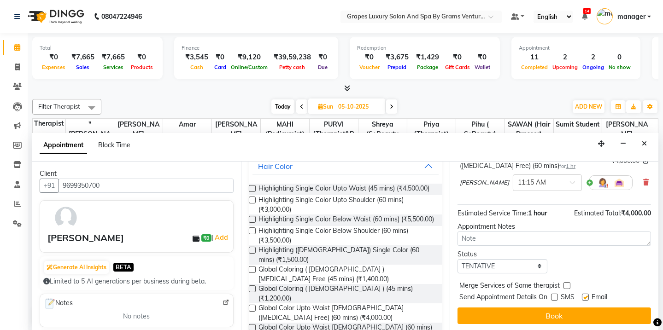
click at [585, 295] on input "checkbox" at bounding box center [585, 298] width 6 height 6
checkbox input "false"
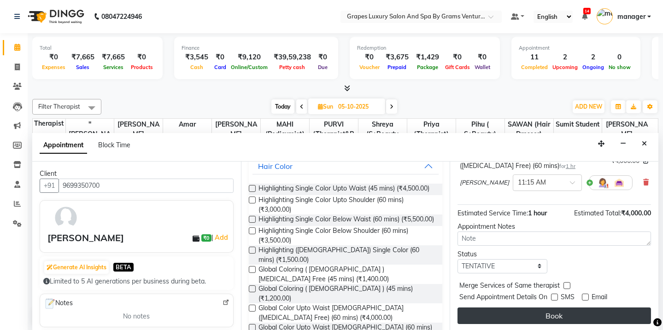
click at [586, 317] on button "Book" at bounding box center [555, 316] width 194 height 17
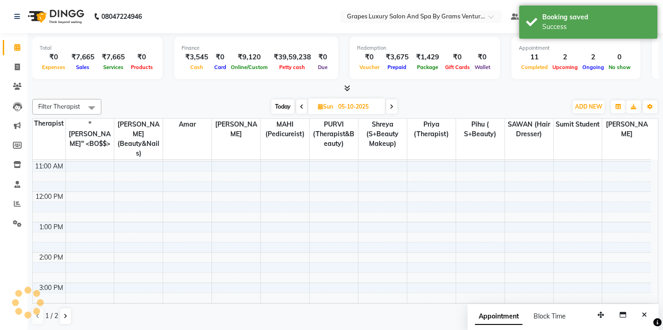
scroll to position [0, 0]
click at [301, 104] on icon at bounding box center [302, 107] width 4 height 6
type input "04-10-2025"
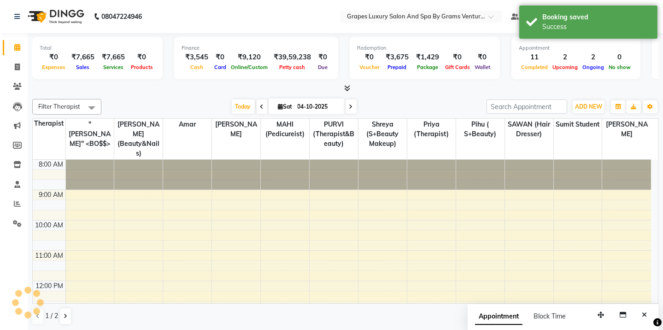
scroll to position [240, 0]
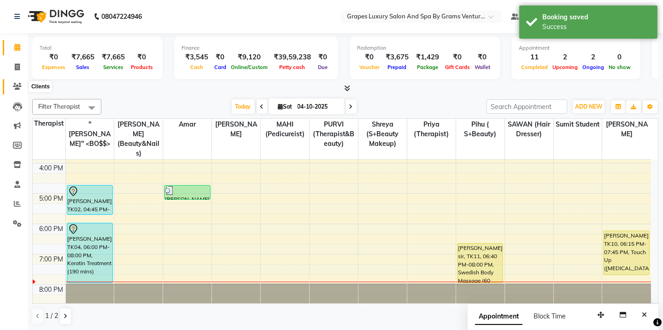
click at [21, 84] on icon at bounding box center [17, 86] width 9 height 7
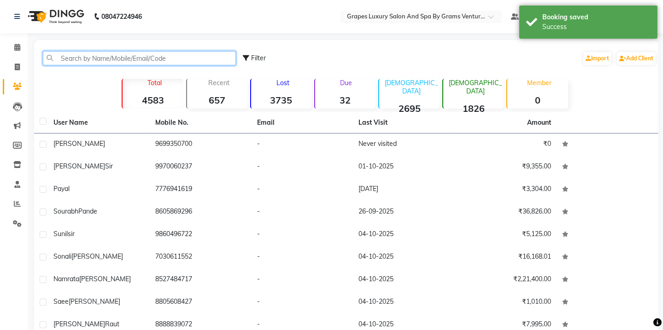
click at [86, 61] on input "text" at bounding box center [139, 58] width 193 height 14
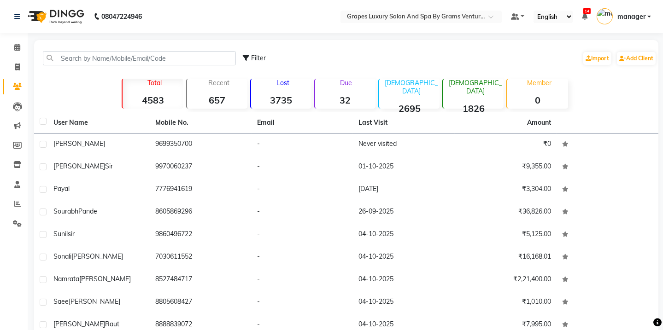
click at [254, 59] on span "Filter" at bounding box center [258, 58] width 15 height 8
select select "1000000"
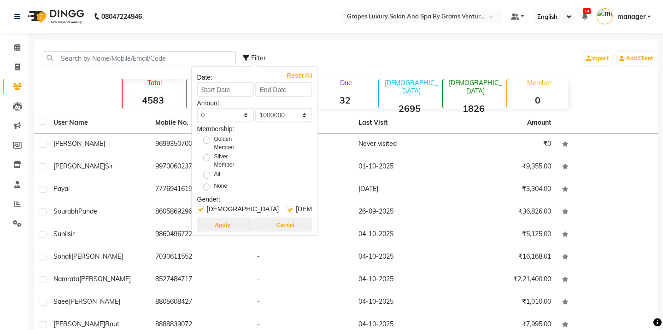
click at [335, 54] on div "Filter Import Add Client" at bounding box center [450, 58] width 414 height 29
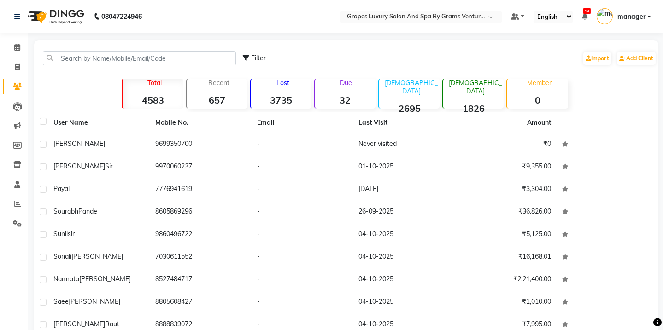
click at [155, 82] on p "Total" at bounding box center [154, 83] width 57 height 8
click at [212, 90] on div "Recent 657" at bounding box center [216, 94] width 61 height 30
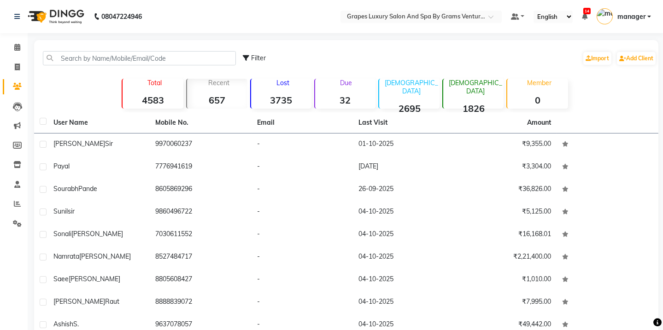
click at [280, 90] on div "Lost 3735" at bounding box center [280, 94] width 61 height 30
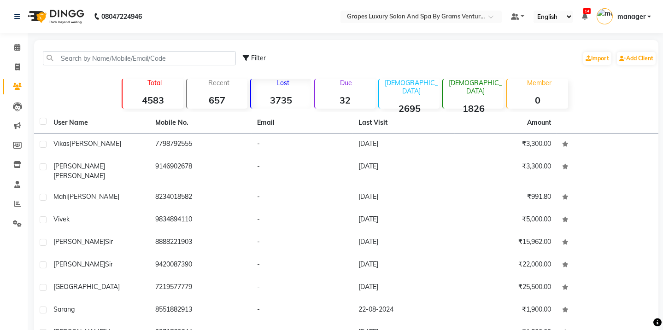
click at [329, 84] on p "Due" at bounding box center [346, 83] width 59 height 8
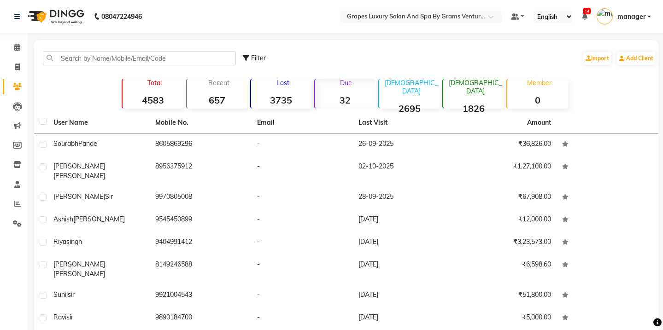
click at [420, 91] on div "[DEMOGRAPHIC_DATA] 2695" at bounding box center [408, 94] width 61 height 30
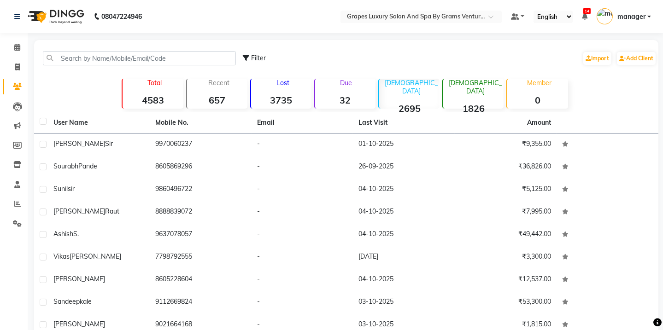
click at [460, 90] on div "[DEMOGRAPHIC_DATA] 1826" at bounding box center [472, 94] width 61 height 30
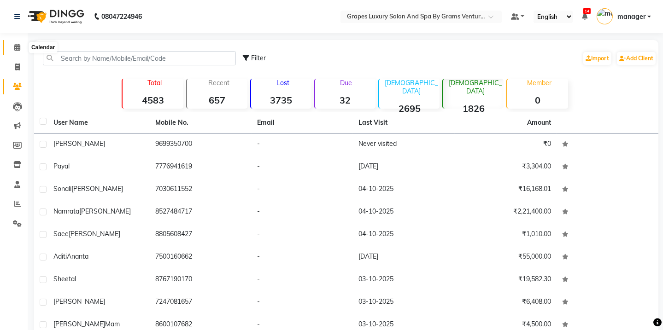
click at [21, 46] on span at bounding box center [17, 47] width 16 height 11
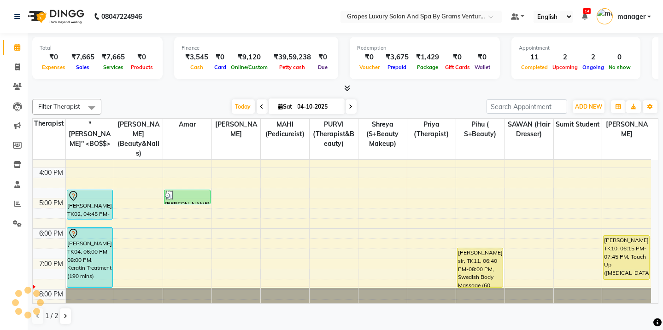
scroll to position [240, 0]
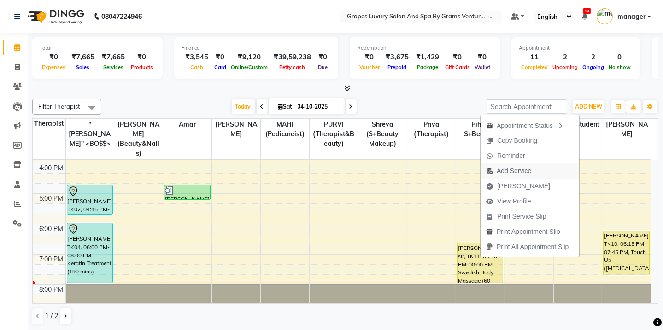
click at [508, 172] on span "Add Service" at bounding box center [514, 171] width 35 height 10
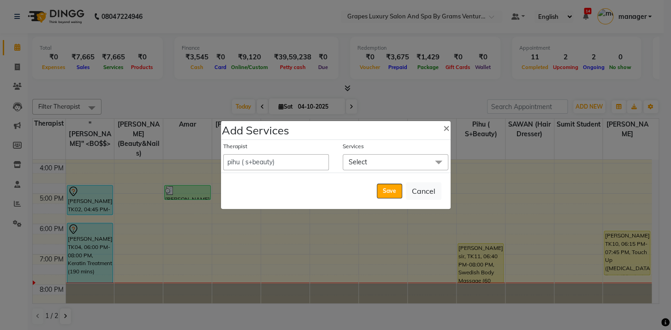
click at [295, 171] on div "Therapist Admin amar ANIL (stylish) [PERSON_NAME] hair [PERSON_NAME] (beauty&na…" at bounding box center [336, 156] width 230 height 33
click at [291, 163] on select "Admin amar ANIL (stylish) [PERSON_NAME] hair [PERSON_NAME] (beauty&nails) avni …" at bounding box center [276, 162] width 106 height 16
select select "60448"
click at [223, 154] on select "Admin amar ANIL (stylish) [PERSON_NAME] hair [PERSON_NAME] (beauty&nails) avni …" at bounding box center [276, 162] width 106 height 16
select select "1200"
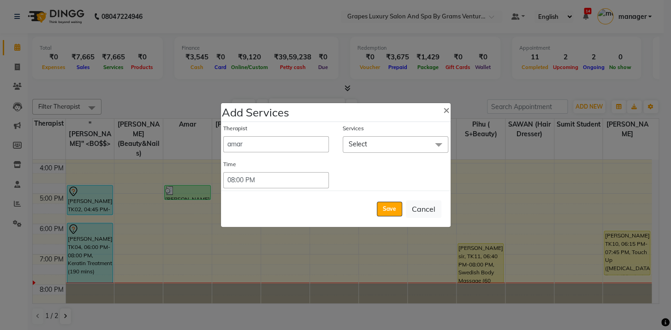
click at [373, 143] on span "Select" at bounding box center [395, 144] width 106 height 16
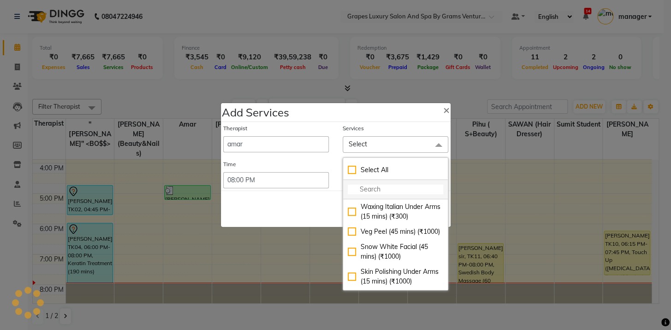
click at [362, 187] on input "multiselect-search" at bounding box center [395, 190] width 95 height 10
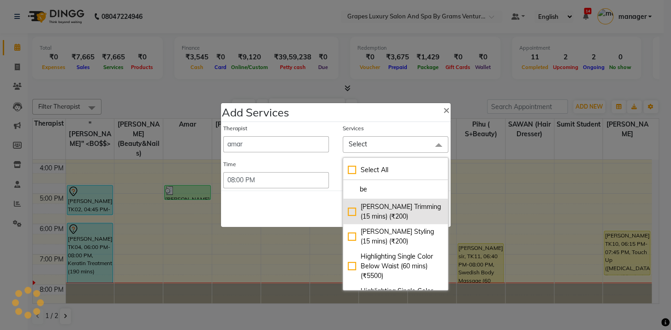
type input "be"
click at [365, 213] on div "[PERSON_NAME] Trimming (15 mins) (₹200)" at bounding box center [395, 211] width 95 height 19
checkbox input "true"
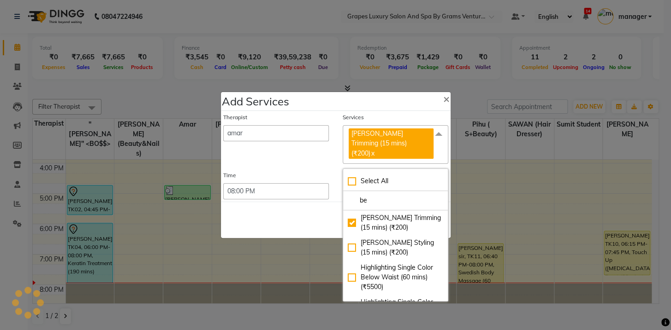
drag, startPoint x: 294, startPoint y: 208, endPoint x: 318, endPoint y: 207, distance: 24.5
click at [295, 208] on div "Save Cancel" at bounding box center [336, 220] width 230 height 36
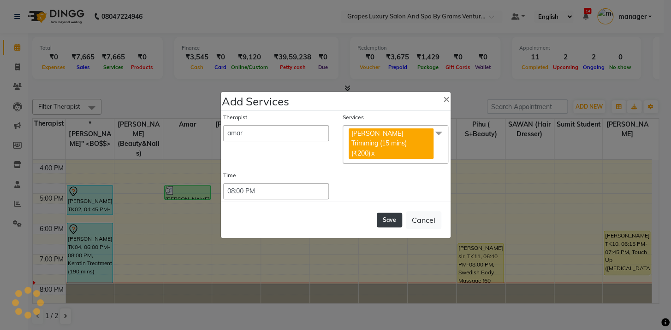
click at [388, 213] on button "Save" at bounding box center [389, 220] width 25 height 15
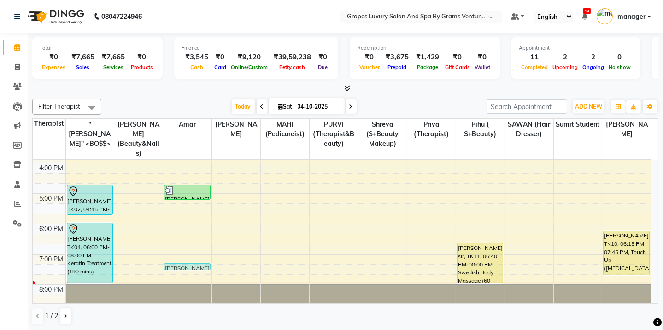
drag, startPoint x: 198, startPoint y: 275, endPoint x: 196, endPoint y: 260, distance: 14.5
click at [196, 259] on div "[PERSON_NAME], TK09, 04:45 PM-05:15 PM, Touch Up ([MEDICAL_DATA] Free ) (30 min…" at bounding box center [187, 117] width 48 height 395
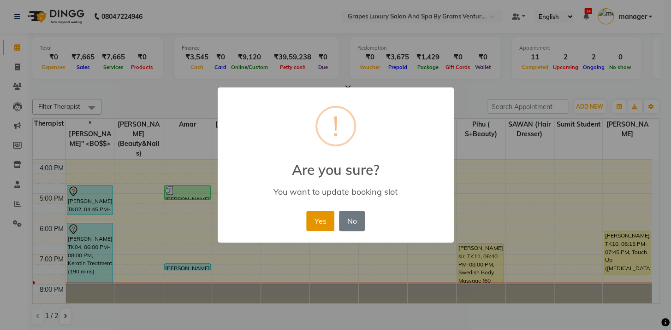
click at [318, 223] on button "Yes" at bounding box center [320, 221] width 28 height 20
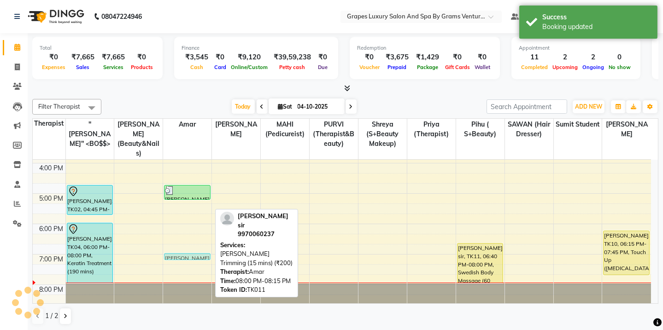
click at [187, 252] on div "8:00 AM 9:00 AM 10:00 AM 11:00 AM 12:00 PM 1:00 PM 2:00 PM 3:00 PM 4:00 PM 5:00…" at bounding box center [342, 117] width 619 height 395
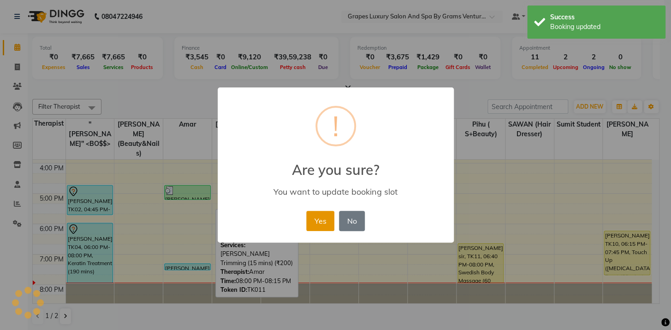
click at [309, 219] on button "Yes" at bounding box center [320, 221] width 28 height 20
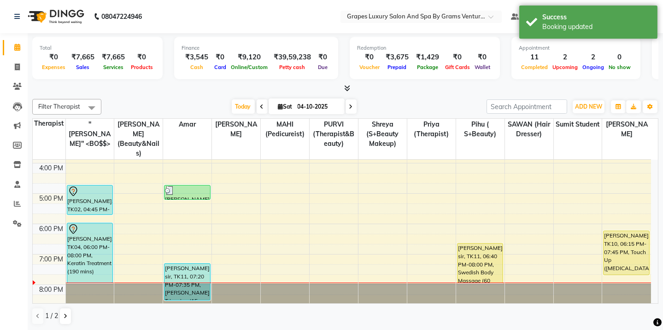
drag, startPoint x: 190, startPoint y: 261, endPoint x: 197, endPoint y: 283, distance: 22.6
click at [196, 285] on div "[PERSON_NAME], TK09, 04:45 PM-05:15 PM, Touch Up ([MEDICAL_DATA] Free ) (30 min…" at bounding box center [187, 117] width 48 height 395
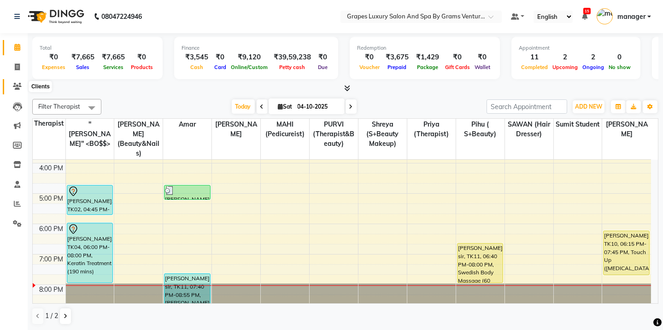
drag, startPoint x: 20, startPoint y: 84, endPoint x: 23, endPoint y: 96, distance: 11.8
click at [20, 85] on icon at bounding box center [17, 86] width 9 height 7
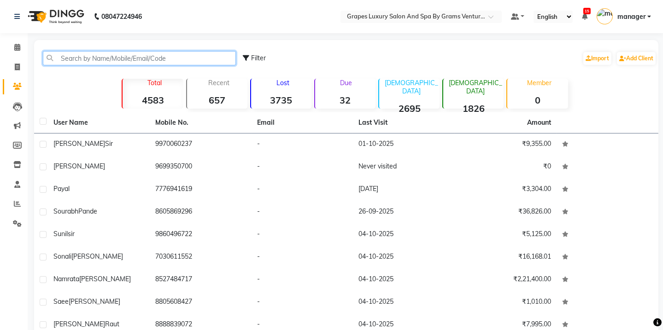
drag, startPoint x: 76, startPoint y: 60, endPoint x: 284, endPoint y: 49, distance: 208.2
click at [344, 59] on div "Filter Import Add Client" at bounding box center [346, 58] width 621 height 29
click at [277, 56] on div "Filter Import Add Client" at bounding box center [450, 58] width 414 height 29
click at [258, 57] on span "Filter" at bounding box center [258, 58] width 15 height 8
select select "1000000"
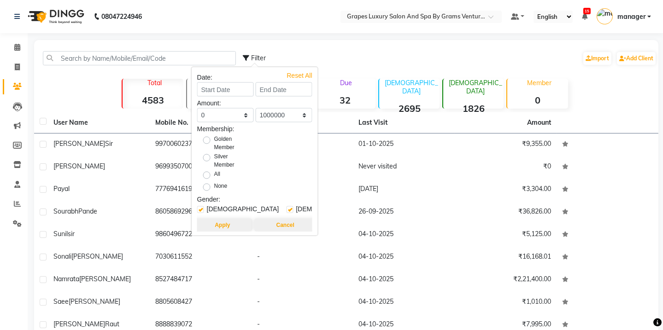
click at [457, 67] on div "Filter Import Add Client" at bounding box center [450, 58] width 414 height 29
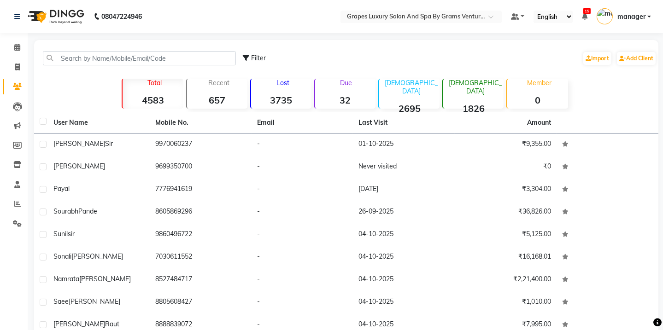
click at [479, 86] on p "[DEMOGRAPHIC_DATA]" at bounding box center [475, 87] width 57 height 17
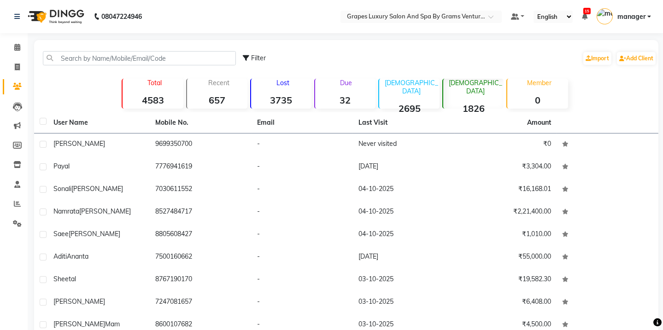
click at [410, 84] on p "[DEMOGRAPHIC_DATA]" at bounding box center [411, 87] width 57 height 17
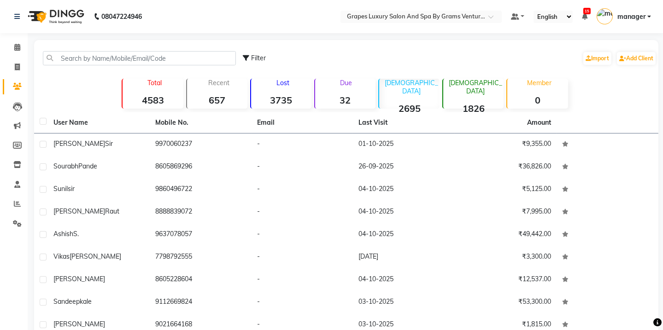
click at [329, 89] on div "Due 32" at bounding box center [344, 94] width 61 height 30
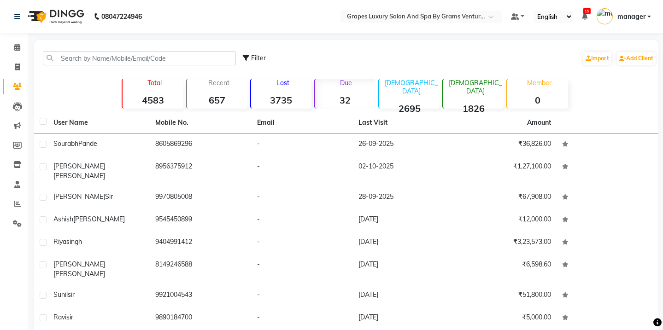
click at [304, 86] on p "Lost" at bounding box center [283, 83] width 57 height 8
click at [214, 90] on div "Recent 657" at bounding box center [216, 94] width 61 height 30
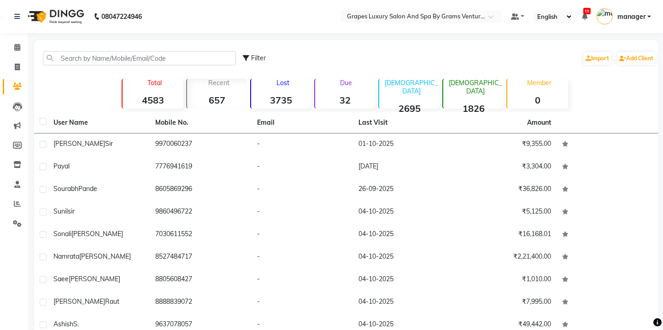
click at [158, 89] on div "Total 4583" at bounding box center [152, 94] width 61 height 30
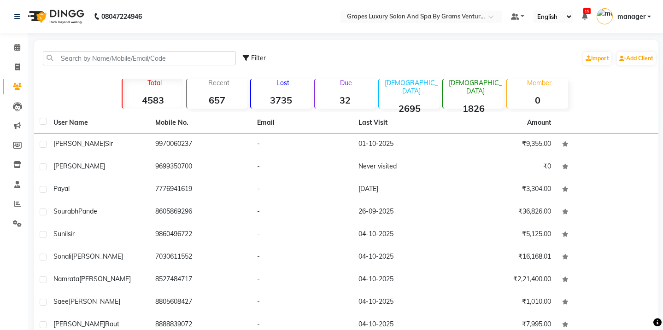
click at [272, 95] on strong "3735" at bounding box center [281, 100] width 60 height 12
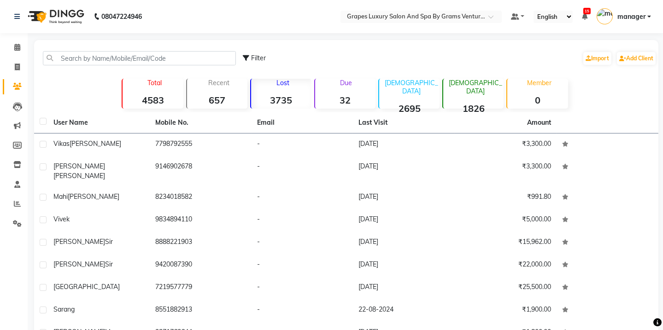
click at [377, 85] on div "Total 4583 Recent 657 Lost 3735 Due 32 [DEMOGRAPHIC_DATA] 2695 [DEMOGRAPHIC_DAT…" at bounding box center [347, 93] width 512 height 32
click at [431, 93] on div "[DEMOGRAPHIC_DATA] 2695" at bounding box center [408, 94] width 61 height 30
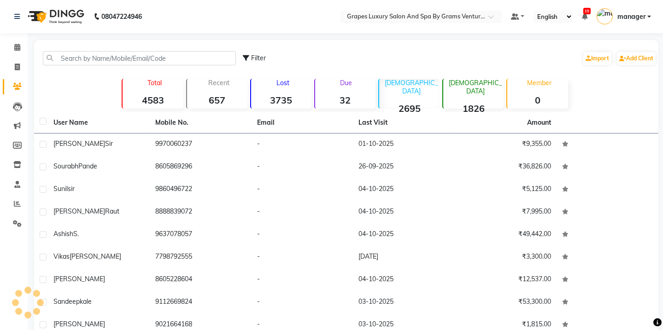
click at [464, 103] on strong "1826" at bounding box center [473, 109] width 60 height 12
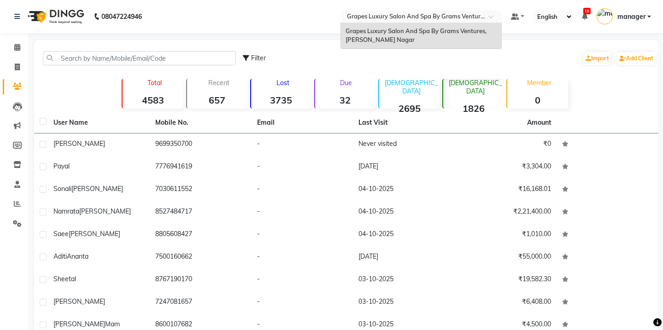
click at [413, 13] on input "text" at bounding box center [412, 17] width 134 height 9
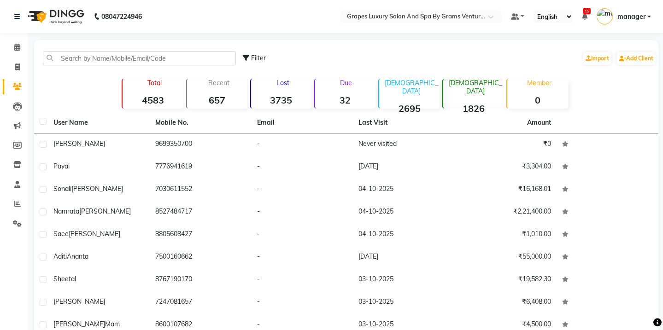
click at [316, 45] on div "Filter Import Add Client" at bounding box center [450, 58] width 414 height 29
click at [11, 47] on span at bounding box center [17, 47] width 16 height 11
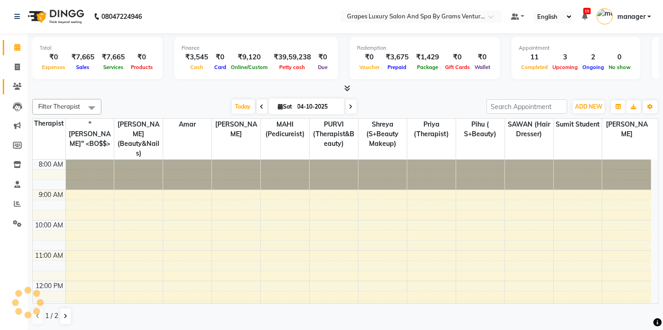
click at [5, 82] on link "Clients" at bounding box center [14, 86] width 22 height 15
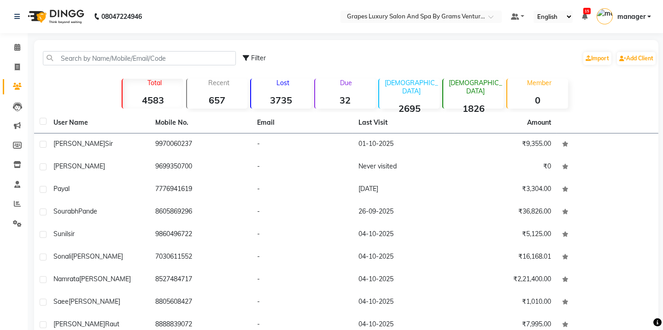
click at [167, 86] on p "Total" at bounding box center [154, 83] width 57 height 8
click at [197, 95] on strong "657" at bounding box center [217, 100] width 60 height 12
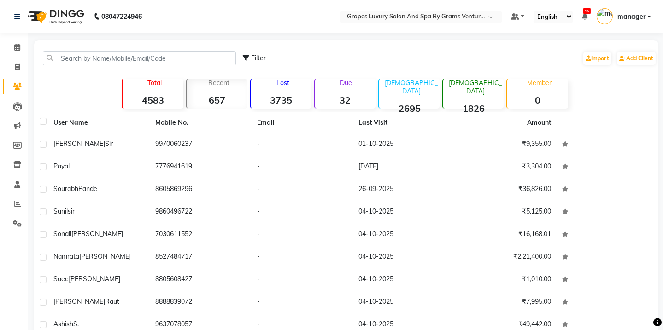
click at [269, 92] on div "Lost 3735" at bounding box center [280, 94] width 61 height 30
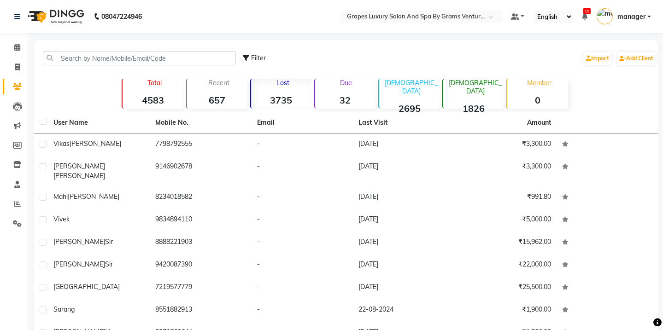
click at [328, 94] on strong "32" at bounding box center [345, 100] width 60 height 12
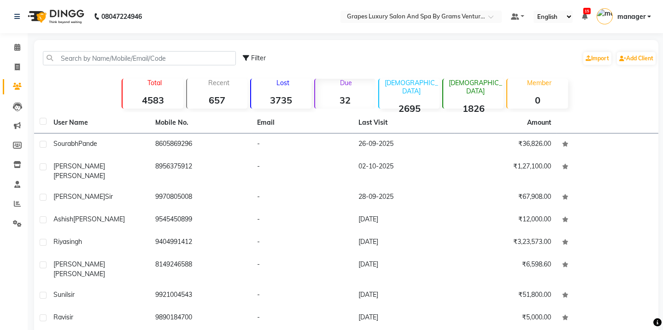
click at [407, 90] on div "[DEMOGRAPHIC_DATA] 2695" at bounding box center [408, 94] width 61 height 30
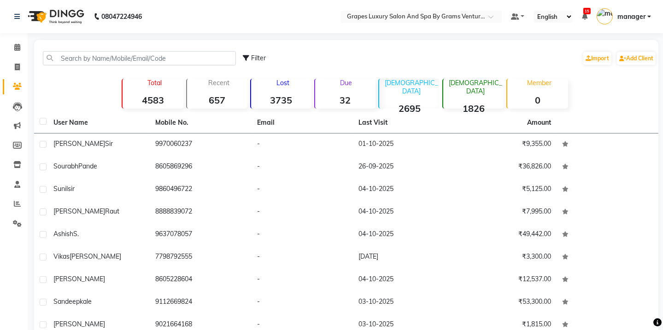
click at [472, 92] on div "[DEMOGRAPHIC_DATA] 1826" at bounding box center [472, 94] width 61 height 30
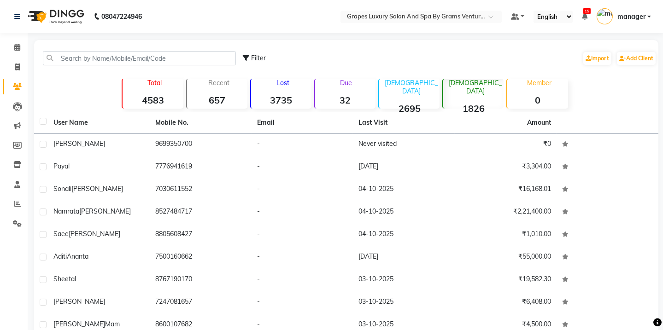
click at [542, 91] on div "Member 0" at bounding box center [537, 94] width 61 height 30
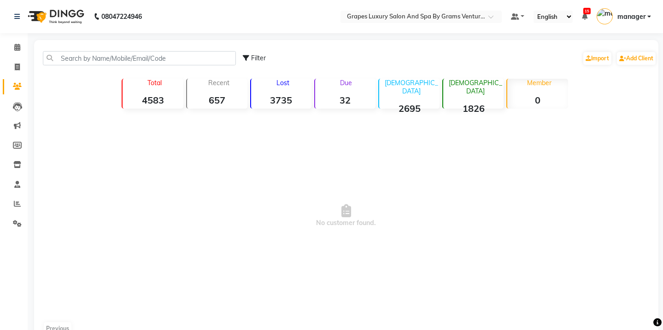
click at [300, 77] on div "Lost 3735" at bounding box center [280, 93] width 61 height 32
click at [288, 90] on div "Lost 3735" at bounding box center [280, 94] width 61 height 30
click at [363, 94] on strong "32" at bounding box center [345, 100] width 60 height 12
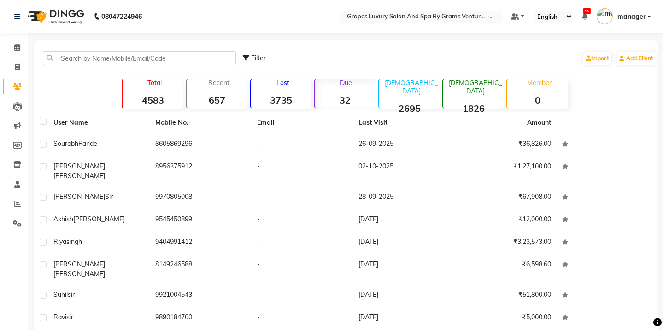
click at [399, 103] on strong "2695" at bounding box center [409, 109] width 60 height 12
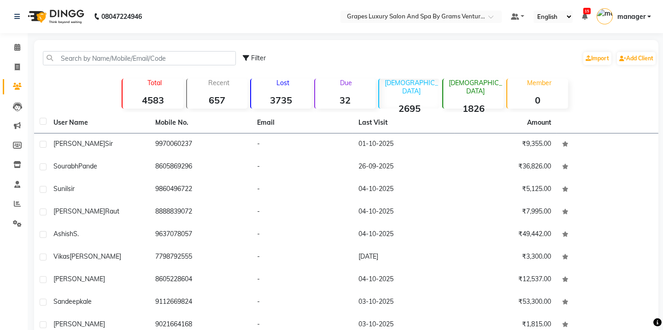
click at [470, 103] on strong "1826" at bounding box center [473, 109] width 60 height 12
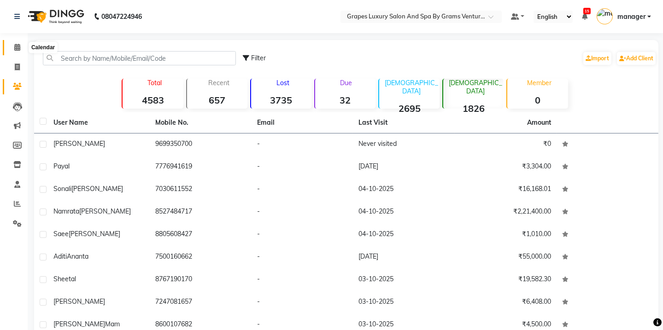
click at [15, 48] on icon at bounding box center [17, 47] width 6 height 7
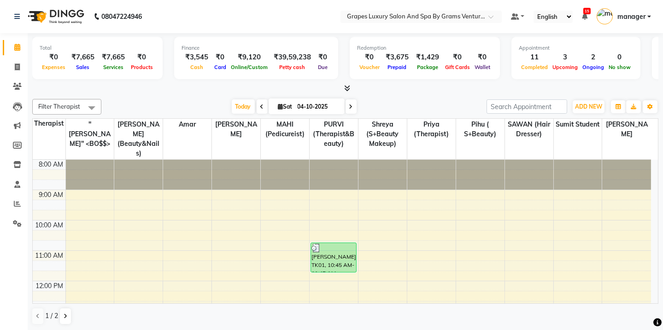
drag, startPoint x: 651, startPoint y: 238, endPoint x: 648, endPoint y: 212, distance: 25.5
click at [654, 253] on div "8:00 AM 9:00 AM 10:00 AM 11:00 AM 12:00 PM 1:00 PM 2:00 PM 3:00 PM 4:00 PM 5:00…" at bounding box center [345, 232] width 625 height 144
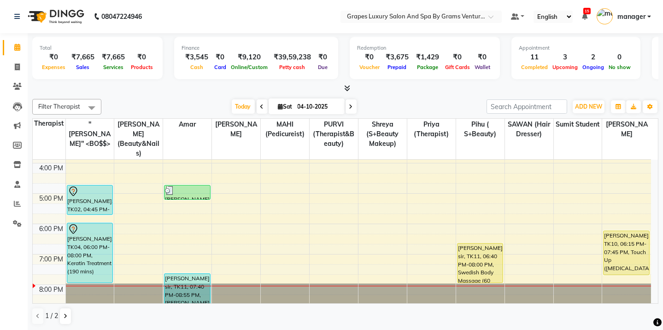
scroll to position [226, 0]
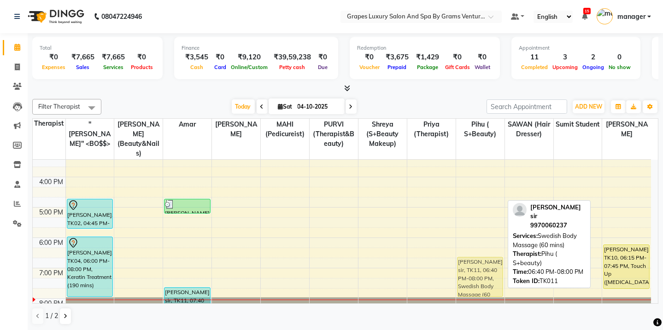
drag, startPoint x: 488, startPoint y: 283, endPoint x: 486, endPoint y: 278, distance: 4.7
click at [486, 278] on div "[PERSON_NAME] sir, TK11, 06:40 PM-08:00 PM, Swedish Body Massage (60 mins) [PER…" at bounding box center [480, 131] width 48 height 395
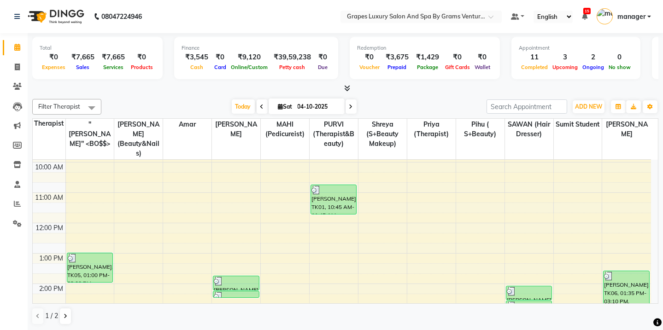
scroll to position [0, 0]
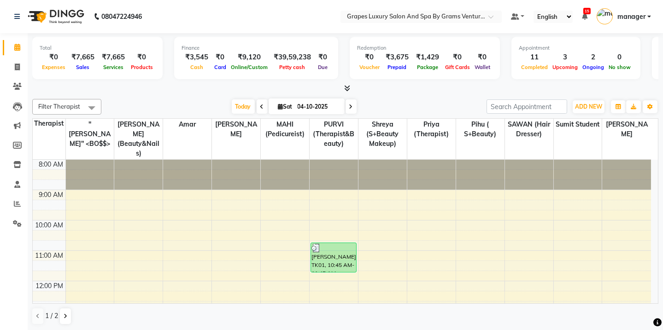
drag, startPoint x: 660, startPoint y: 157, endPoint x: 653, endPoint y: 202, distance: 45.4
click at [656, 166] on div "Total ₹0 Expenses ₹7,665 Sales ₹7,665 Services ₹0 Products Finance ₹3,545 Cash …" at bounding box center [346, 182] width 636 height 298
click at [550, 100] on div "ADD NEW Toggle Dropdown Add Appointment Add Invoice Add Attendance Add Client A…" at bounding box center [573, 107] width 172 height 15
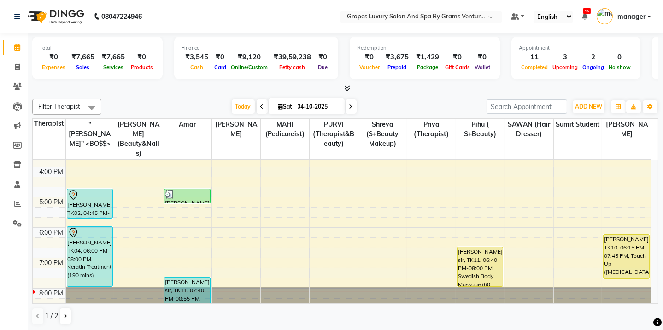
scroll to position [240, 0]
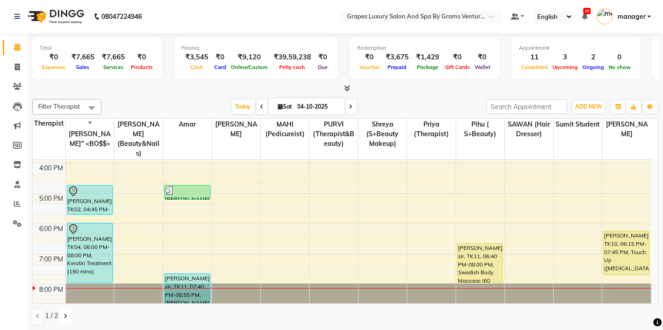
click at [67, 316] on button at bounding box center [65, 317] width 11 height 16
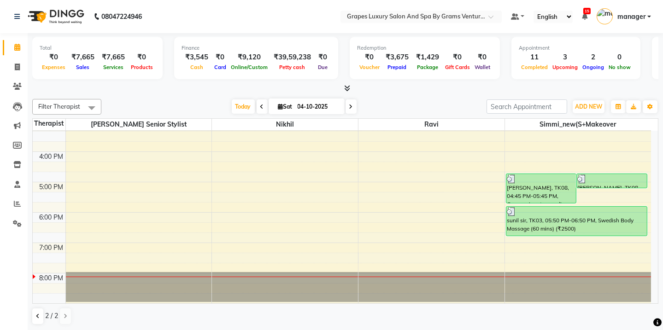
scroll to position [220, 0]
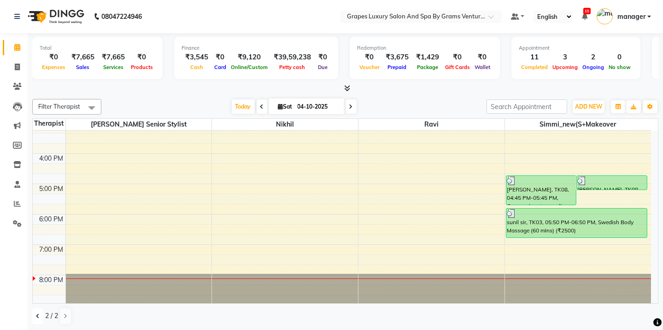
click at [38, 321] on button at bounding box center [37, 317] width 11 height 16
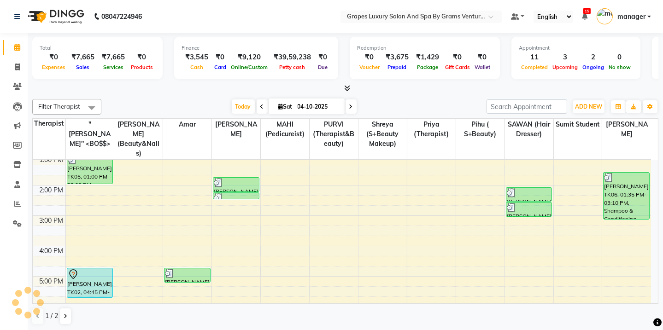
scroll to position [177, 0]
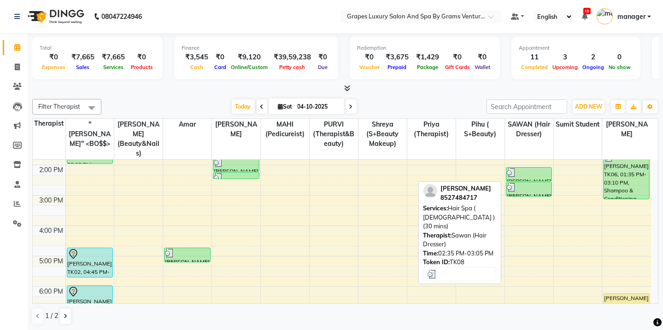
click at [520, 183] on div at bounding box center [529, 187] width 44 height 9
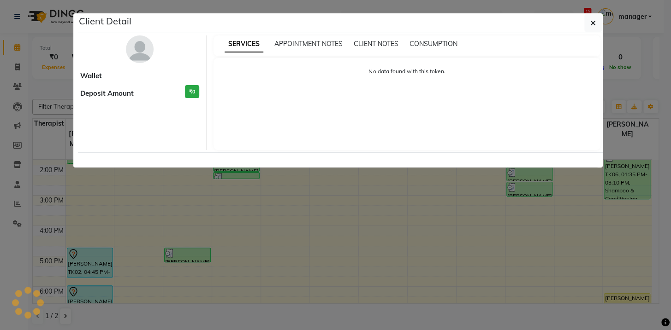
select select "3"
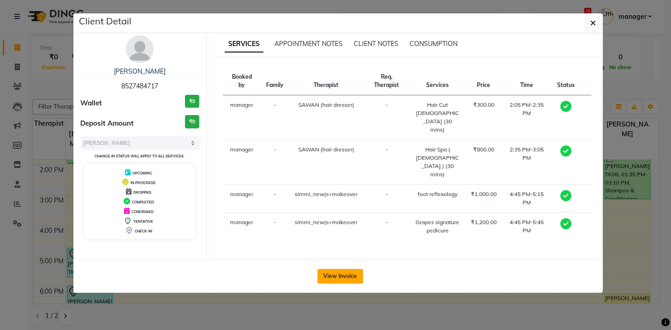
click at [348, 269] on button "View Invoice" at bounding box center [340, 276] width 46 height 15
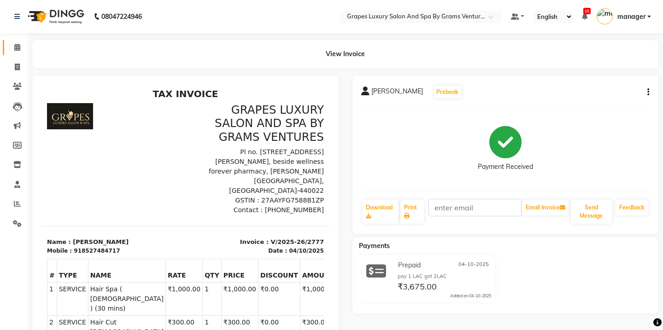
click at [14, 53] on link "Calendar" at bounding box center [14, 47] width 22 height 15
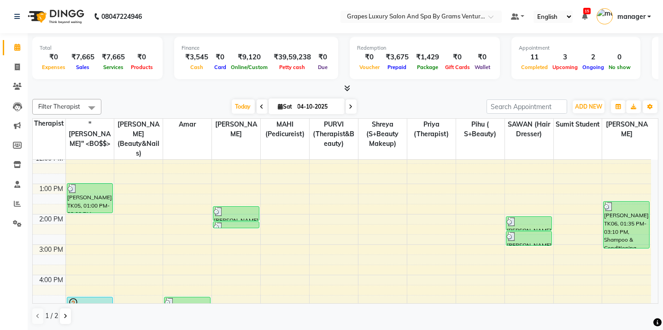
scroll to position [107, 0]
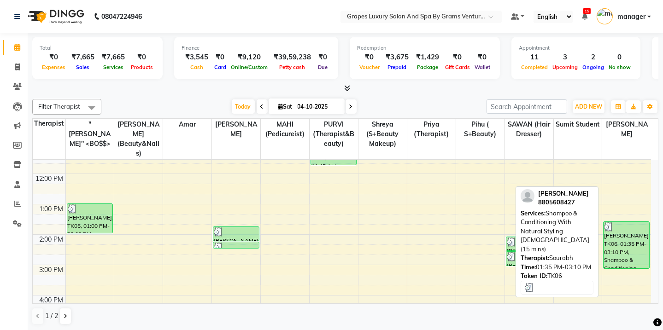
click at [616, 223] on div "[PERSON_NAME], TK06, 01:35 PM-03:10 PM, Shampoo & Conditioning With Natural Sty…" at bounding box center [627, 245] width 46 height 47
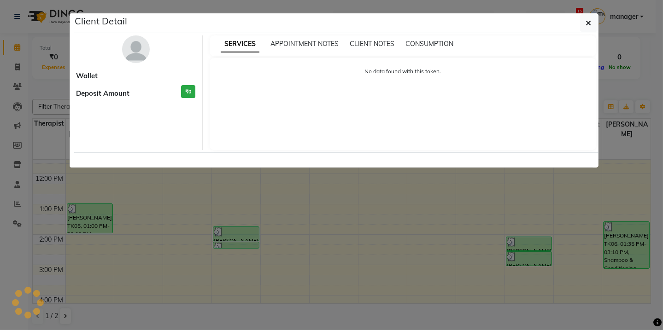
select select "3"
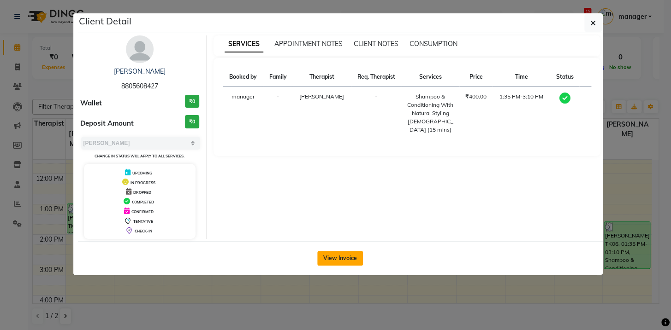
click at [353, 265] on button "View Invoice" at bounding box center [340, 258] width 46 height 15
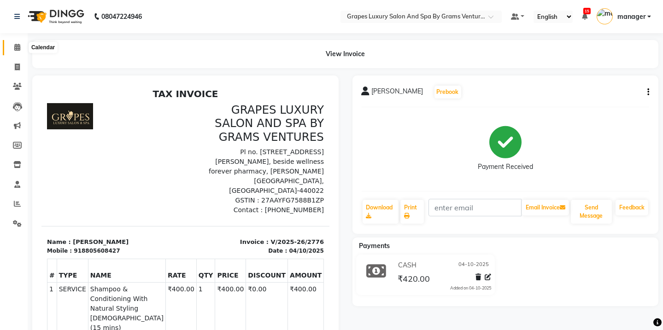
click at [9, 45] on span at bounding box center [17, 47] width 16 height 11
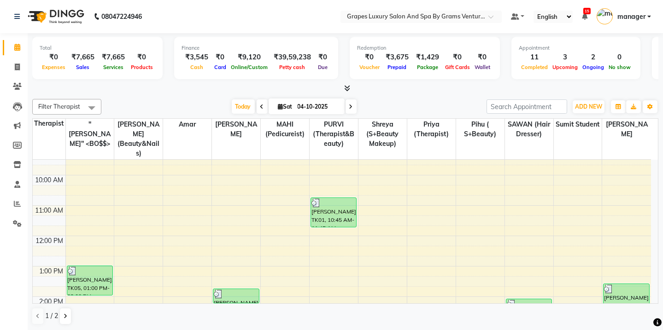
scroll to position [43, 0]
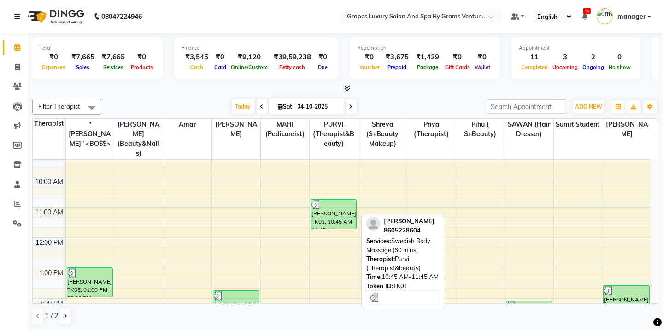
click at [334, 200] on div "[PERSON_NAME], TK01, 10:45 AM-11:45 AM, Swedish Body Massage (60 mins)" at bounding box center [333, 214] width 45 height 29
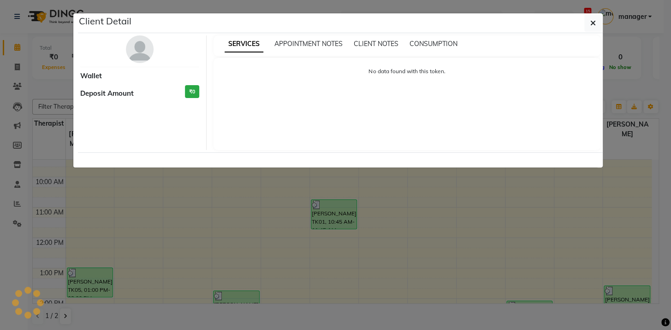
select select "3"
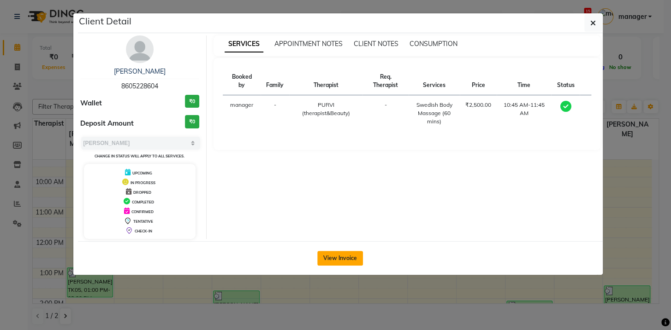
click at [347, 255] on button "View Invoice" at bounding box center [340, 258] width 46 height 15
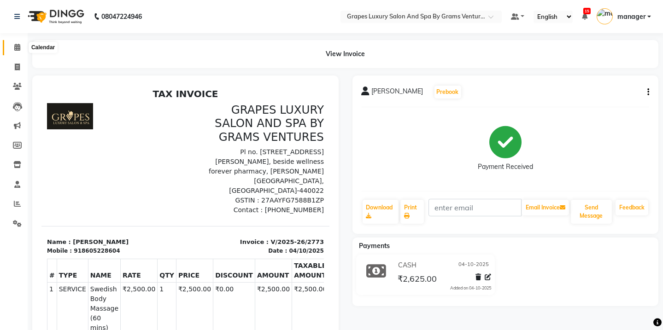
click at [17, 45] on icon at bounding box center [17, 47] width 6 height 7
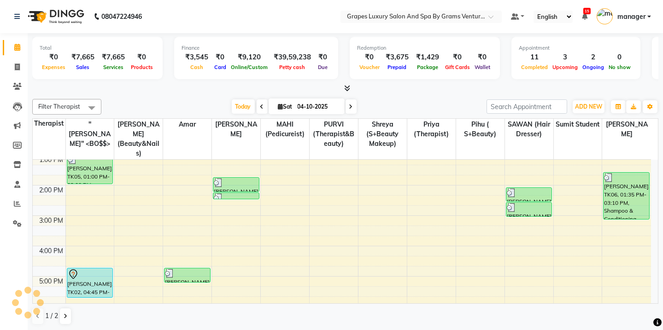
scroll to position [177, 0]
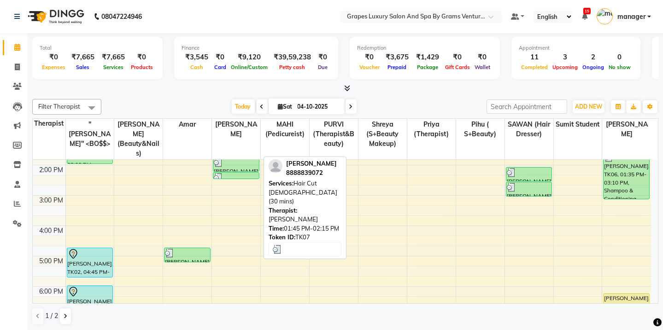
click at [240, 158] on div "[PERSON_NAME], TK07, 01:45 PM-02:15 PM, Hair Cut [DEMOGRAPHIC_DATA] (30 mins)" at bounding box center [235, 165] width 45 height 14
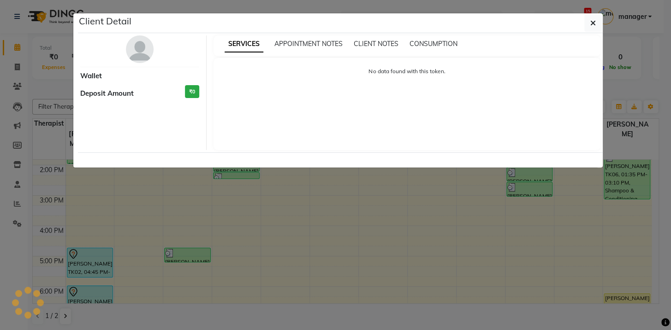
select select "3"
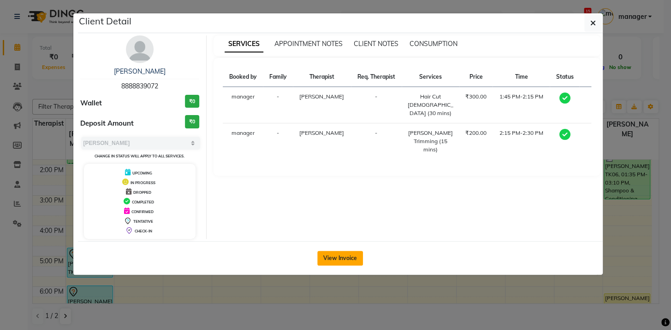
click at [335, 255] on button "View Invoice" at bounding box center [340, 258] width 46 height 15
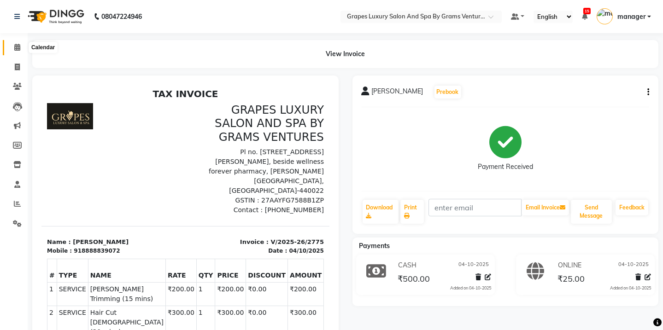
click at [16, 45] on icon at bounding box center [17, 47] width 6 height 7
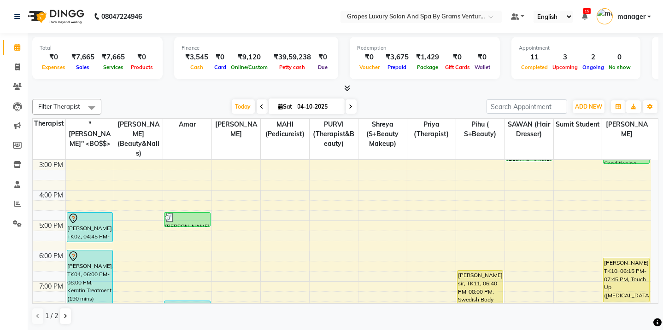
scroll to position [220, 0]
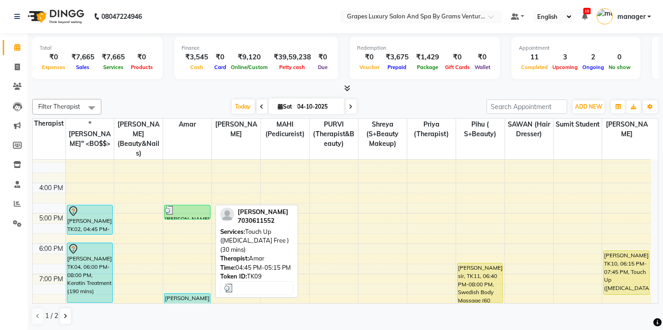
click at [186, 206] on div at bounding box center [187, 210] width 44 height 9
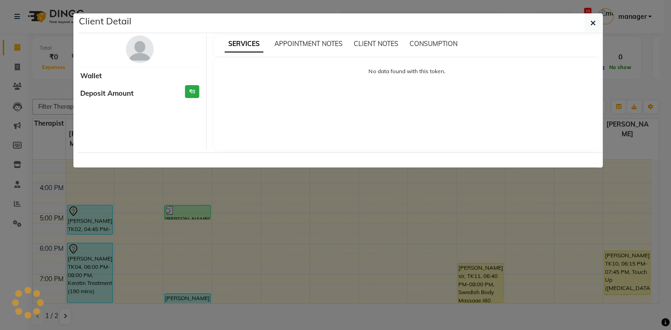
select select "3"
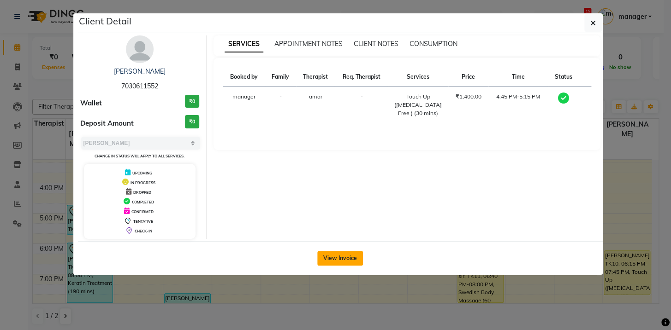
click at [343, 259] on button "View Invoice" at bounding box center [340, 258] width 46 height 15
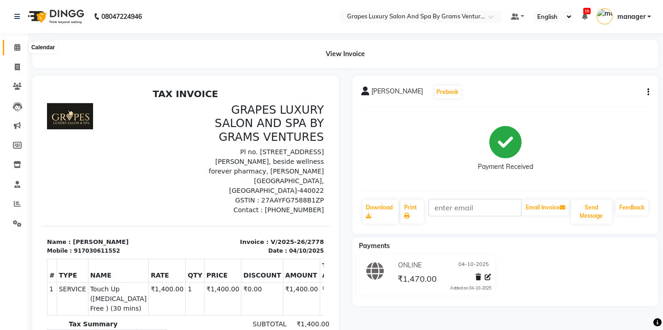
click at [14, 47] on icon at bounding box center [17, 47] width 6 height 7
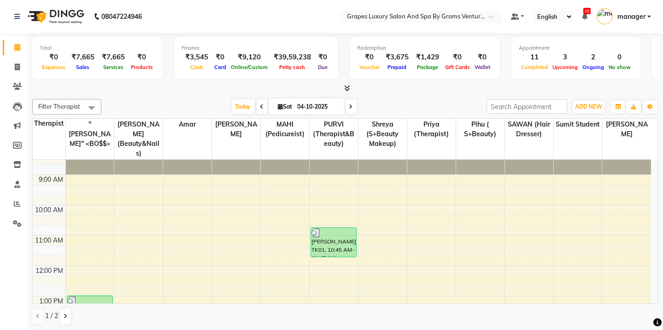
scroll to position [13, 0]
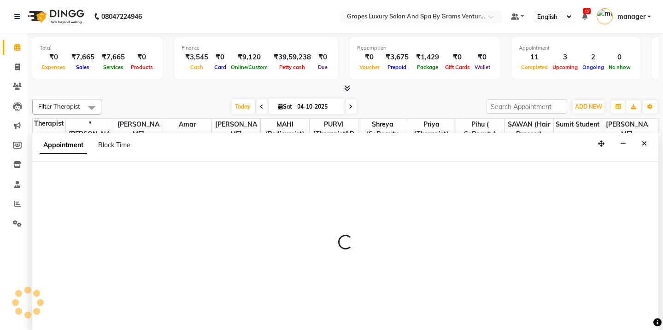
scroll to position [0, 0]
click at [643, 146] on button "Close" at bounding box center [644, 144] width 13 height 14
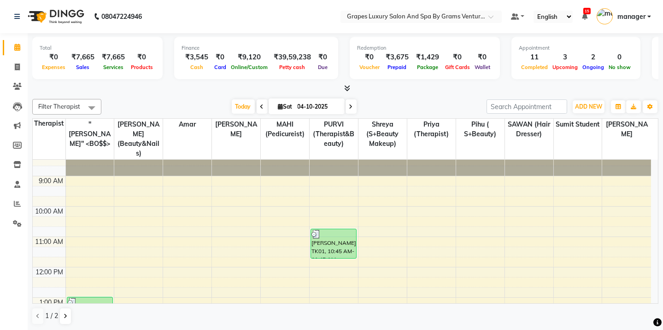
drag, startPoint x: 650, startPoint y: 269, endPoint x: 643, endPoint y: 288, distance: 20.3
click at [641, 310] on div "Filter Therapist Select All "[PERSON_NAME]'' <BO$$> [PERSON_NAME] (beauty&nails…" at bounding box center [345, 212] width 626 height 234
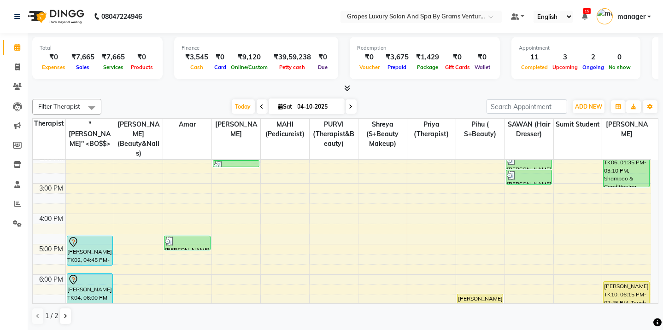
scroll to position [240, 0]
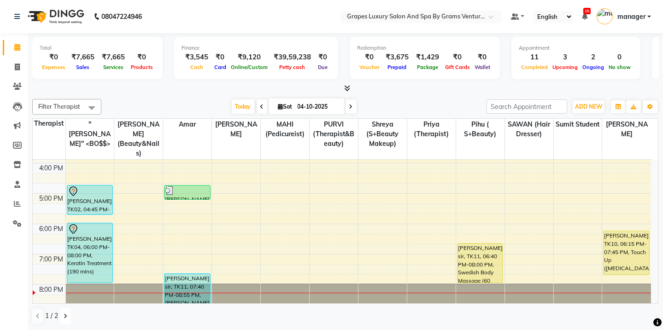
click at [63, 318] on button at bounding box center [65, 317] width 11 height 16
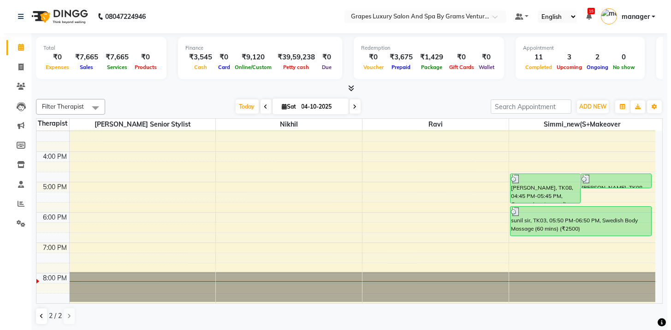
scroll to position [220, 0]
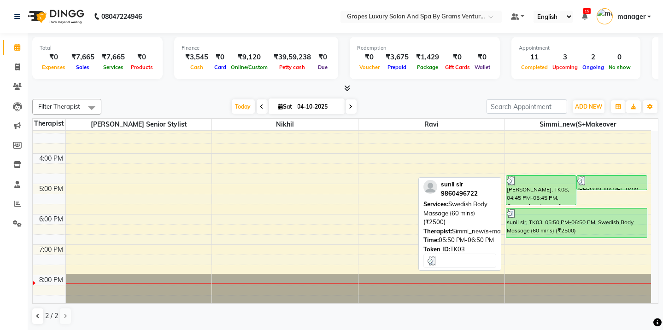
click at [581, 226] on div "sunil sir, TK03, 05:50 PM-06:50 PM, Swedish Body Massage (60 mins) (₹2500)" at bounding box center [577, 223] width 141 height 29
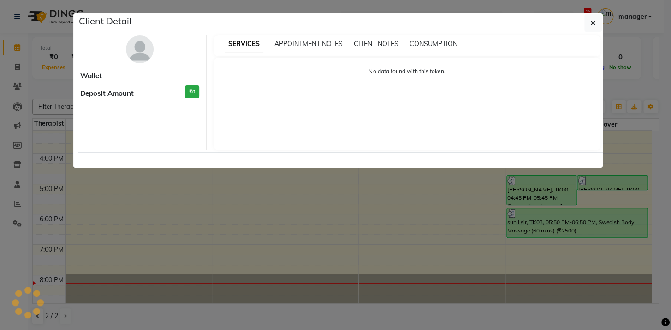
select select "3"
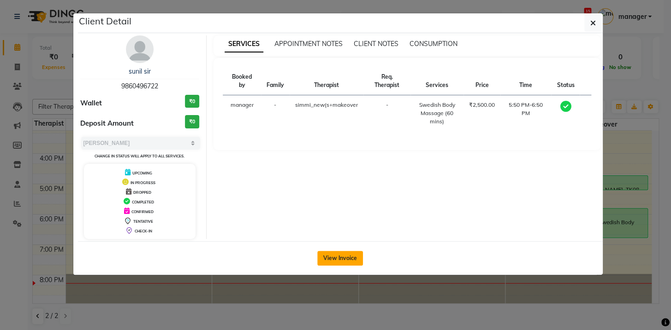
click at [336, 256] on button "View Invoice" at bounding box center [340, 258] width 46 height 15
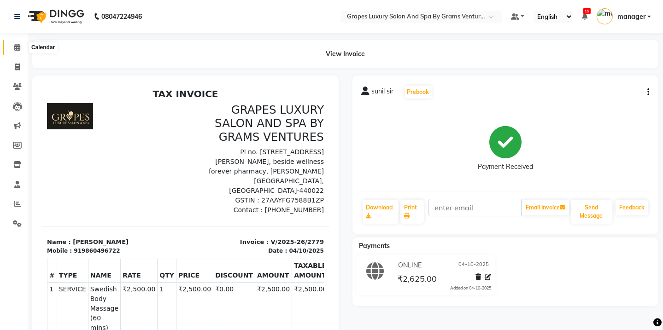
click at [15, 45] on icon at bounding box center [17, 47] width 6 height 7
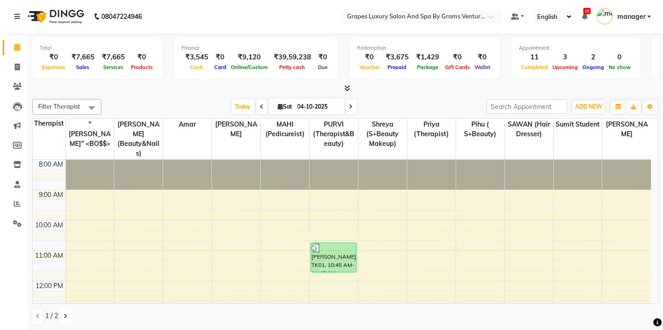
click at [64, 318] on icon at bounding box center [66, 317] width 4 height 6
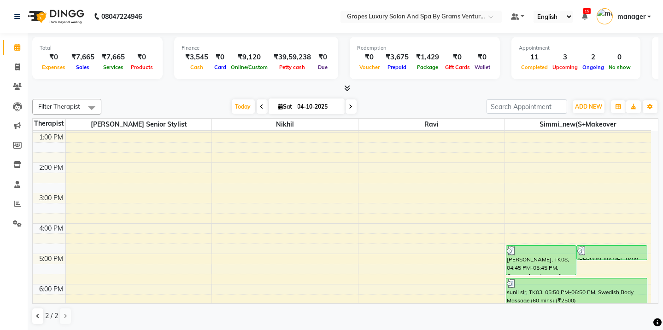
scroll to position [151, 0]
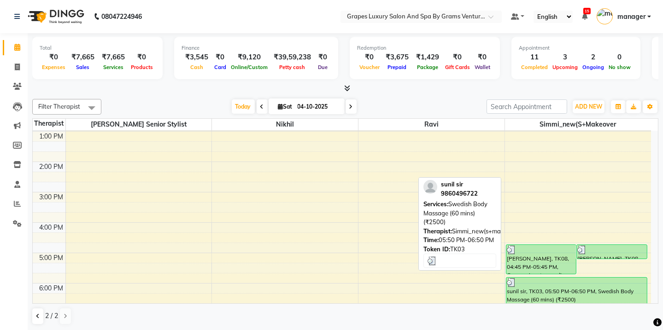
click at [572, 292] on div "sunil sir, TK03, 05:50 PM-06:50 PM, Swedish Body Massage (60 mins) (₹2500)" at bounding box center [577, 292] width 141 height 29
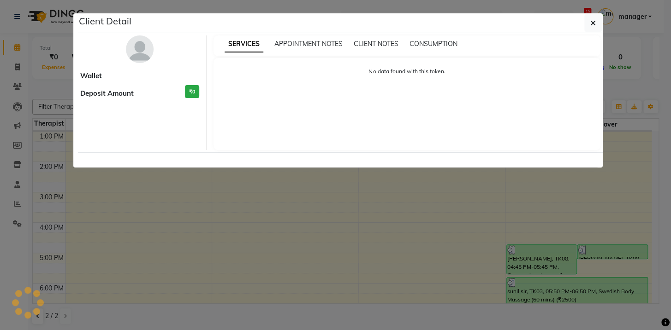
select select "3"
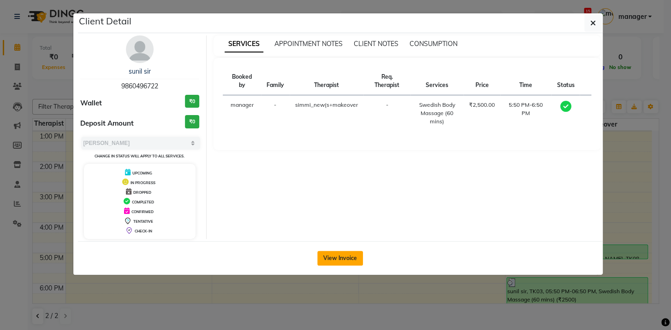
click at [328, 258] on button "View Invoice" at bounding box center [340, 258] width 46 height 15
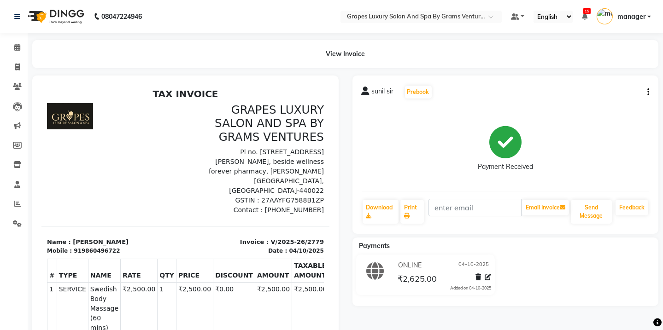
click at [646, 93] on button "button" at bounding box center [647, 93] width 6 height 10
click at [537, 88] on div "sunil sir Prebook" at bounding box center [506, 92] width 288 height 15
click at [648, 93] on icon "button" at bounding box center [649, 92] width 2 height 0
click at [547, 99] on div "sunil sir Prebook" at bounding box center [506, 92] width 288 height 15
click at [16, 49] on icon at bounding box center [17, 47] width 6 height 7
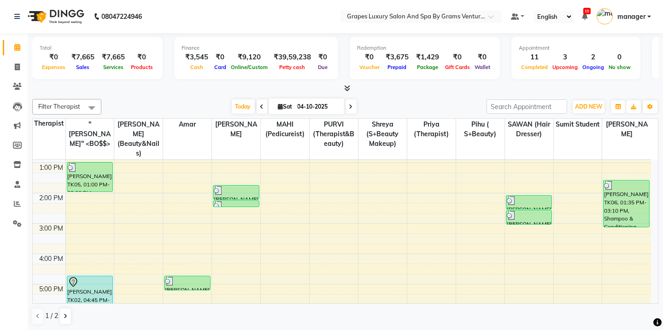
scroll to position [139, 0]
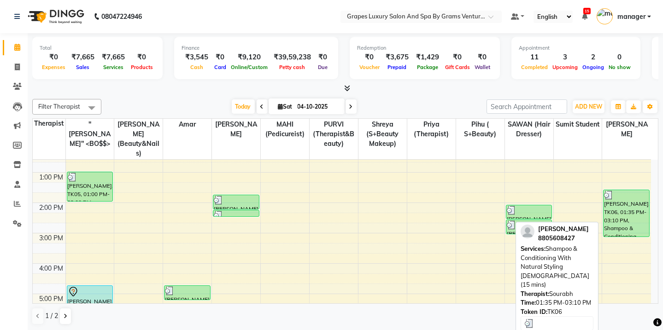
click at [626, 212] on div "[PERSON_NAME], TK06, 01:35 PM-03:10 PM, Shampoo & Conditioning With Natural Sty…" at bounding box center [627, 213] width 46 height 47
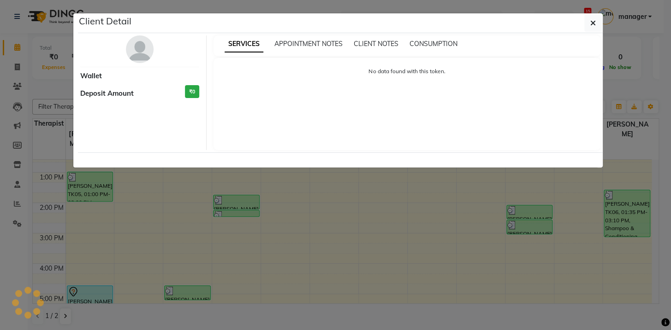
select select "3"
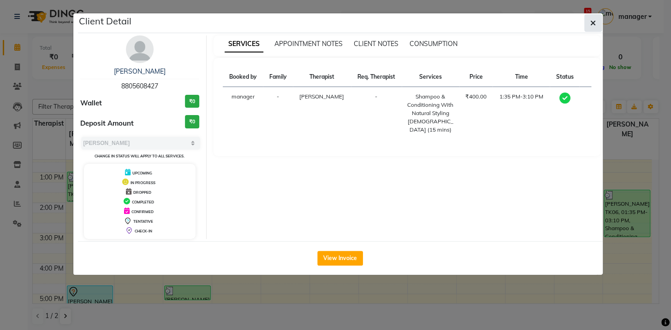
click at [589, 23] on button "button" at bounding box center [593, 23] width 18 height 18
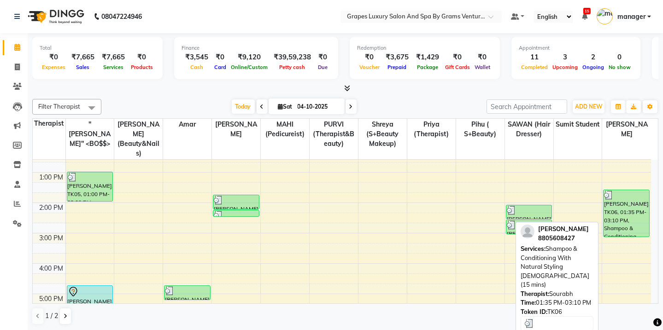
click at [630, 194] on div "[PERSON_NAME], TK06, 01:35 PM-03:10 PM, Shampoo & Conditioning With Natural Sty…" at bounding box center [627, 213] width 46 height 47
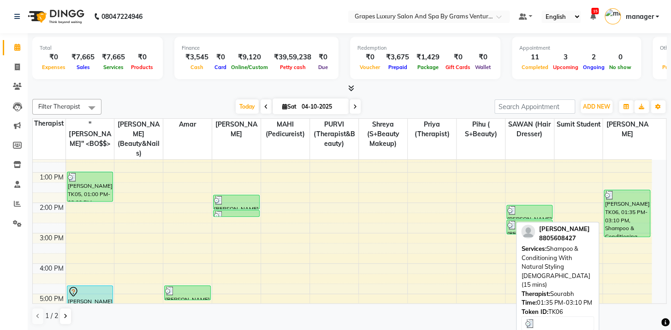
select select "3"
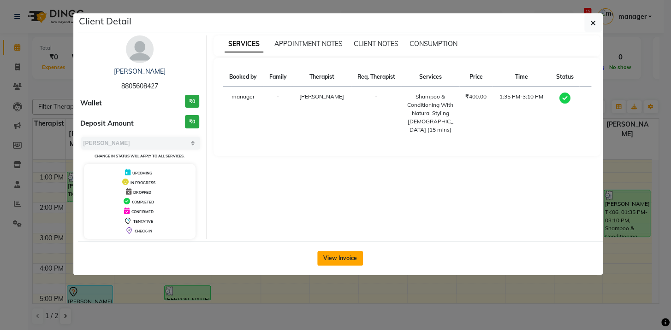
click at [349, 259] on button "View Invoice" at bounding box center [340, 258] width 46 height 15
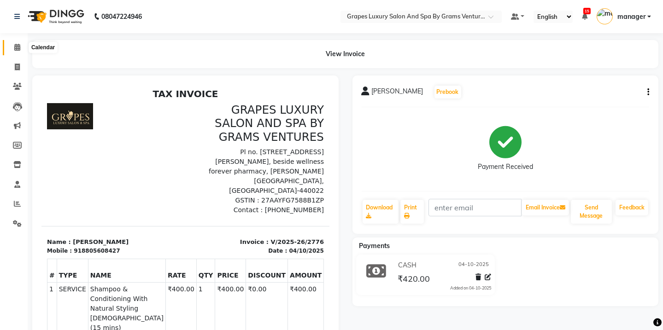
click at [16, 50] on icon at bounding box center [17, 47] width 6 height 7
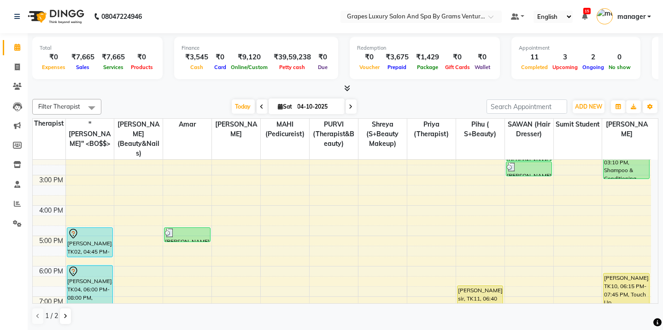
scroll to position [240, 0]
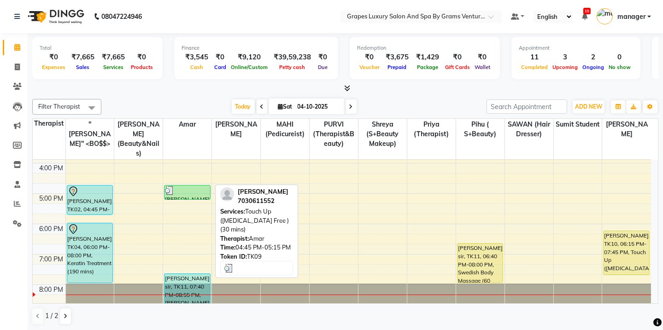
click at [194, 186] on div at bounding box center [187, 190] width 44 height 9
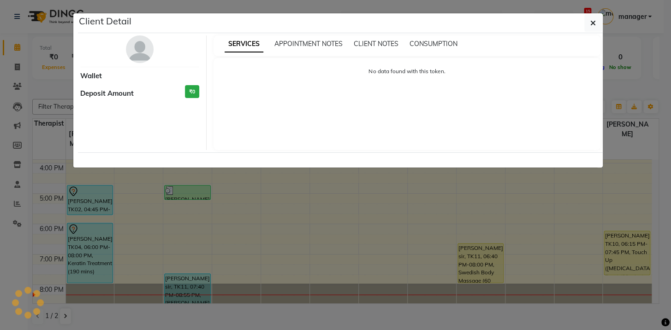
select select "3"
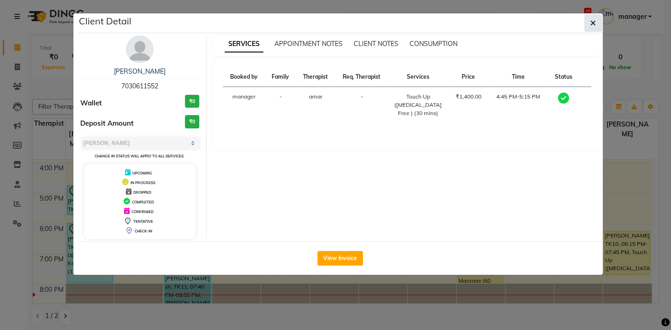
click at [595, 23] on icon "button" at bounding box center [593, 22] width 6 height 7
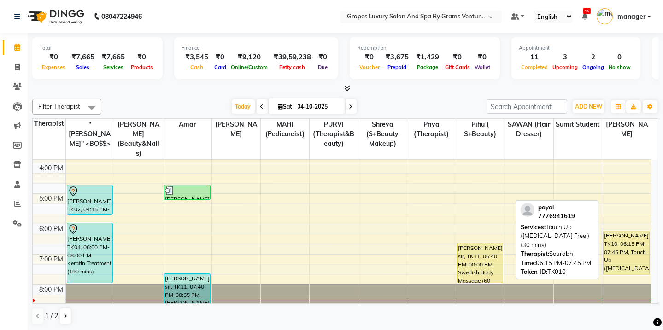
click at [626, 245] on div "[PERSON_NAME], TK10, 06:15 PM-07:45 PM, Touch Up ([MEDICAL_DATA] Free ) (30 min…" at bounding box center [627, 253] width 46 height 44
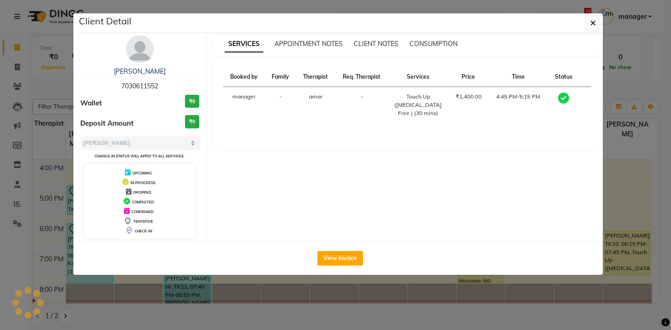
select select "1"
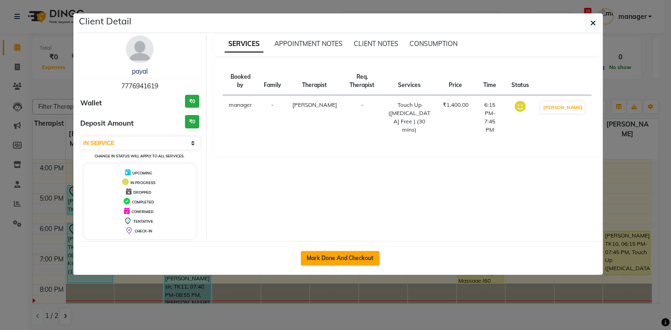
click at [332, 261] on button "Mark Done And Checkout" at bounding box center [340, 258] width 79 height 15
select select "service"
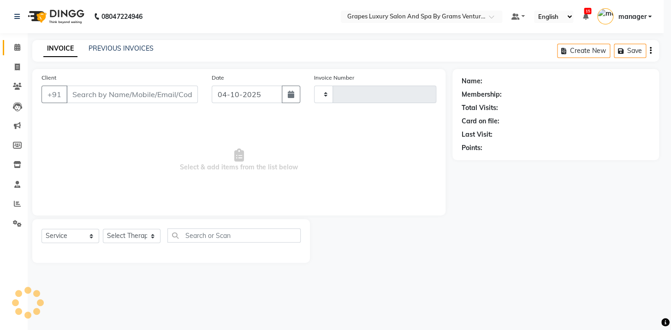
type input "2780"
select select "3585"
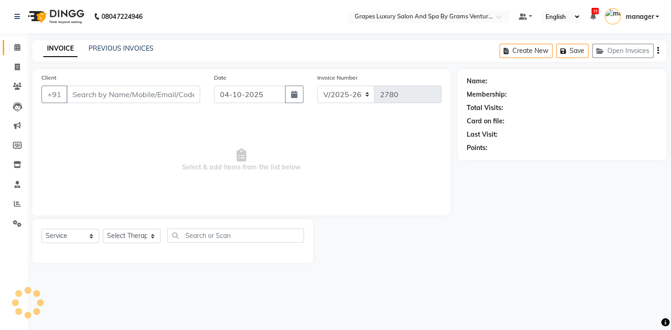
type input "7776941619"
select select "60449"
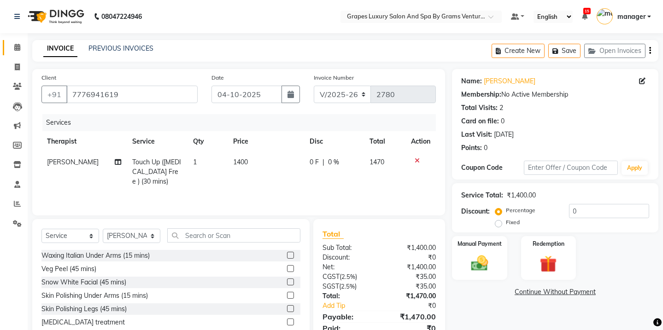
scroll to position [39, 0]
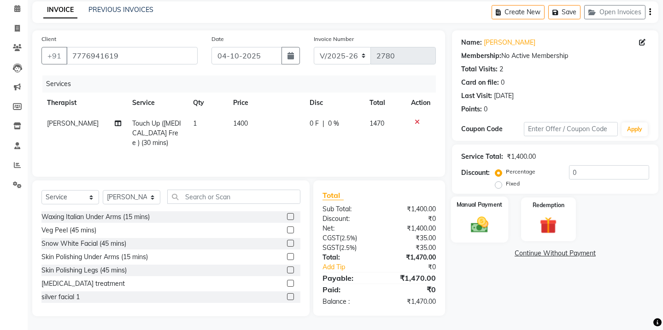
click at [478, 234] on img at bounding box center [480, 225] width 29 height 20
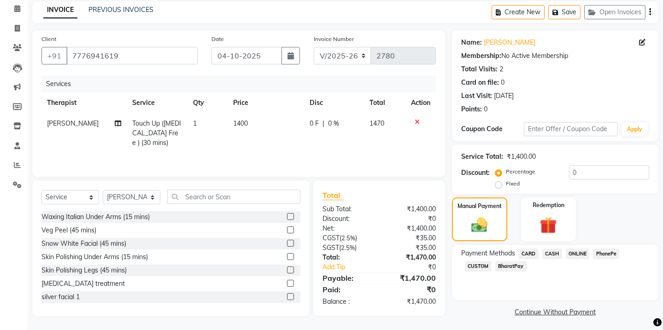
click at [578, 252] on span "ONLINE" at bounding box center [578, 254] width 24 height 11
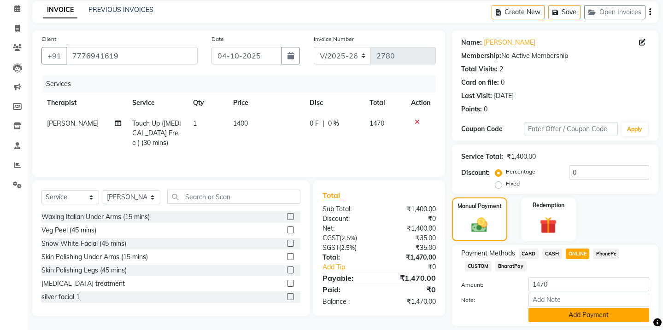
click at [584, 315] on button "Add Payment" at bounding box center [589, 315] width 121 height 14
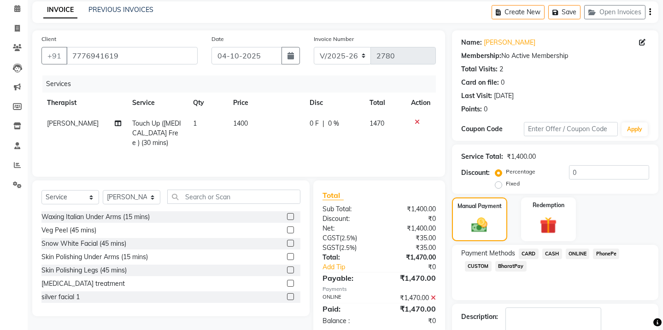
scroll to position [93, 0]
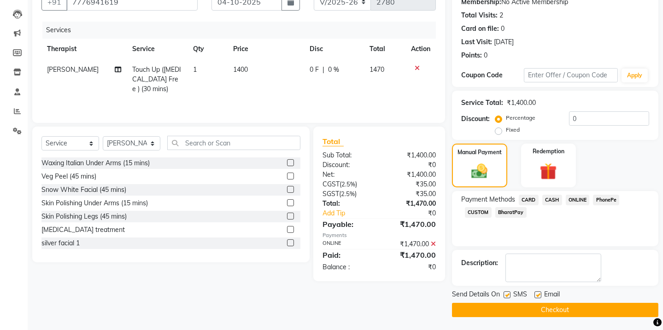
click at [527, 304] on button "Checkout" at bounding box center [555, 310] width 206 height 14
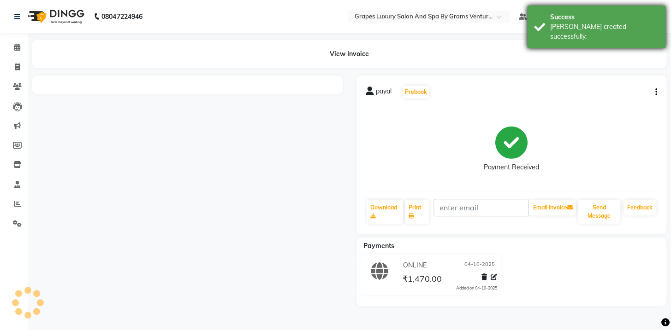
click at [575, 23] on div "[PERSON_NAME] created successfully." at bounding box center [604, 31] width 108 height 19
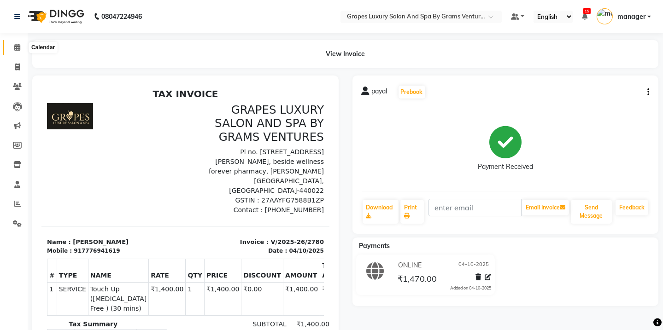
click at [16, 48] on icon at bounding box center [17, 47] width 6 height 7
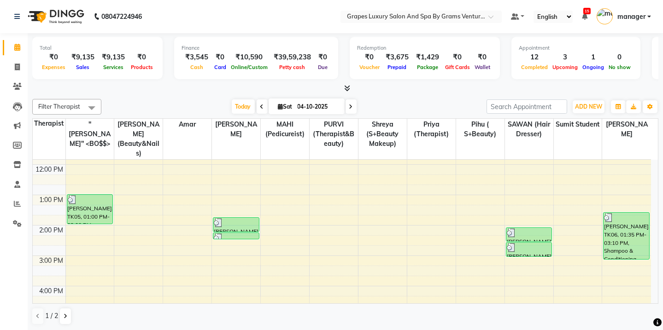
scroll to position [240, 0]
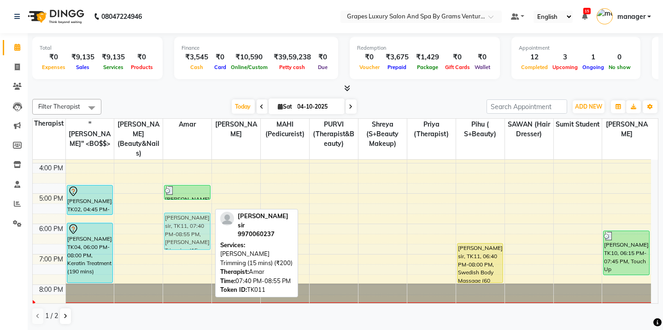
drag, startPoint x: 206, startPoint y: 275, endPoint x: 203, endPoint y: 211, distance: 64.1
click at [203, 211] on div "[PERSON_NAME], TK09, 04:45 PM-05:15 PM, Touch Up ([MEDICAL_DATA] Free ) (30 min…" at bounding box center [187, 117] width 48 height 395
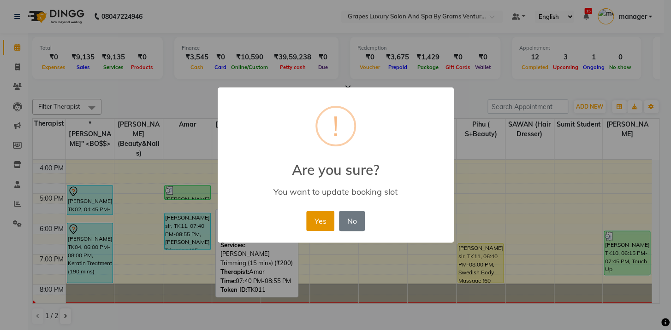
click at [314, 228] on button "Yes" at bounding box center [320, 221] width 28 height 20
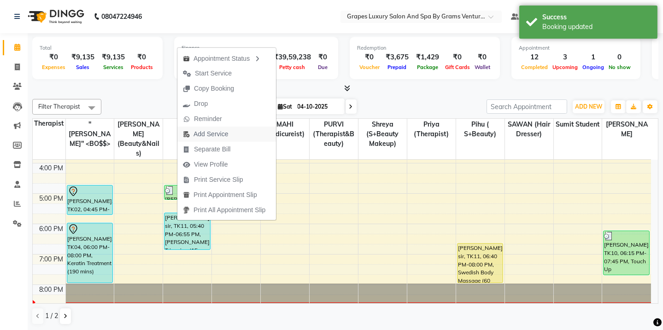
click at [216, 139] on span "Add Service" at bounding box center [205, 134] width 56 height 15
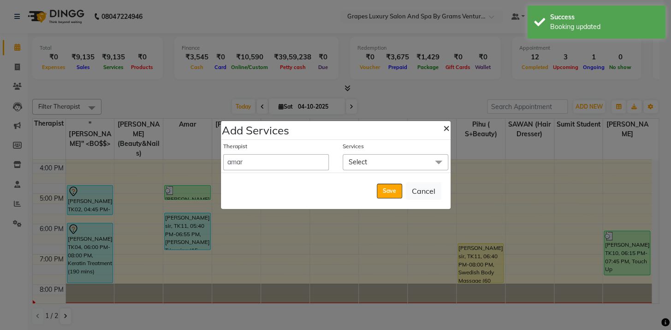
click at [441, 127] on button "×" at bounding box center [446, 128] width 21 height 26
select select "43258"
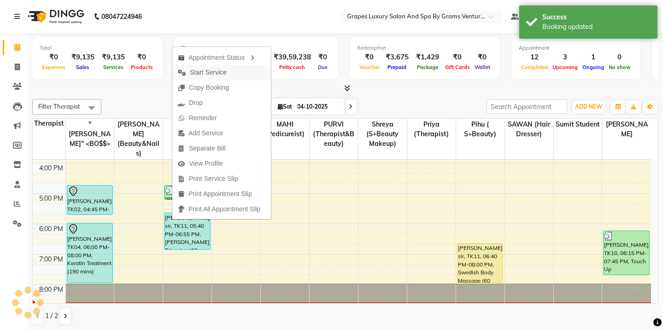
click at [199, 74] on span "Start Service" at bounding box center [208, 73] width 37 height 10
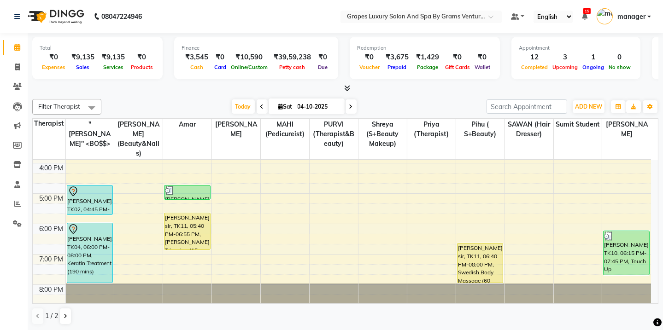
click at [86, 153] on div "8:00 AM 9:00 AM 10:00 AM 11:00 AM 12:00 PM 1:00 PM 2:00 PM 3:00 PM 4:00 PM 5:00…" at bounding box center [342, 117] width 619 height 395
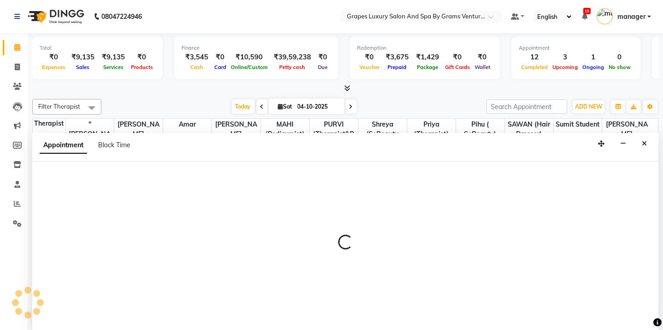
scroll to position [0, 0]
select select "16582"
select select "960"
select select "tentative"
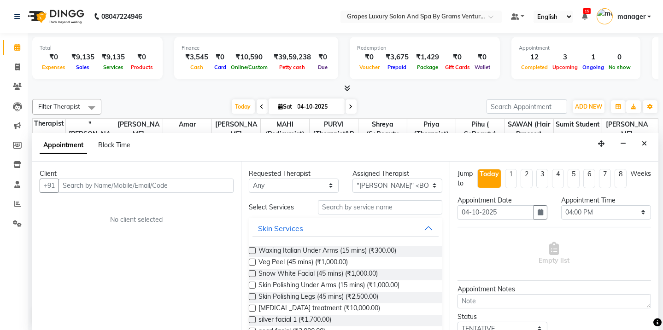
click at [134, 190] on input "text" at bounding box center [146, 186] width 175 height 14
type input "b"
type input "h"
type input "b"
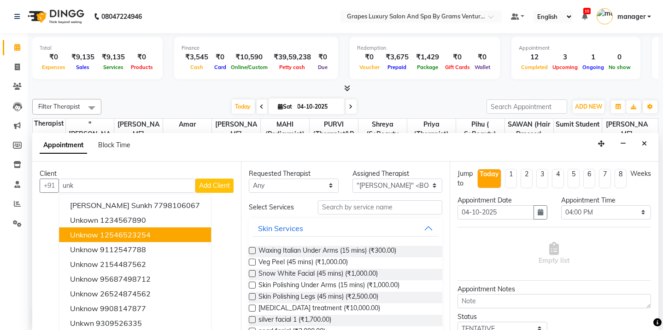
click at [119, 230] on ngb-highlight "12546523254" at bounding box center [125, 234] width 51 height 9
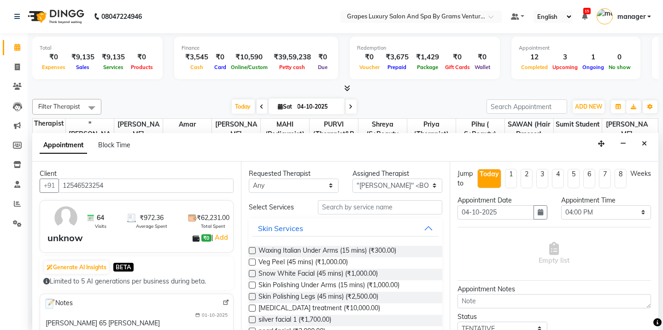
type input "12546523254"
click at [347, 207] on input "text" at bounding box center [380, 207] width 124 height 14
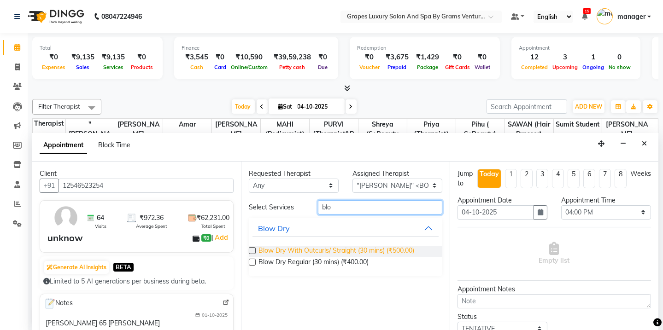
type input "blo"
click at [314, 251] on span "Blow Dry With Outcurls/ Straight (30 mins) (₹500.00)" at bounding box center [337, 252] width 156 height 12
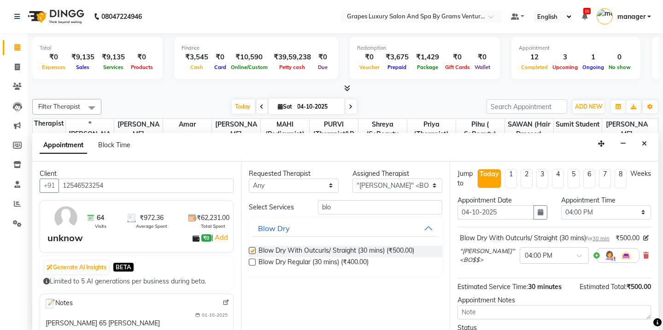
checkbox input "false"
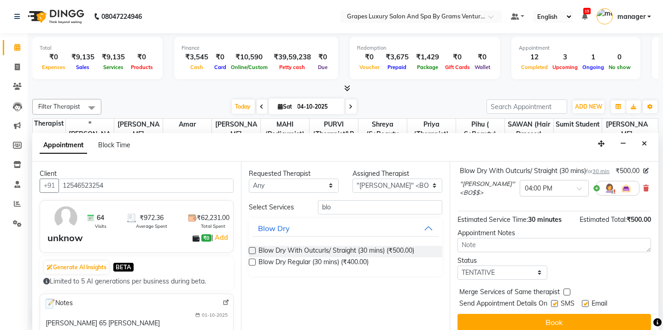
scroll to position [83, 0]
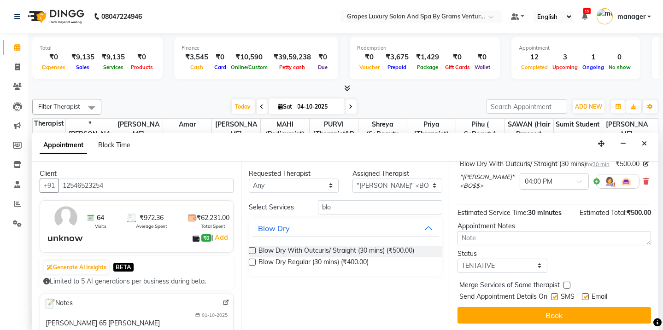
click at [553, 297] on label at bounding box center [554, 297] width 7 height 7
click at [553, 297] on input "checkbox" at bounding box center [554, 298] width 6 height 6
checkbox input "false"
click at [587, 295] on label at bounding box center [585, 297] width 7 height 7
click at [587, 295] on input "checkbox" at bounding box center [585, 298] width 6 height 6
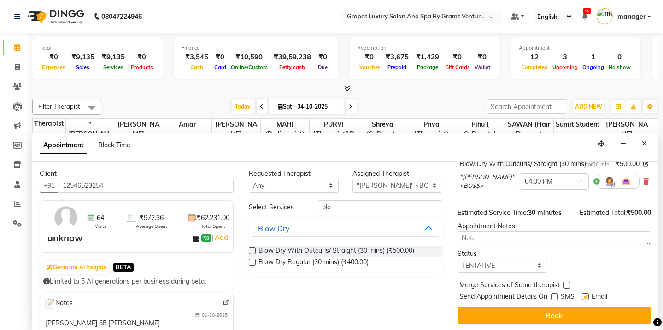
checkbox input "false"
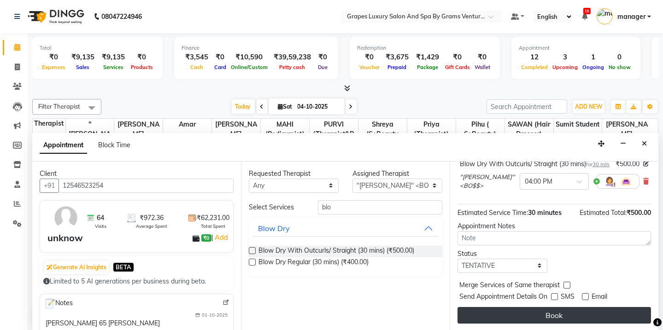
click at [590, 319] on button "Book" at bounding box center [555, 315] width 194 height 17
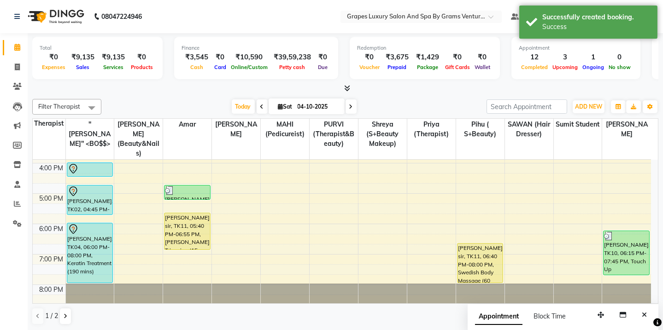
scroll to position [0, 0]
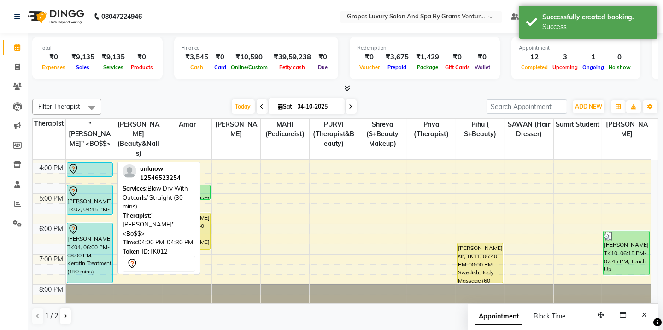
click at [110, 164] on div at bounding box center [90, 169] width 44 height 11
click at [110, 175] on div at bounding box center [89, 177] width 45 height 4
select select "7"
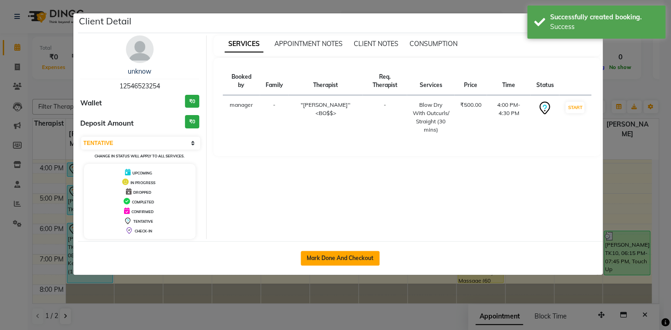
click at [336, 253] on button "Mark Done And Checkout" at bounding box center [340, 258] width 79 height 15
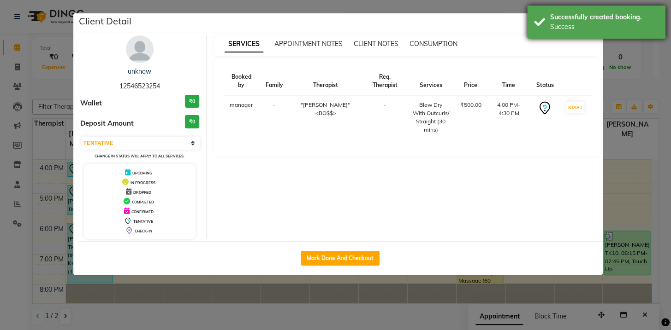
select select "service"
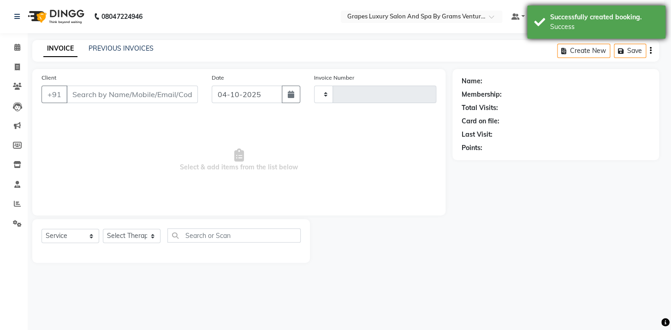
type input "2781"
select select "3585"
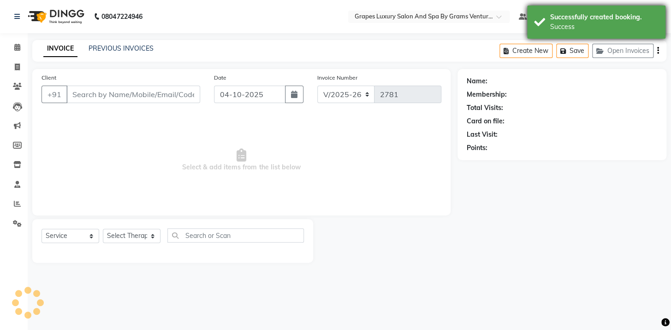
click at [570, 25] on div "Success" at bounding box center [604, 27] width 108 height 10
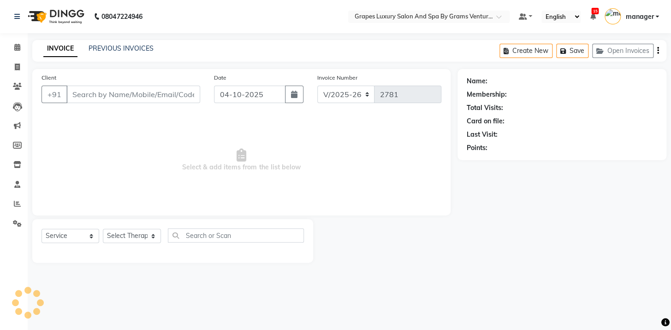
type input "12546523254"
select select "16582"
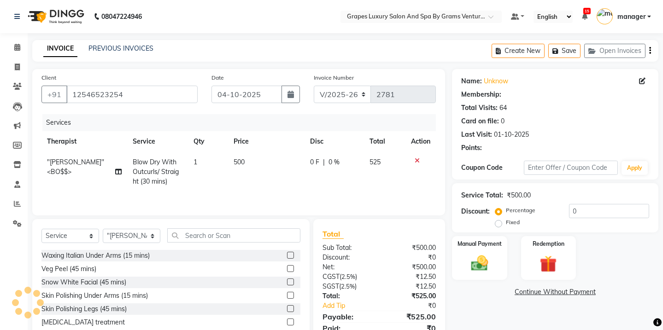
click at [506, 218] on label "Fixed" at bounding box center [513, 222] width 14 height 8
click at [501, 219] on input "Fixed" at bounding box center [500, 222] width 6 height 6
radio input "true"
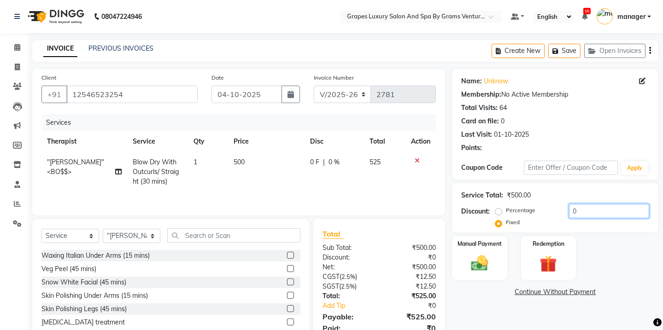
click at [574, 204] on input "0" at bounding box center [609, 211] width 80 height 14
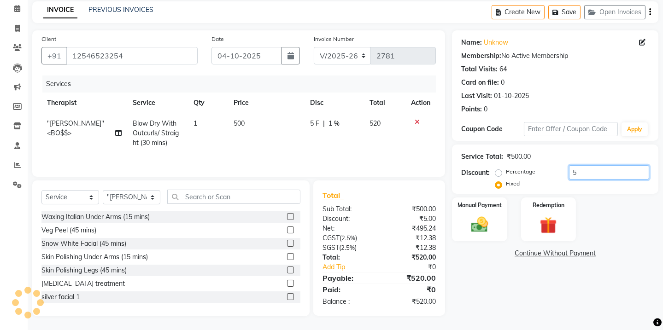
type input "5"
click at [542, 282] on div "Name: Unknow Membership: No Active Membership Total Visits: 64 Card on file: 0 …" at bounding box center [558, 173] width 213 height 286
click at [343, 127] on div "5 F | 1 %" at bounding box center [334, 124] width 48 height 10
select select "16582"
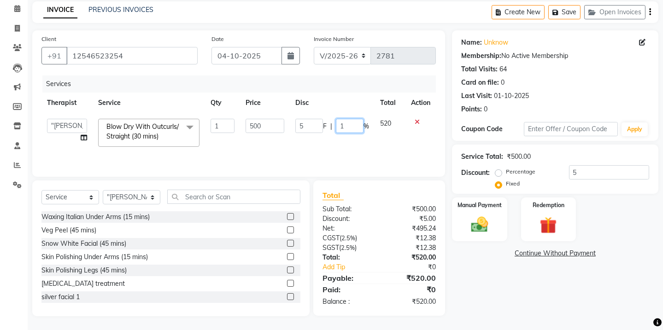
click at [348, 124] on input "1" at bounding box center [350, 126] width 28 height 14
type input "5"
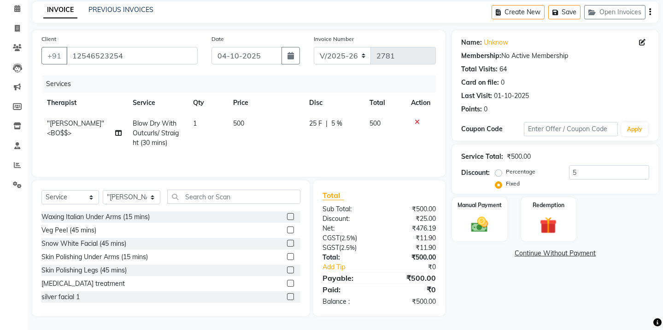
click at [489, 297] on div "Name: Unknow Membership: No Active Membership Total Visits: 64 Card on file: 0 …" at bounding box center [558, 173] width 213 height 286
click at [480, 220] on img at bounding box center [480, 225] width 29 height 20
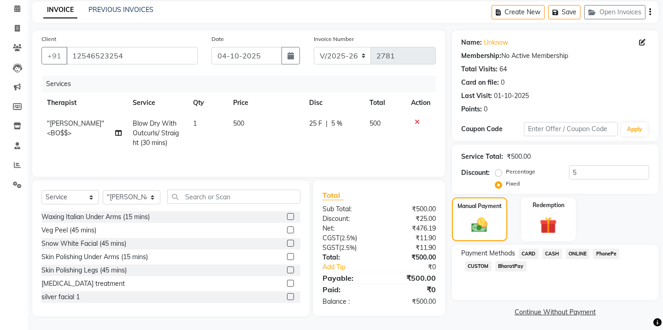
click at [547, 254] on span "CASH" at bounding box center [552, 254] width 20 height 11
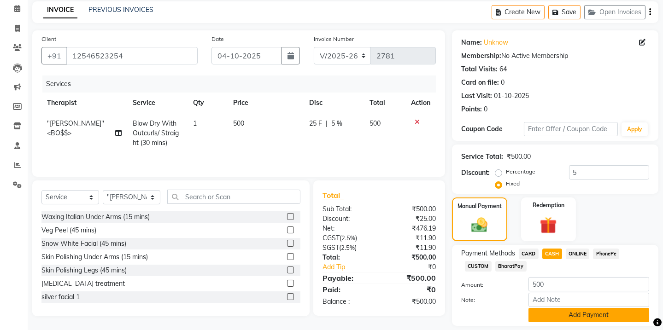
click at [575, 312] on button "Add Payment" at bounding box center [589, 315] width 121 height 14
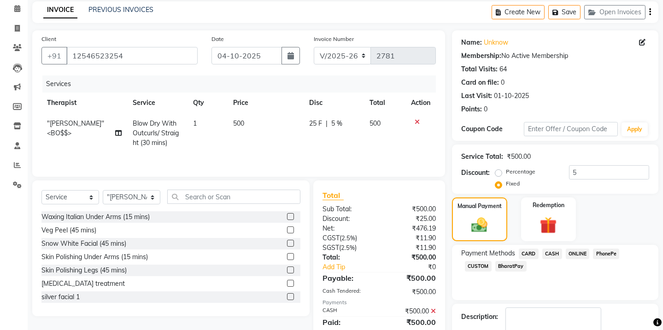
checkbox input "false"
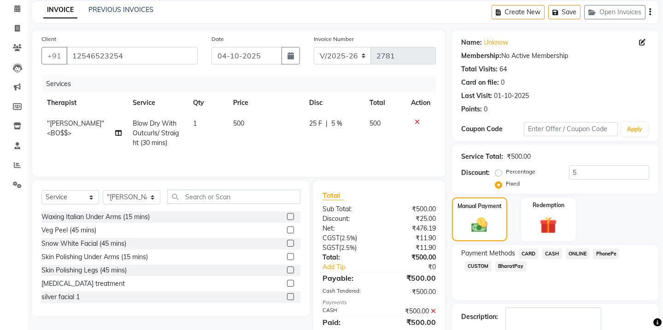
checkbox input "false"
drag, startPoint x: 539, startPoint y: 306, endPoint x: 230, endPoint y: 109, distance: 367.1
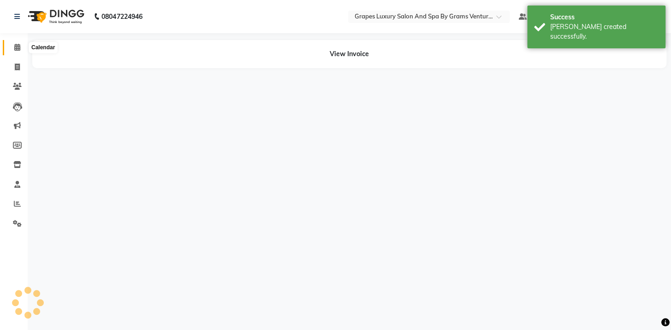
click at [18, 48] on icon at bounding box center [17, 47] width 6 height 7
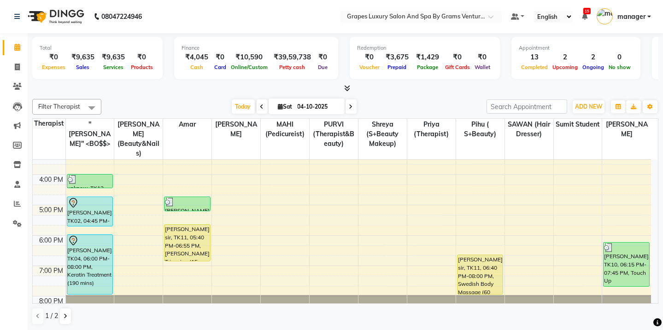
scroll to position [240, 0]
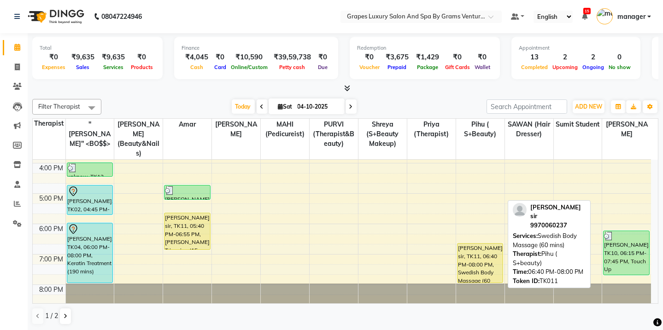
click at [463, 244] on div "[PERSON_NAME] sir, TK11, 06:40 PM-08:00 PM, Swedish Body Massage (60 mins)" at bounding box center [480, 263] width 45 height 39
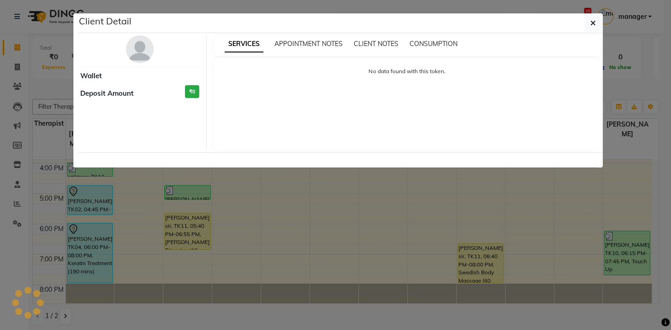
select select "1"
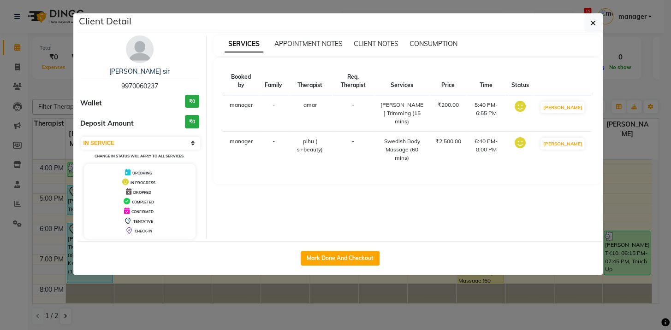
drag, startPoint x: 359, startPoint y: 258, endPoint x: 378, endPoint y: 247, distance: 21.9
click at [360, 258] on button "Mark Done And Checkout" at bounding box center [340, 258] width 79 height 15
select select "service"
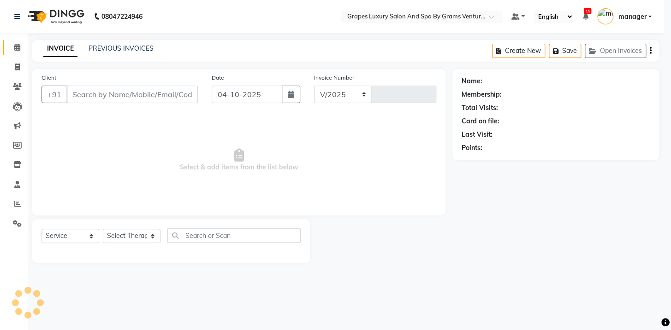
select select "3585"
type input "2782"
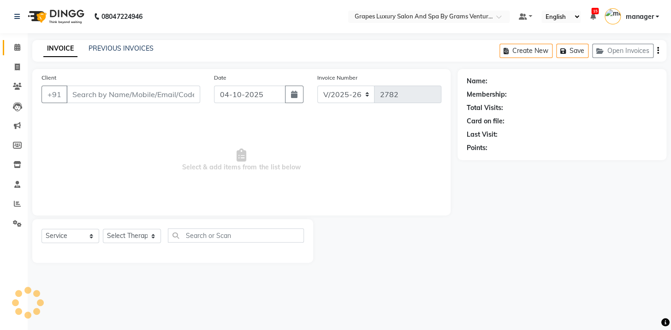
type input "9970060237"
select select "60448"
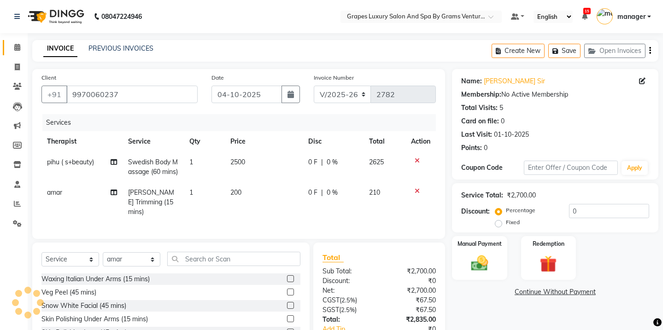
scroll to position [69, 0]
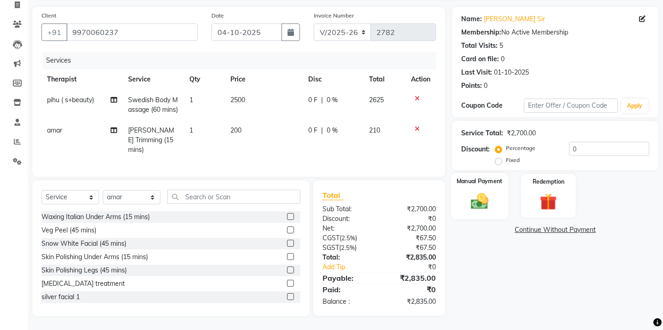
click at [477, 191] on img at bounding box center [480, 201] width 29 height 20
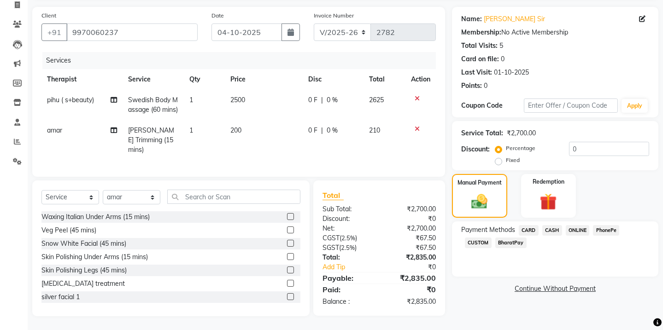
click at [525, 225] on span "CARD" at bounding box center [529, 230] width 20 height 11
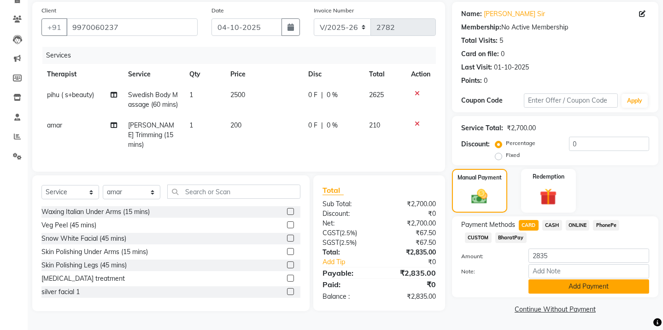
drag, startPoint x: 546, startPoint y: 283, endPoint x: 577, endPoint y: 263, distance: 36.6
click at [548, 283] on button "Add Payment" at bounding box center [589, 287] width 121 height 14
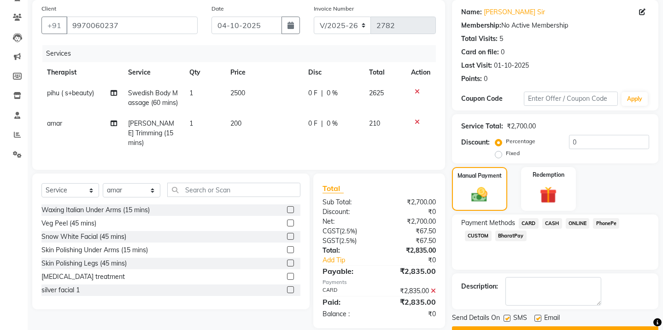
click at [506, 315] on label at bounding box center [507, 318] width 7 height 7
click at [506, 316] on input "checkbox" at bounding box center [507, 319] width 6 height 6
checkbox input "false"
click at [537, 315] on label at bounding box center [538, 318] width 7 height 7
click at [537, 316] on input "checkbox" at bounding box center [538, 319] width 6 height 6
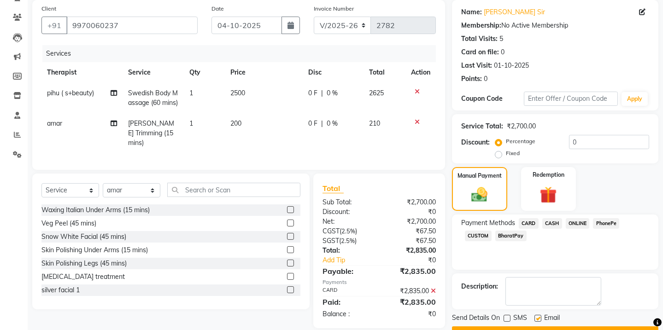
checkbox input "false"
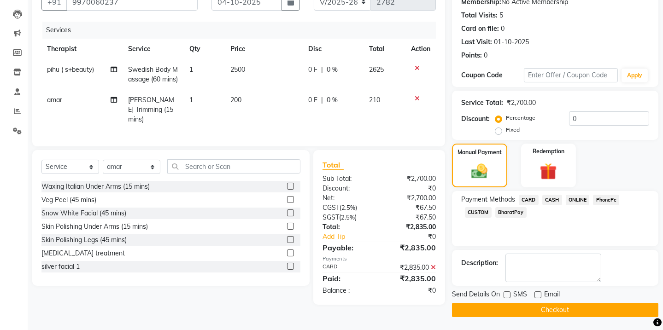
click at [542, 318] on main "INVOICE PREVIOUS INVOICES Create New Save Open Invoices Client [PHONE_NUMBER] D…" at bounding box center [346, 139] width 636 height 384
click at [536, 309] on button "Checkout" at bounding box center [555, 310] width 206 height 14
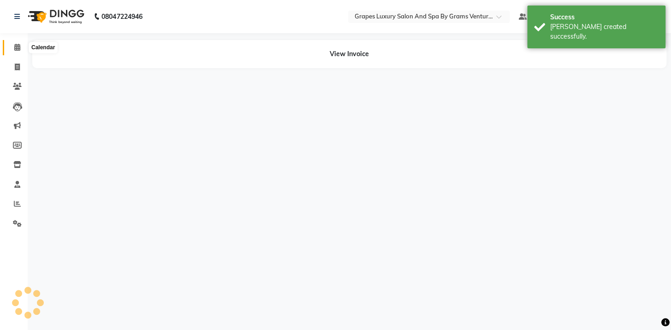
click at [14, 46] on icon at bounding box center [17, 47] width 6 height 7
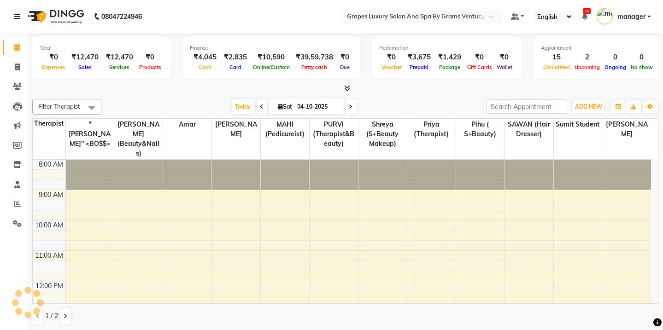
scroll to position [222, 0]
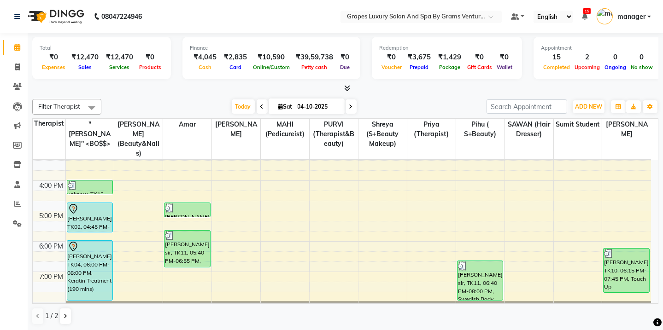
click at [136, 89] on div at bounding box center [345, 89] width 626 height 10
click at [17, 205] on icon at bounding box center [17, 203] width 7 height 7
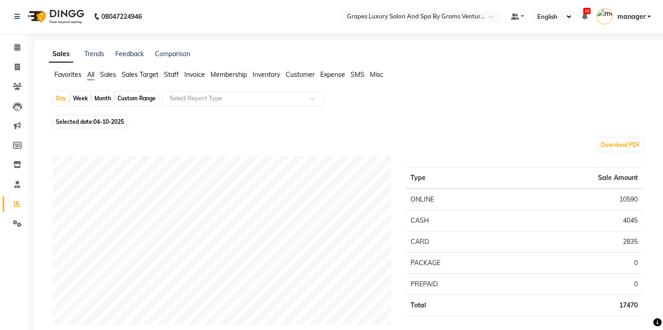
scroll to position [146, 0]
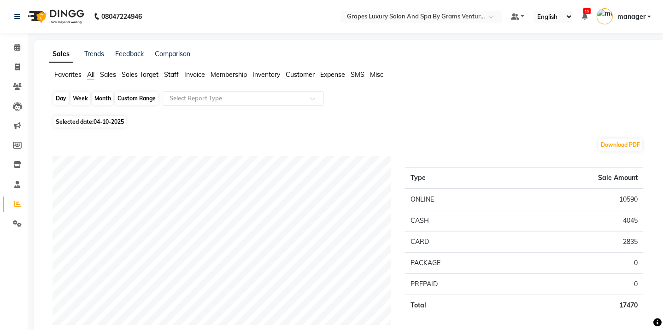
click at [63, 95] on div "Day" at bounding box center [60, 98] width 15 height 13
select select "10"
select select "2025"
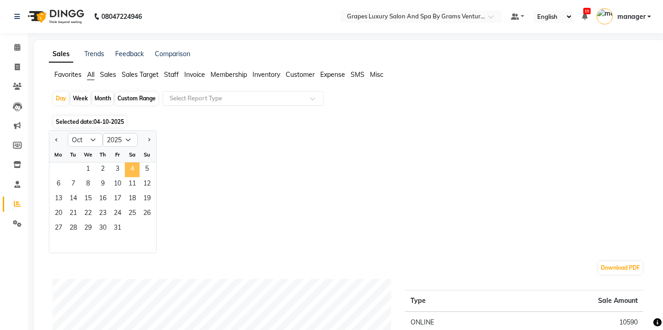
click at [133, 166] on span "4" at bounding box center [132, 170] width 15 height 15
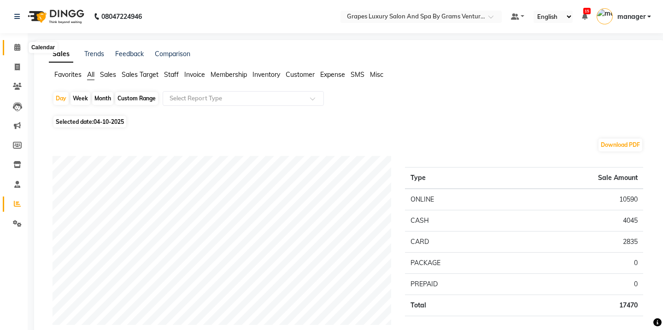
click at [21, 47] on span at bounding box center [17, 47] width 16 height 11
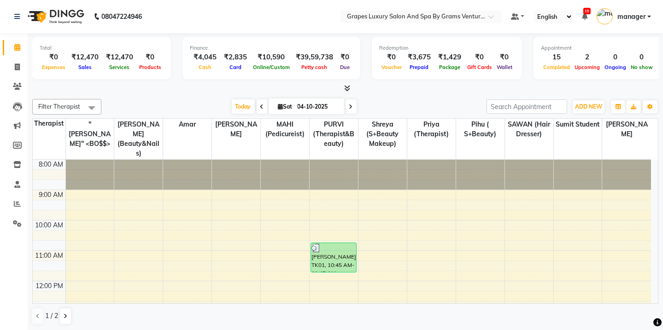
click at [263, 71] on div "Online/Custom" at bounding box center [271, 67] width 41 height 10
click at [228, 70] on div "Card" at bounding box center [235, 67] width 30 height 10
click at [11, 206] on span at bounding box center [17, 204] width 16 height 11
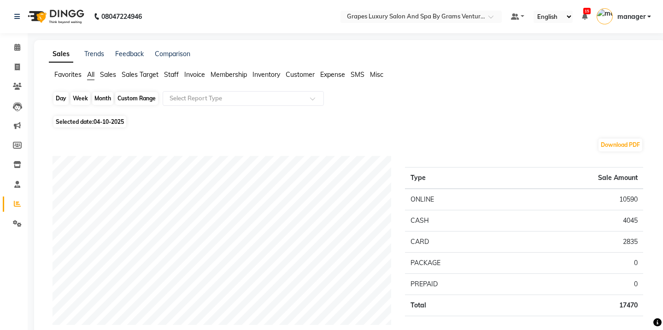
click at [61, 99] on div "Day" at bounding box center [60, 98] width 15 height 13
select select "10"
select select "2025"
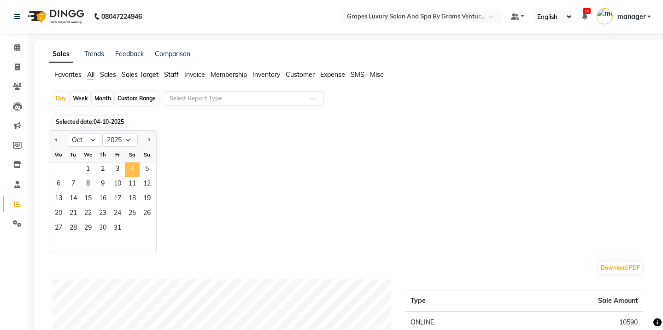
click at [137, 170] on span "4" at bounding box center [132, 170] width 15 height 15
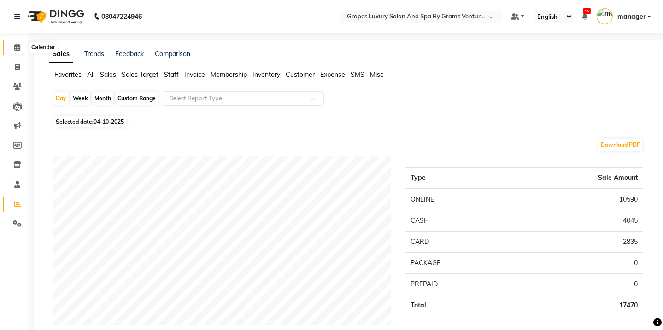
click at [19, 48] on icon at bounding box center [17, 47] width 6 height 7
